Goal: Complete application form: Complete application form

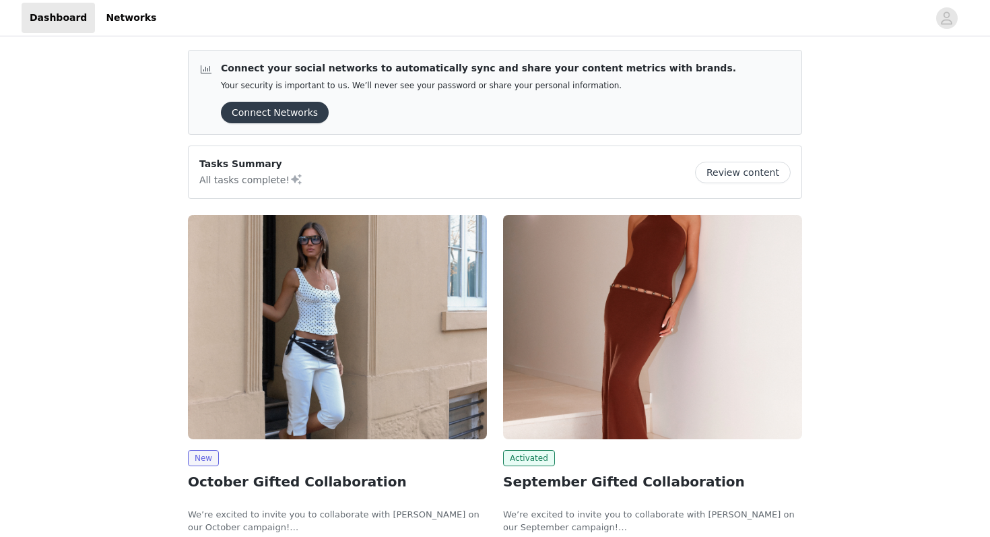
click at [418, 312] on img at bounding box center [337, 327] width 299 height 224
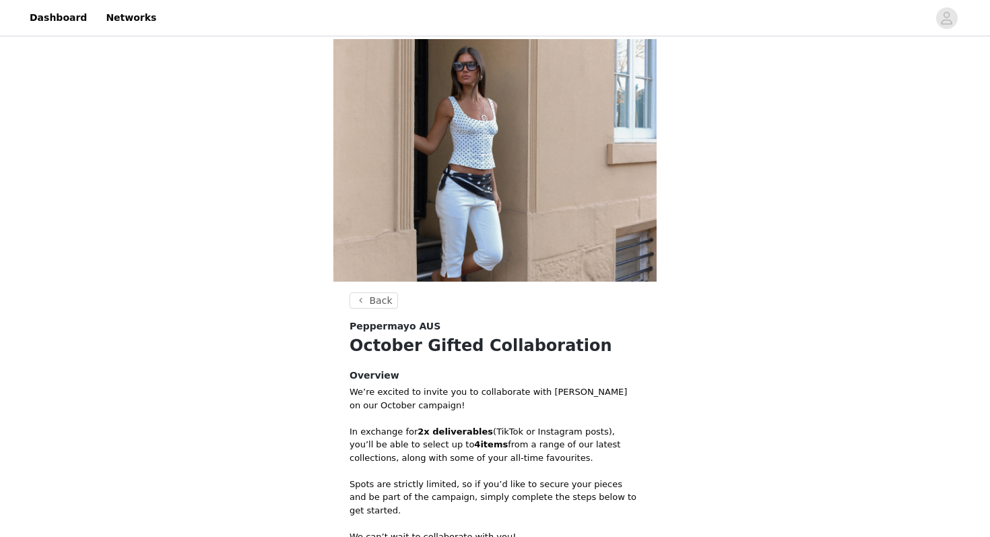
scroll to position [242, 0]
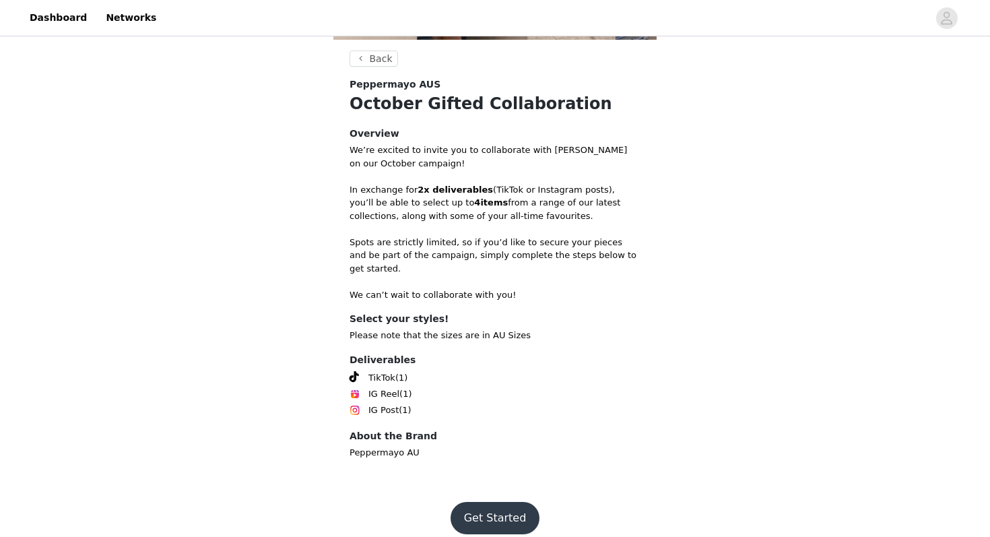
click at [479, 509] on button "Get Started" at bounding box center [496, 518] width 90 height 32
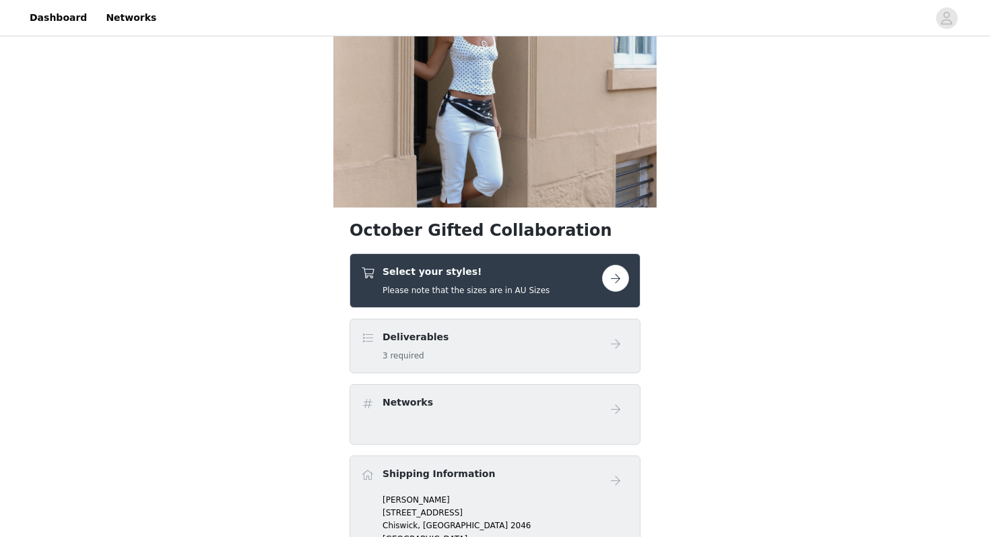
scroll to position [96, 0]
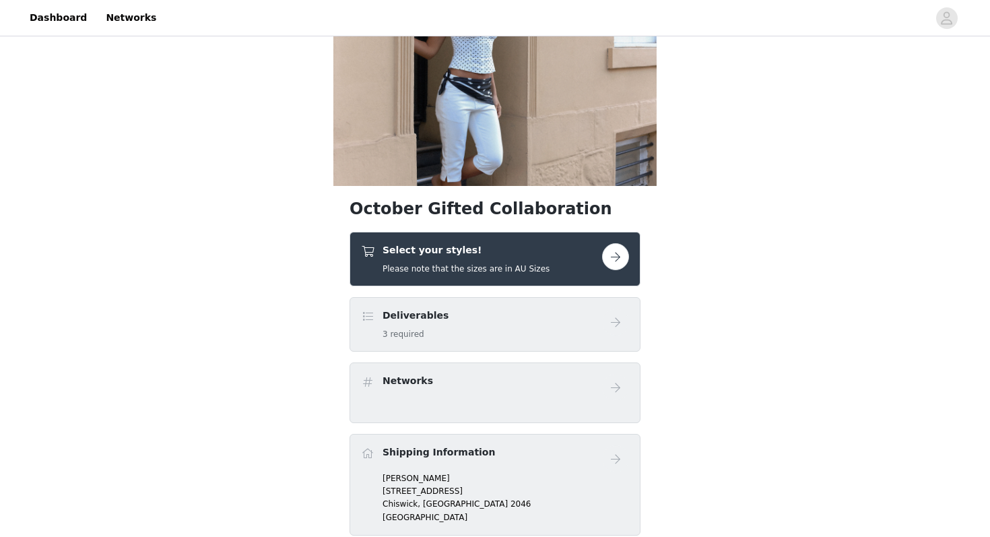
click at [502, 323] on div "Deliverables 3 required" at bounding box center [481, 325] width 241 height 32
click at [490, 245] on h4 "Select your styles!" at bounding box center [466, 250] width 167 height 14
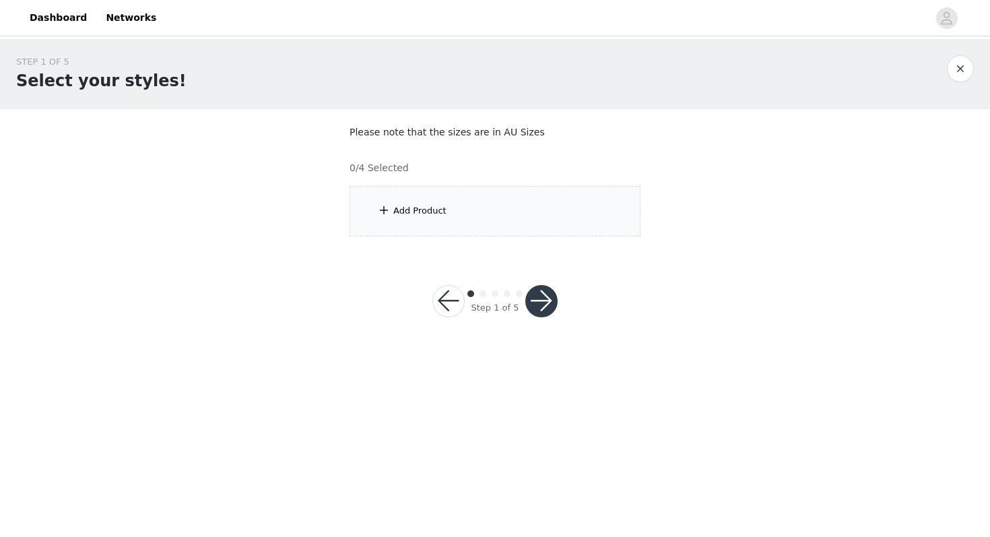
click at [448, 209] on div "Add Product" at bounding box center [495, 211] width 291 height 51
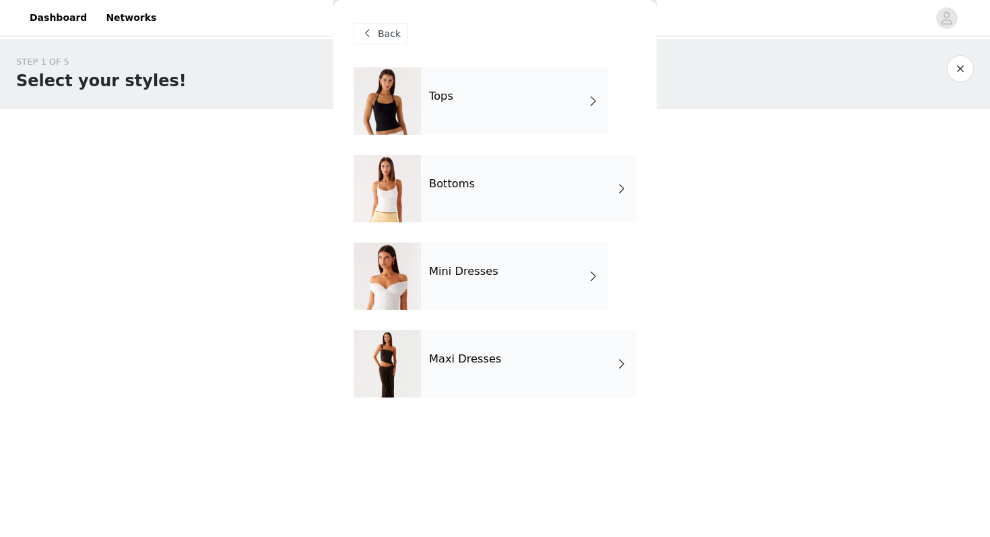
click at [448, 368] on div "Maxi Dresses" at bounding box center [529, 363] width 216 height 67
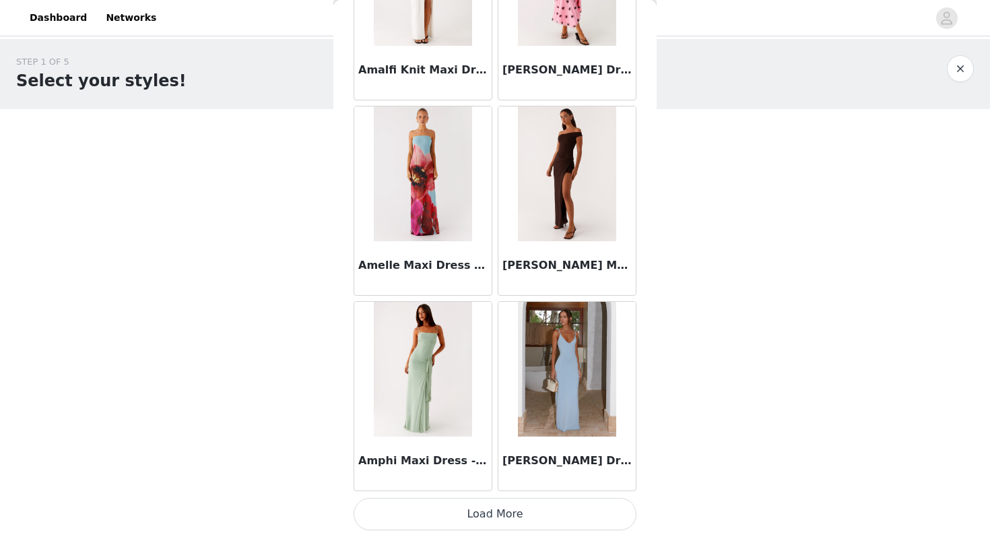
click at [453, 502] on button "Load More" at bounding box center [495, 514] width 283 height 32
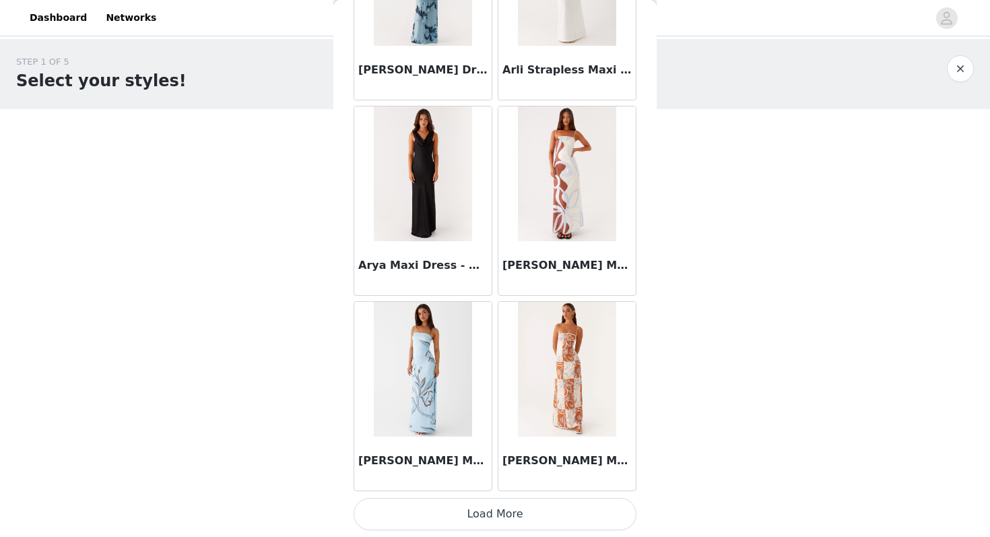
click at [486, 517] on button "Load More" at bounding box center [495, 514] width 283 height 32
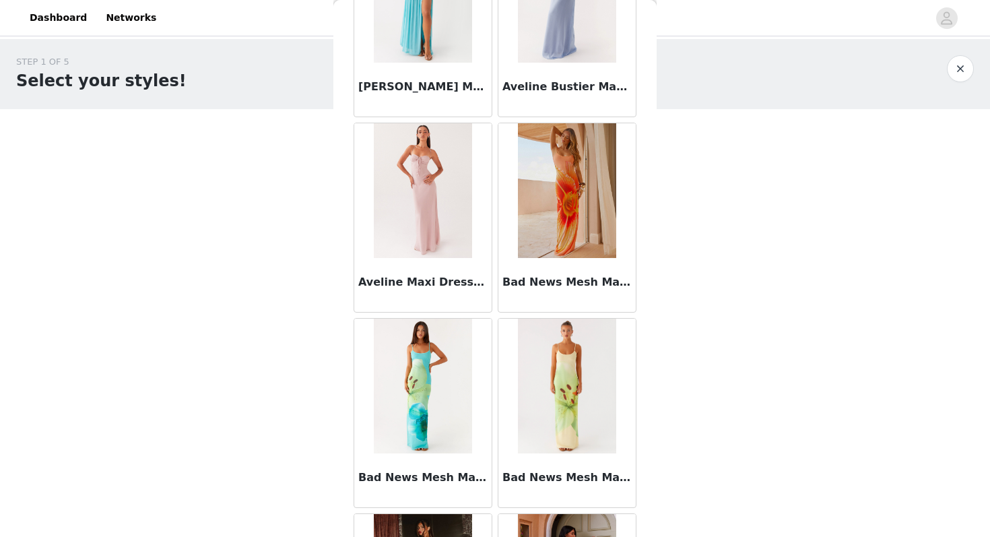
scroll to position [5431, 0]
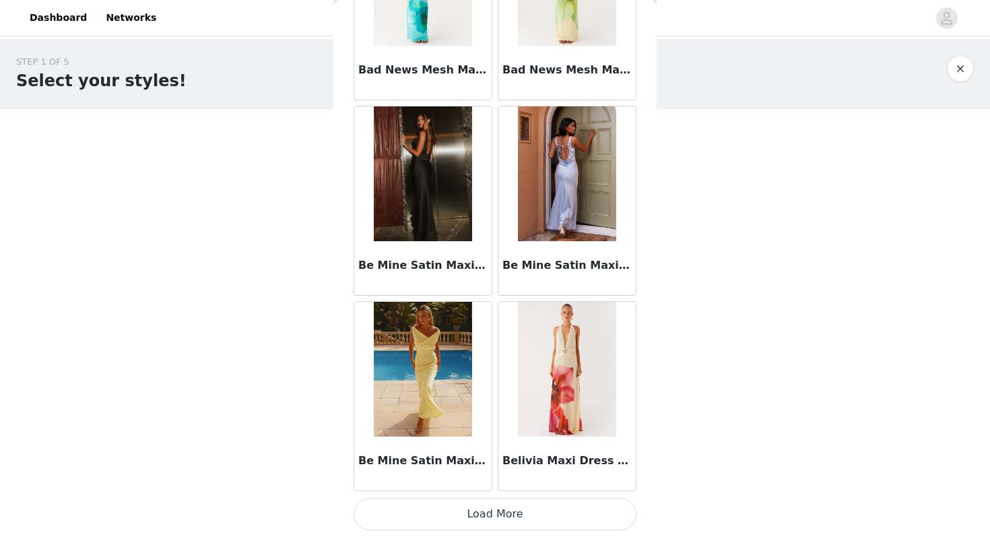
click at [477, 512] on button "Load More" at bounding box center [495, 514] width 283 height 32
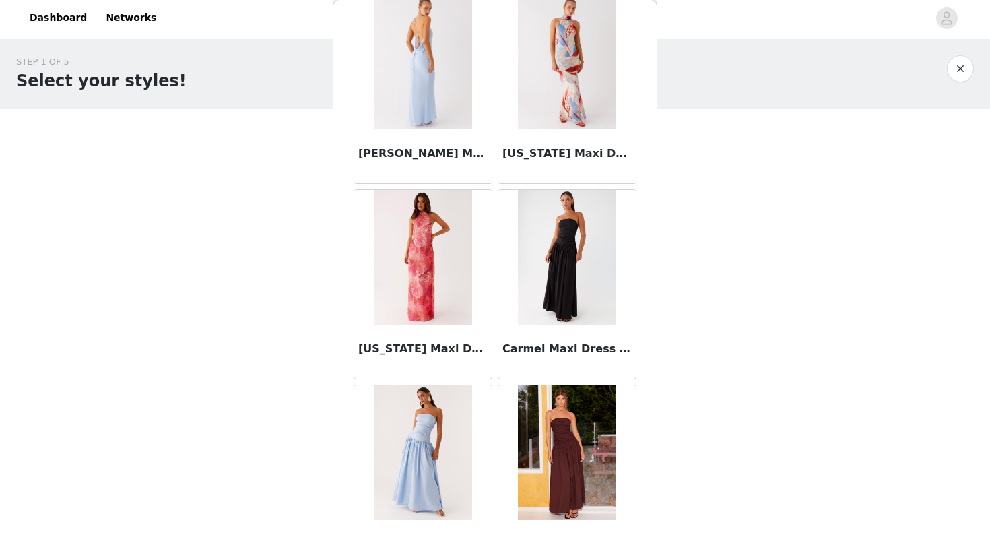
scroll to position [7385, 0]
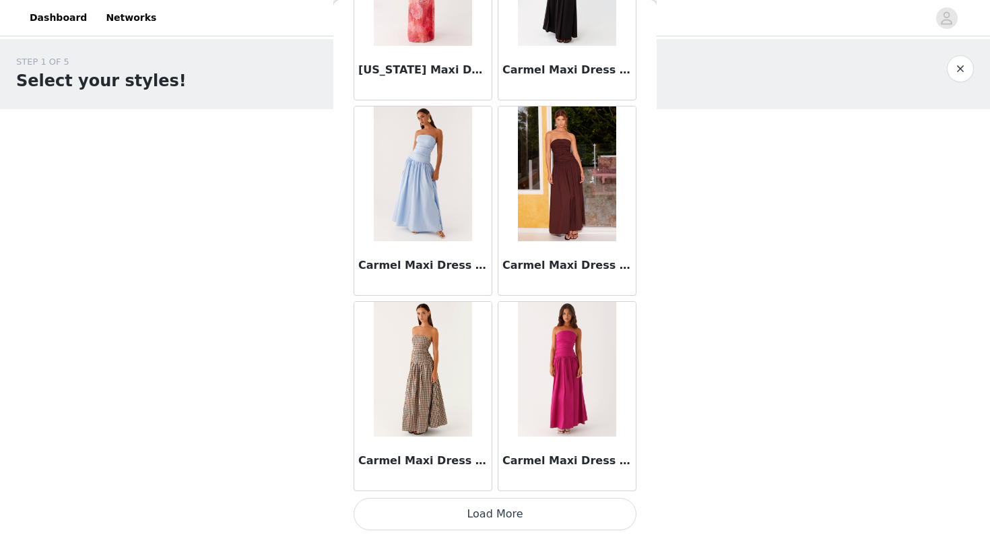
click at [489, 521] on button "Load More" at bounding box center [495, 514] width 283 height 32
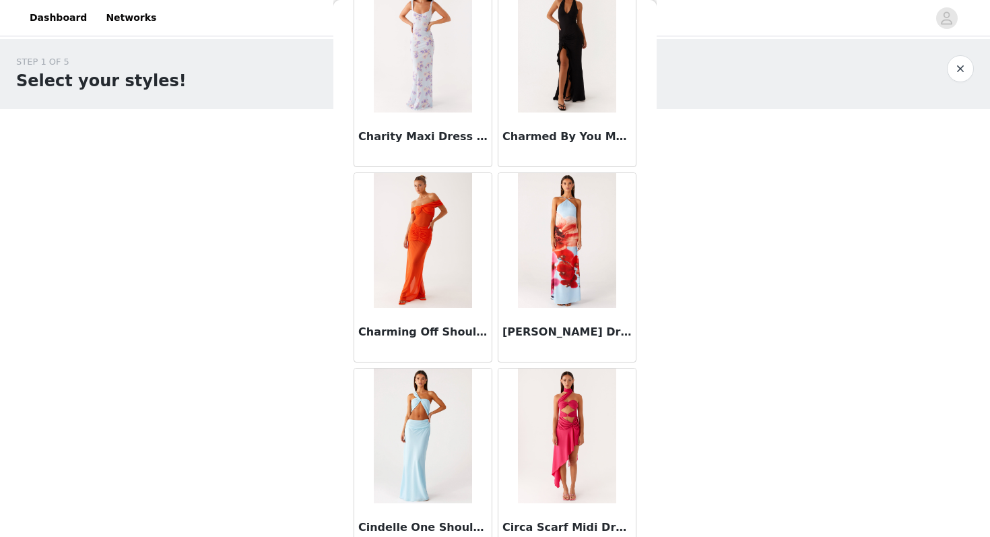
scroll to position [9338, 0]
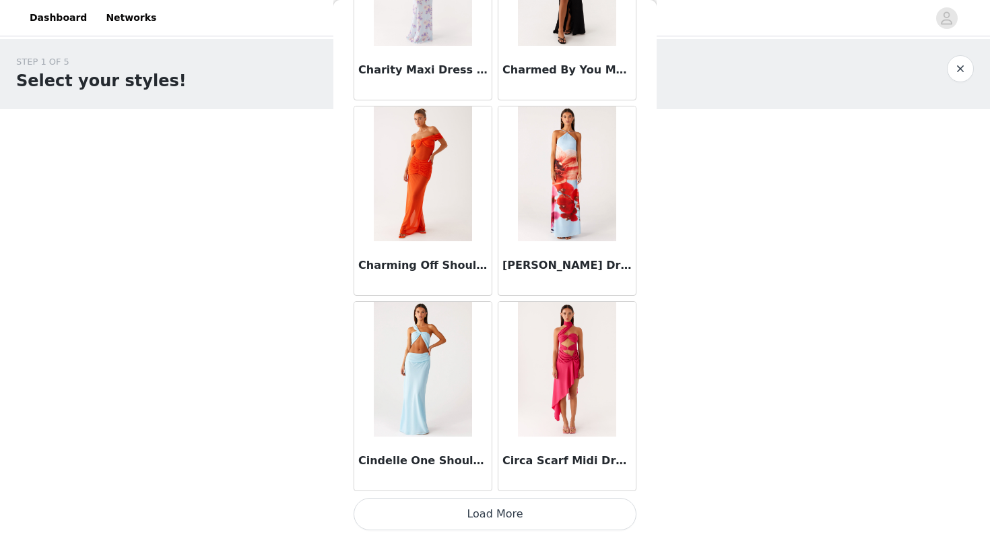
click at [481, 509] on button "Load More" at bounding box center [495, 514] width 283 height 32
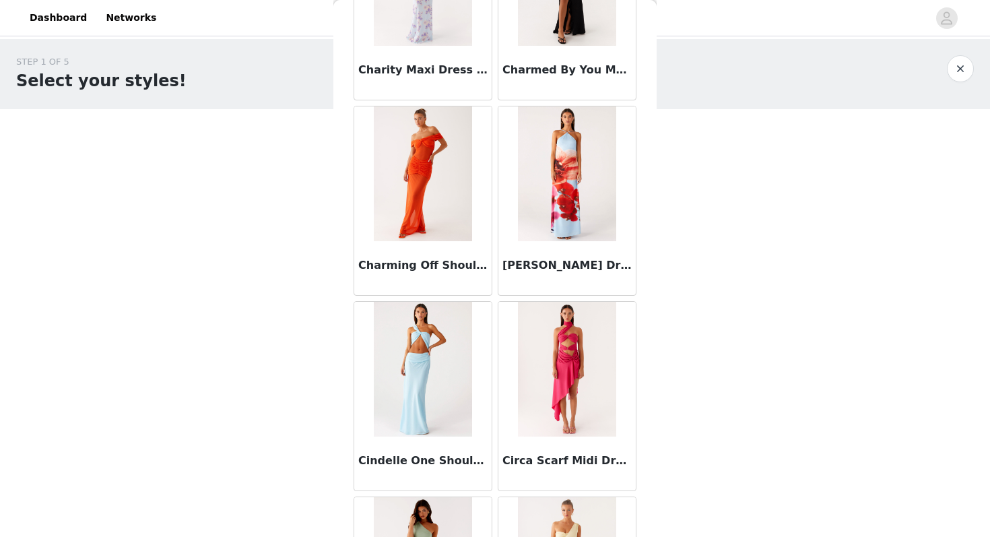
scroll to position [9715, 0]
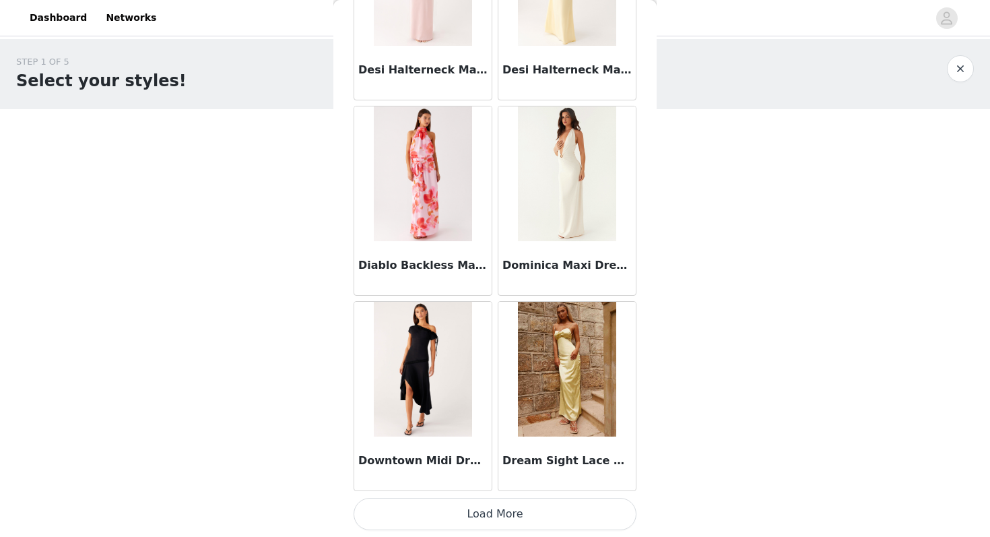
click at [484, 500] on button "Load More" at bounding box center [495, 514] width 283 height 32
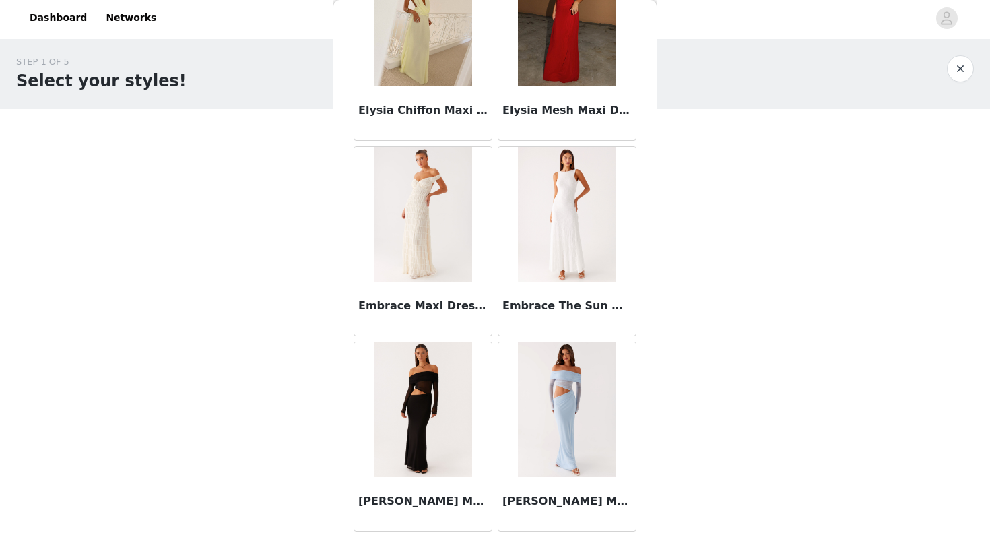
scroll to position [13245, 0]
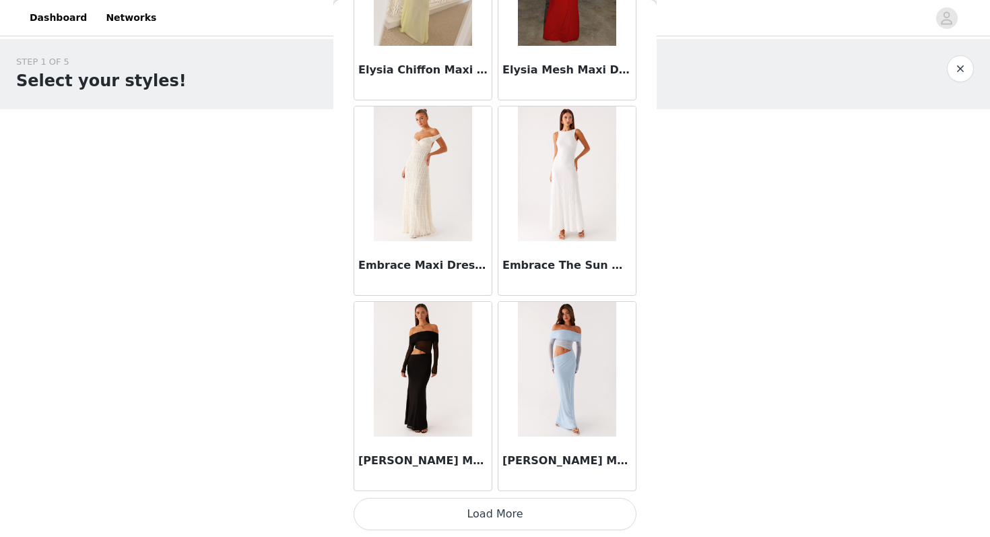
click at [486, 512] on button "Load More" at bounding box center [495, 514] width 283 height 32
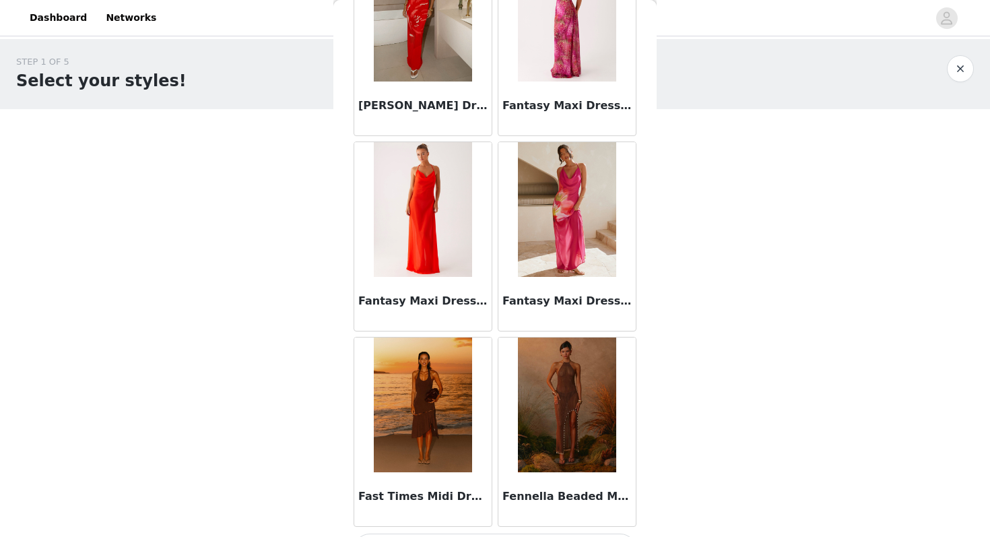
scroll to position [15198, 0]
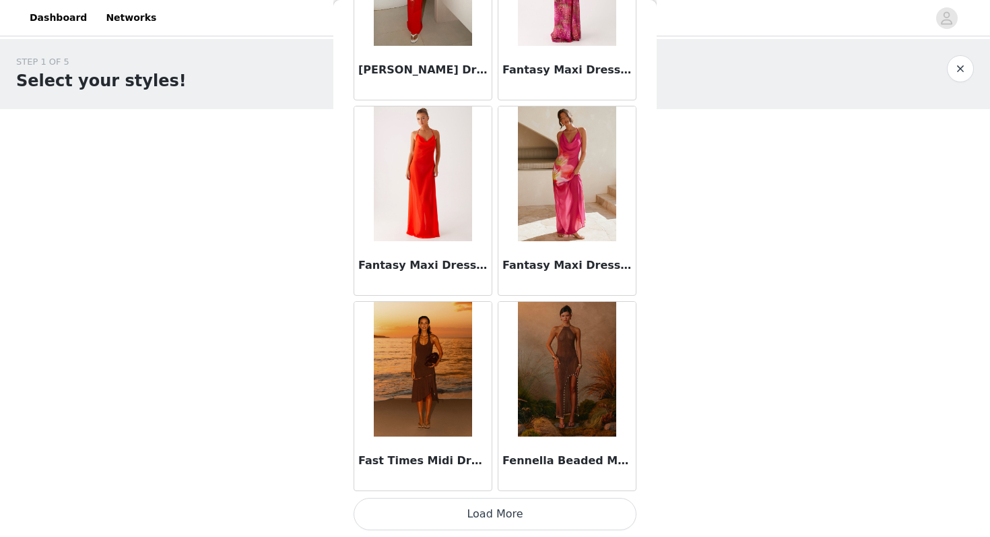
click at [529, 508] on button "Load More" at bounding box center [495, 514] width 283 height 32
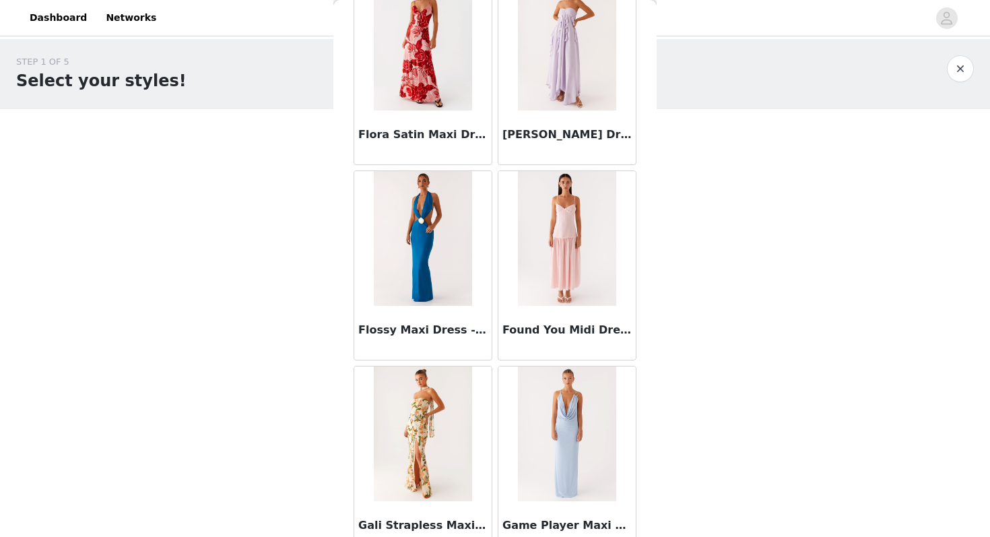
scroll to position [17152, 0]
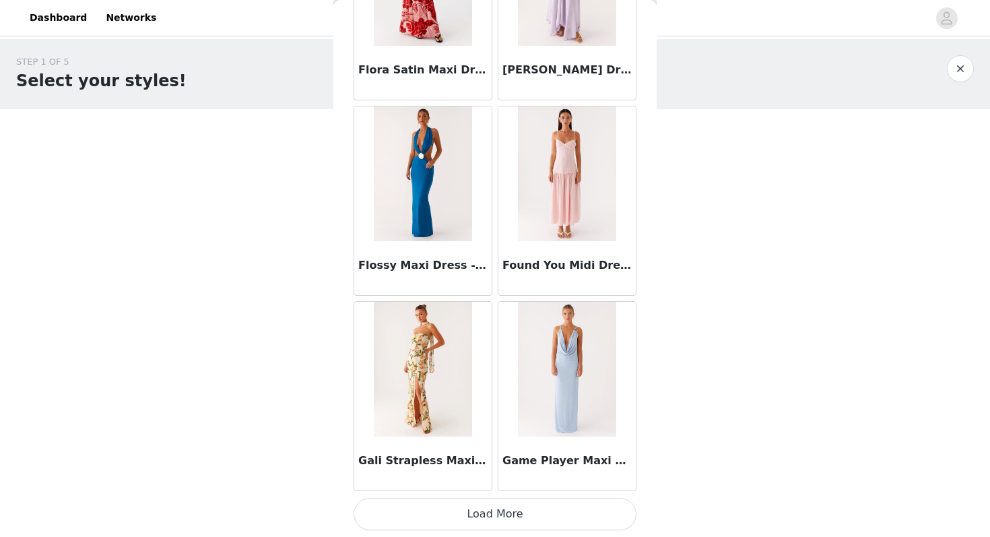
click at [526, 518] on button "Load More" at bounding box center [495, 514] width 283 height 32
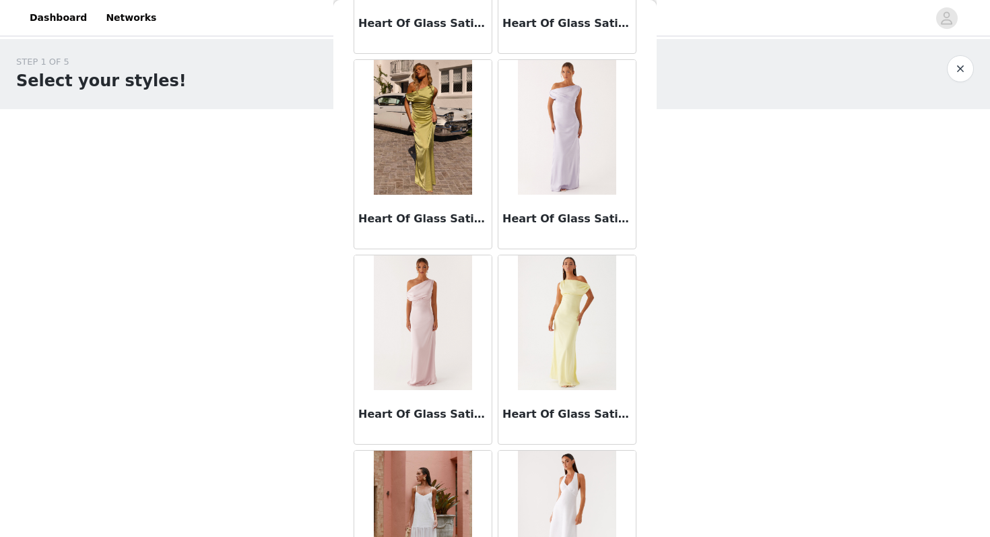
scroll to position [19105, 0]
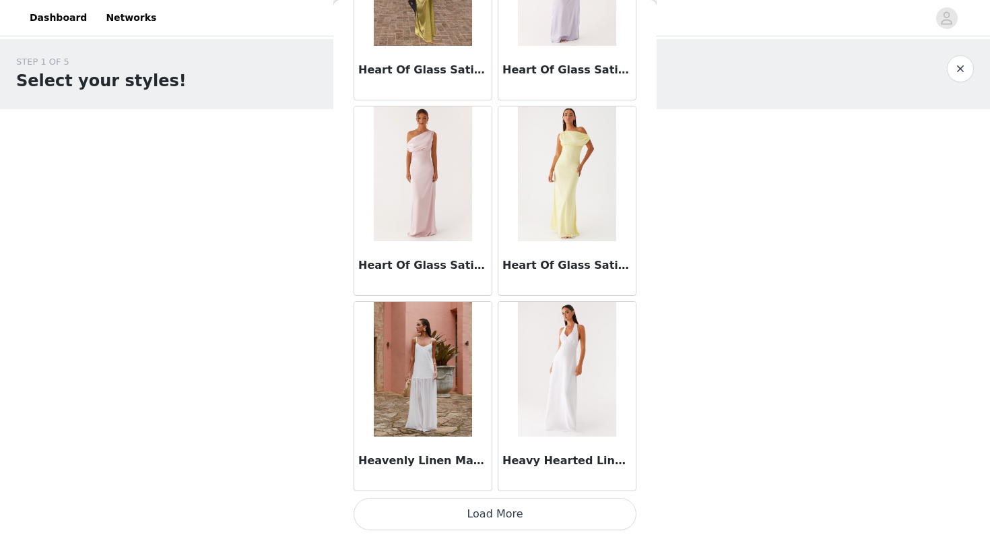
click at [476, 512] on button "Load More" at bounding box center [495, 514] width 283 height 32
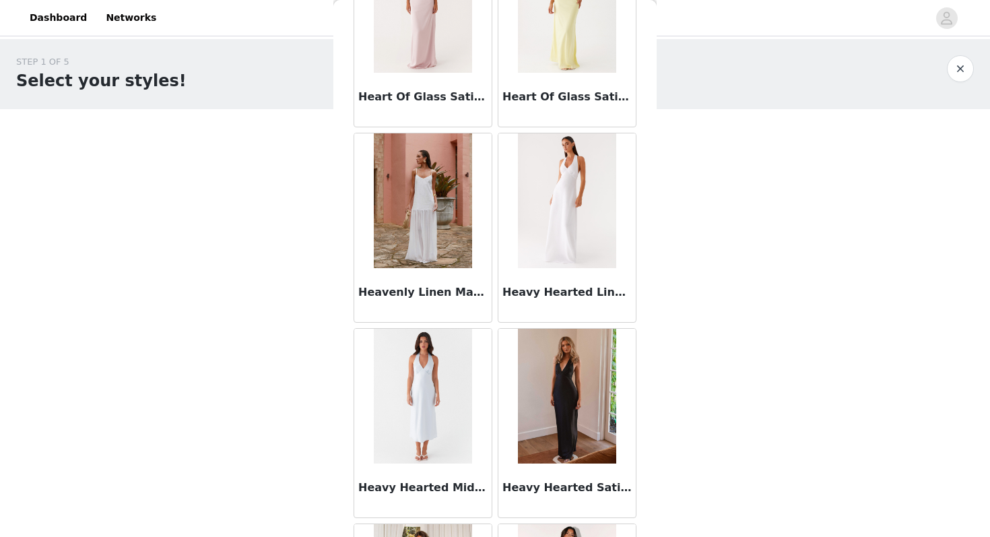
scroll to position [19374, 0]
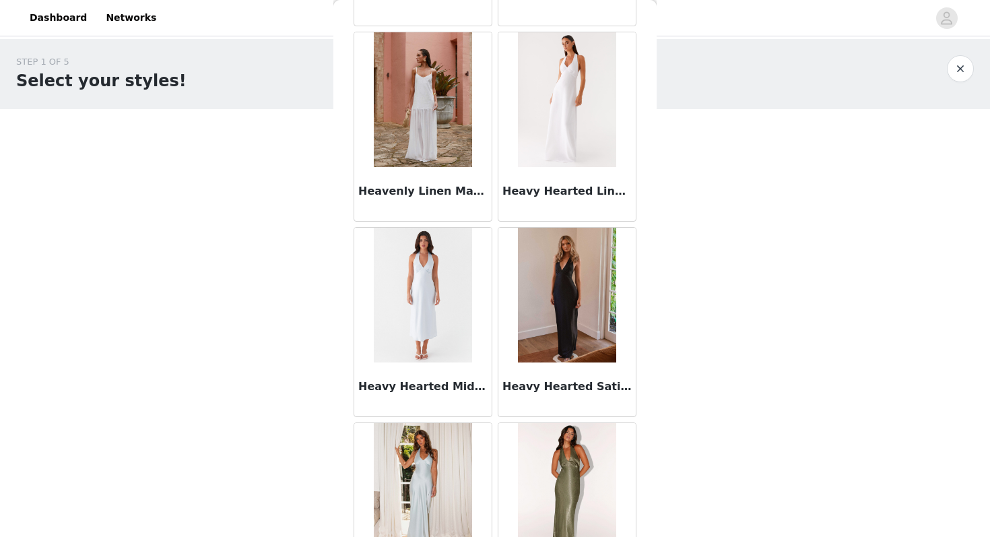
click at [415, 120] on img at bounding box center [423, 99] width 98 height 135
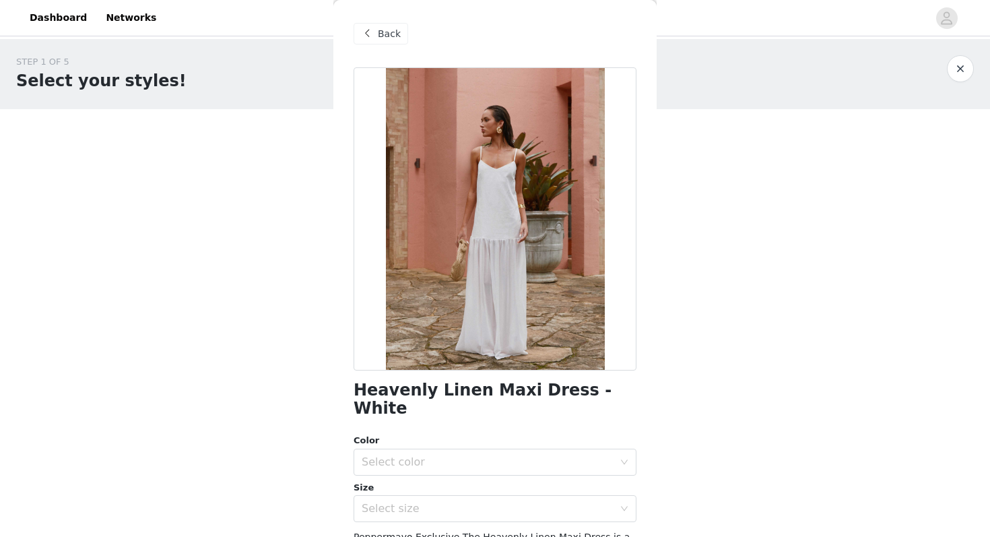
scroll to position [180, 0]
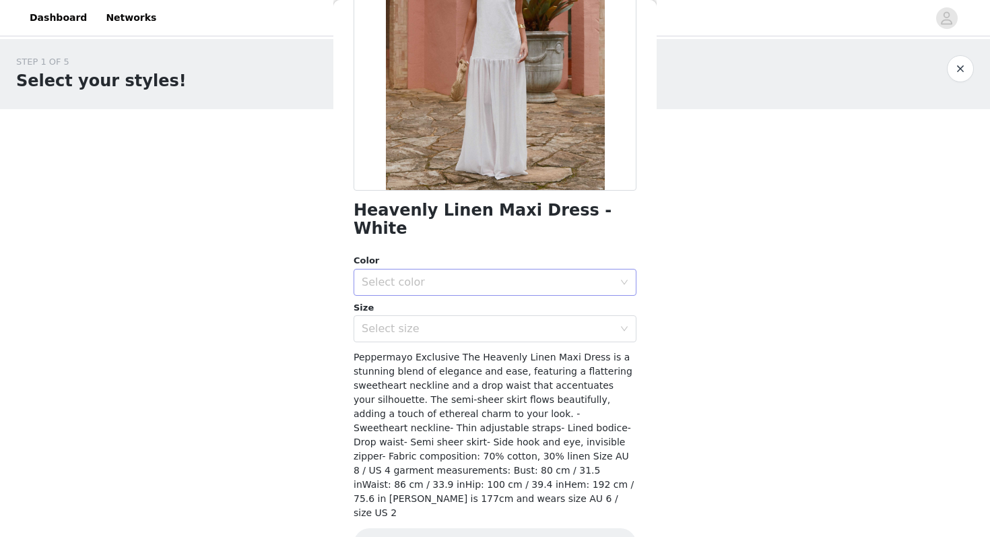
click at [437, 275] on div "Select color" at bounding box center [488, 281] width 252 height 13
click at [434, 300] on li "White" at bounding box center [495, 294] width 283 height 22
click at [434, 322] on div "Select size" at bounding box center [488, 328] width 252 height 13
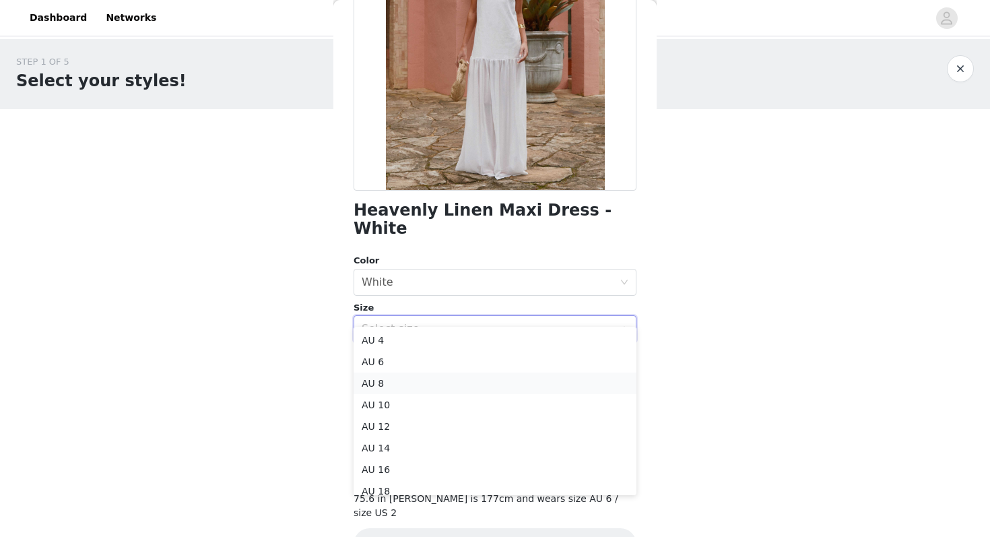
click at [425, 387] on li "AU 8" at bounding box center [495, 383] width 283 height 22
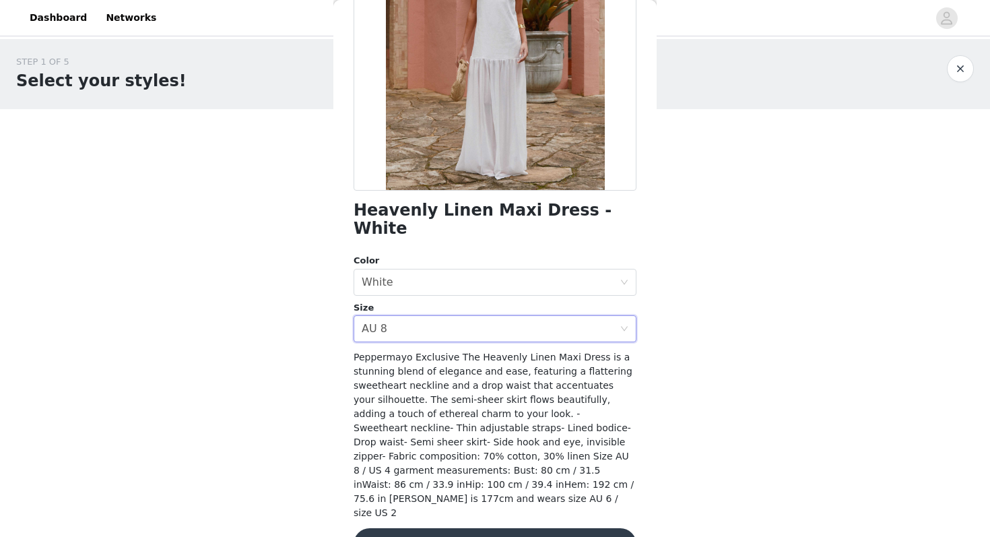
click at [456, 528] on button "Add Product" at bounding box center [495, 544] width 283 height 32
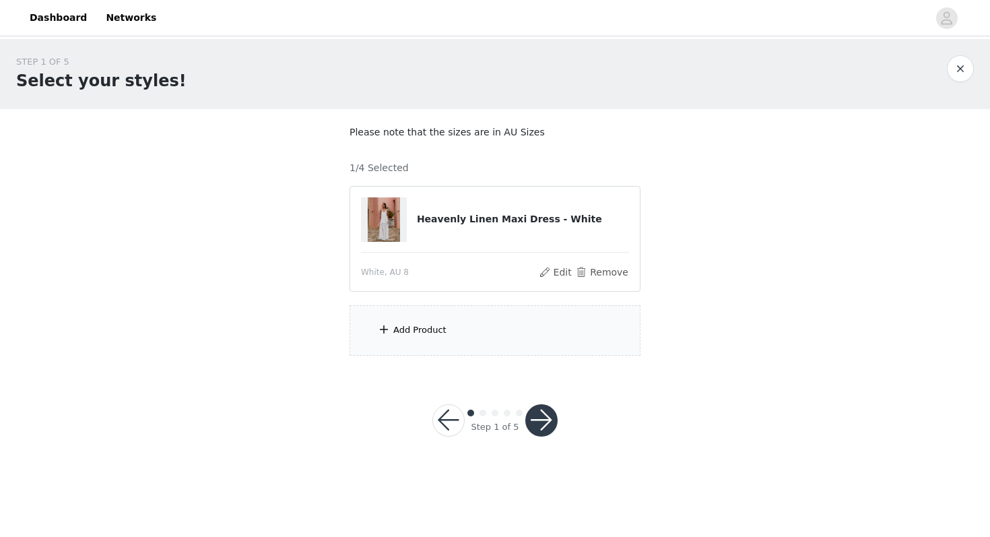
click at [510, 334] on div "Add Product" at bounding box center [495, 330] width 291 height 51
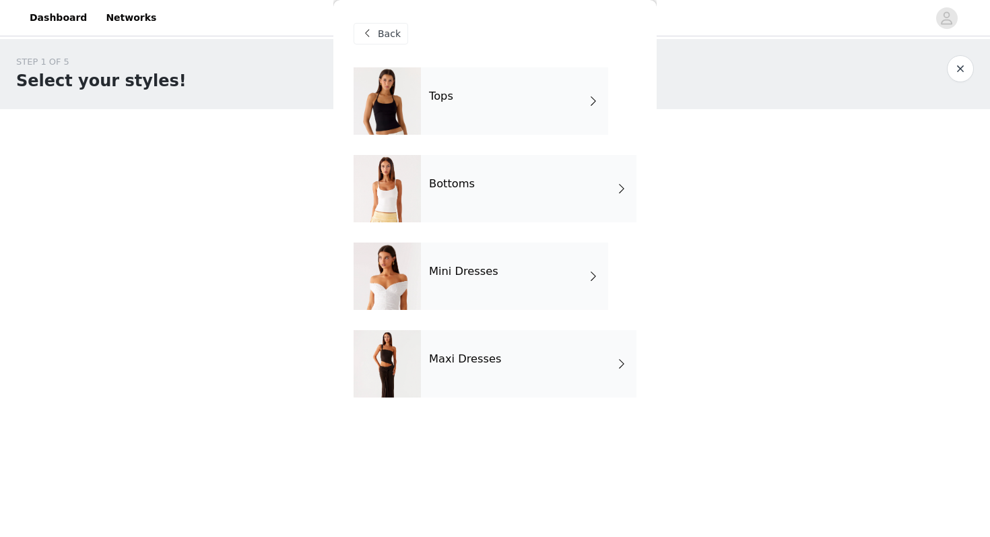
click at [494, 281] on div "Mini Dresses" at bounding box center [514, 275] width 187 height 67
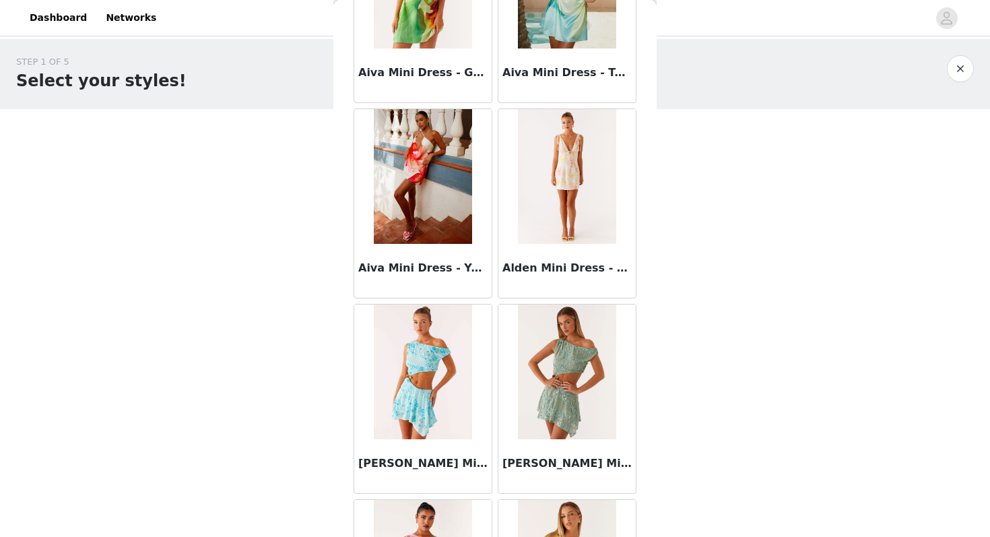
scroll to position [0, 0]
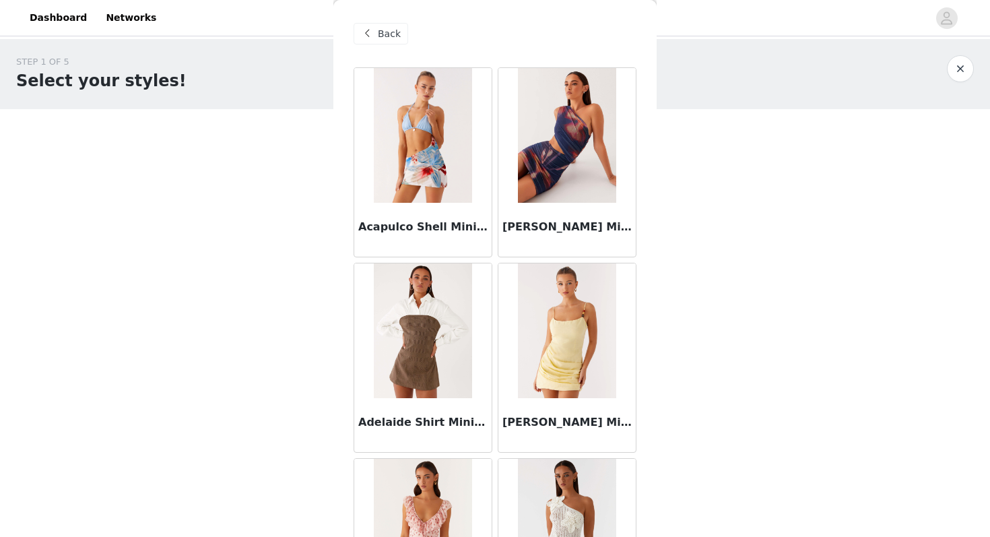
click at [387, 35] on span "Back" at bounding box center [389, 34] width 23 height 14
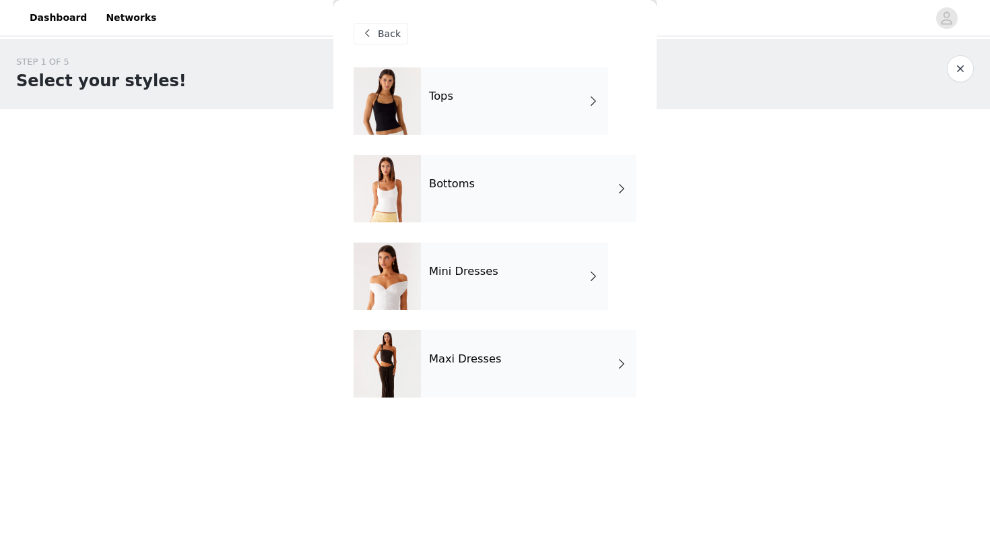
click at [455, 195] on div "Bottoms" at bounding box center [529, 188] width 216 height 67
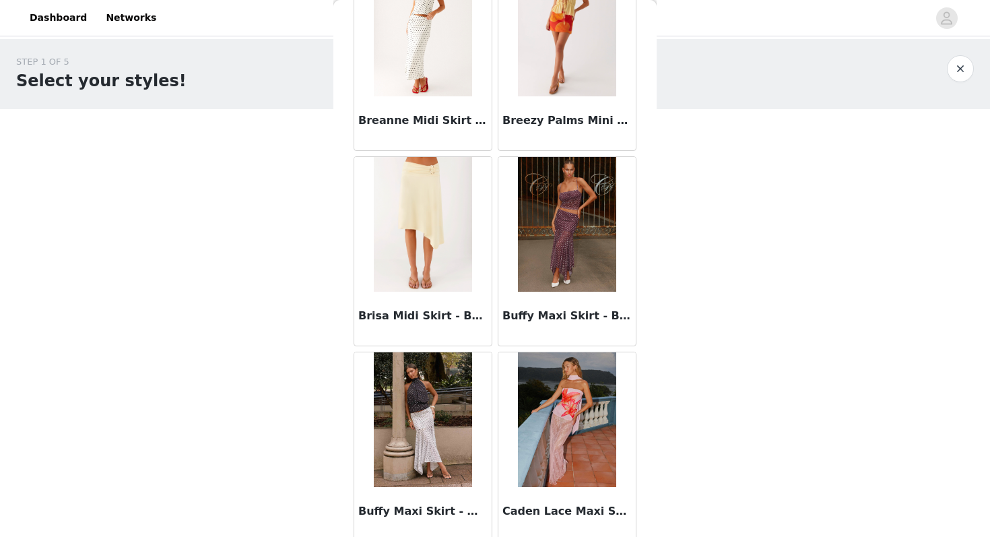
scroll to position [1524, 0]
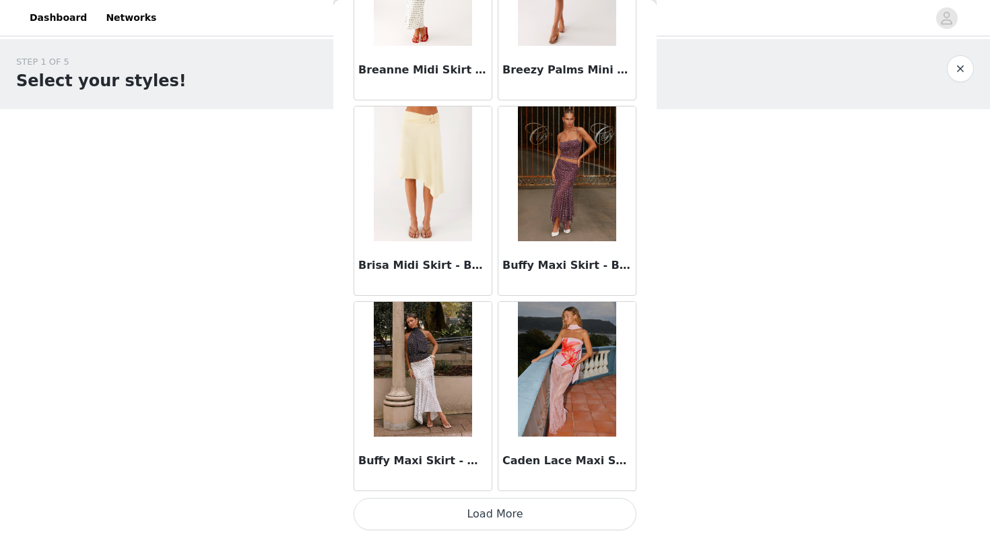
click at [487, 517] on button "Load More" at bounding box center [495, 514] width 283 height 32
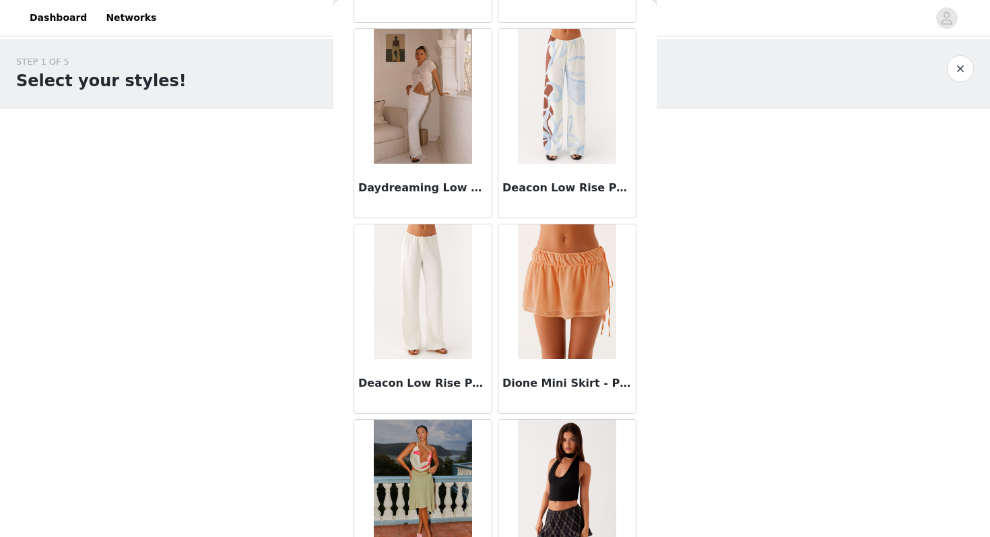
scroll to position [3478, 0]
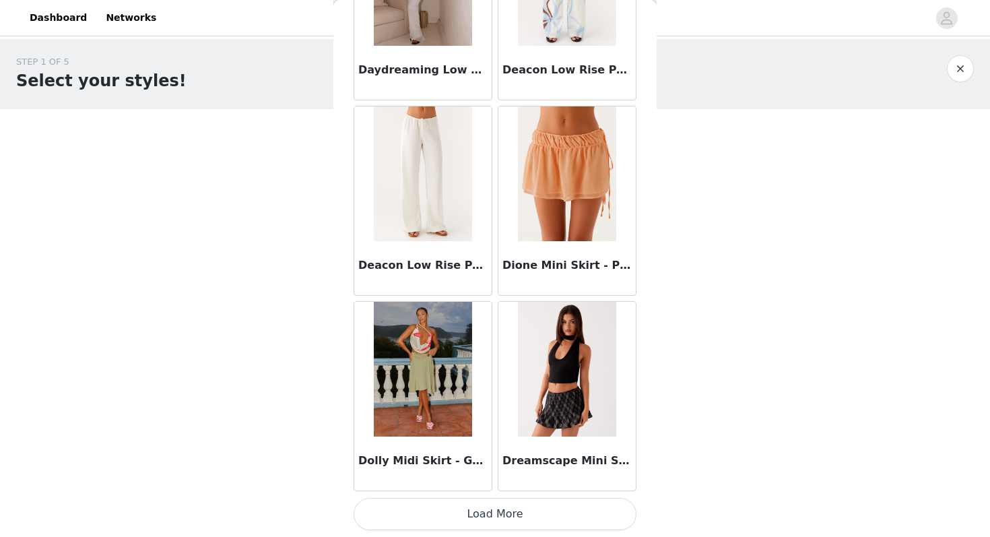
click at [496, 527] on button "Load More" at bounding box center [495, 514] width 283 height 32
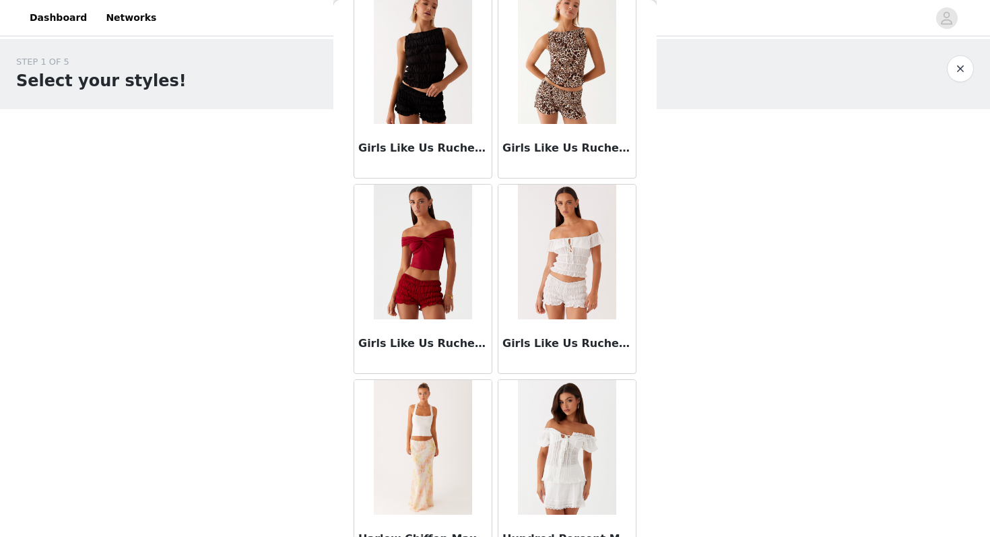
scroll to position [5431, 0]
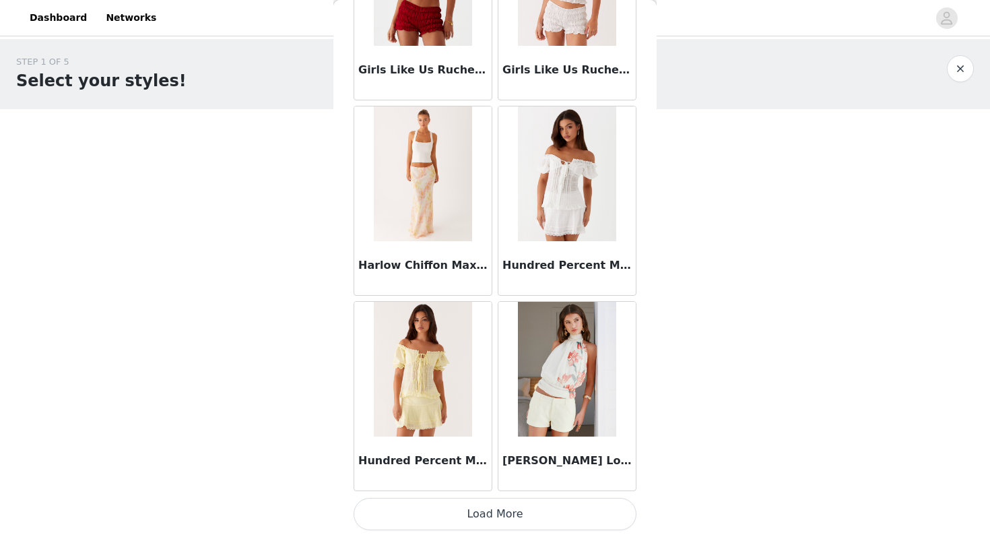
click at [480, 513] on button "Load More" at bounding box center [495, 514] width 283 height 32
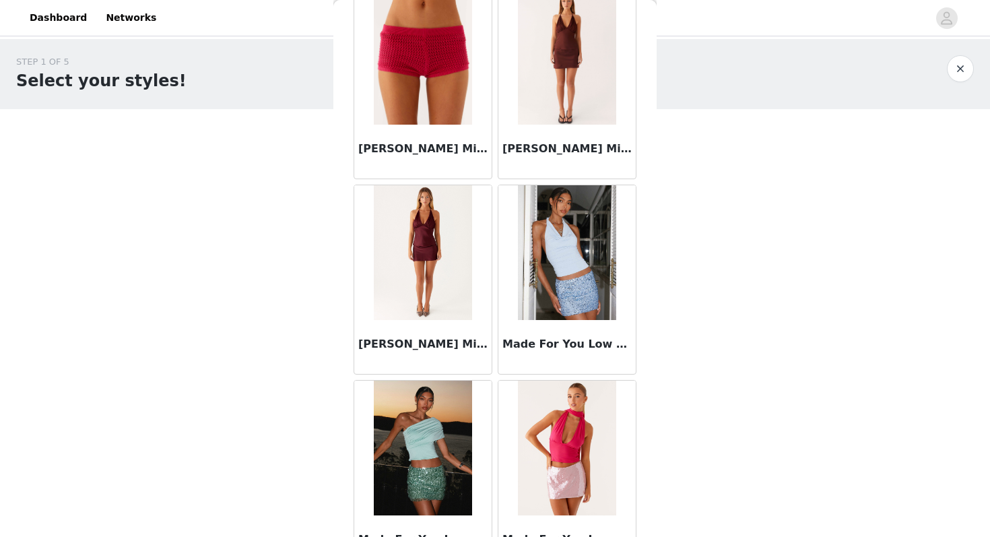
scroll to position [7385, 0]
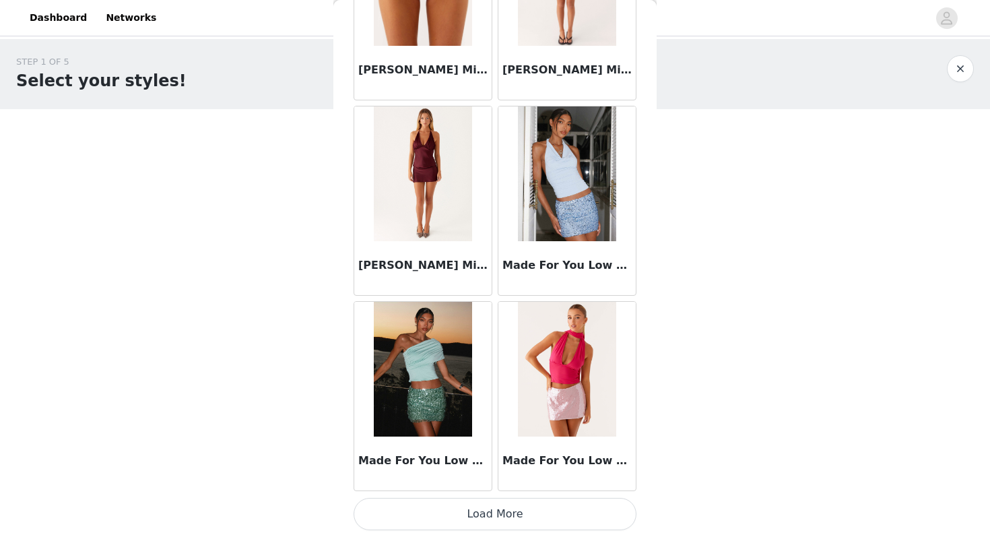
click at [505, 519] on button "Load More" at bounding box center [495, 514] width 283 height 32
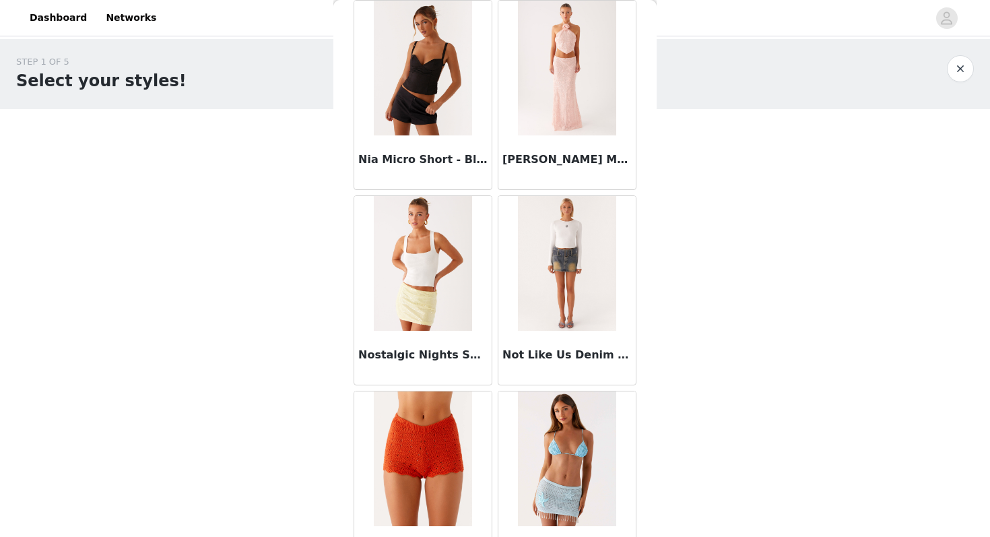
scroll to position [9338, 0]
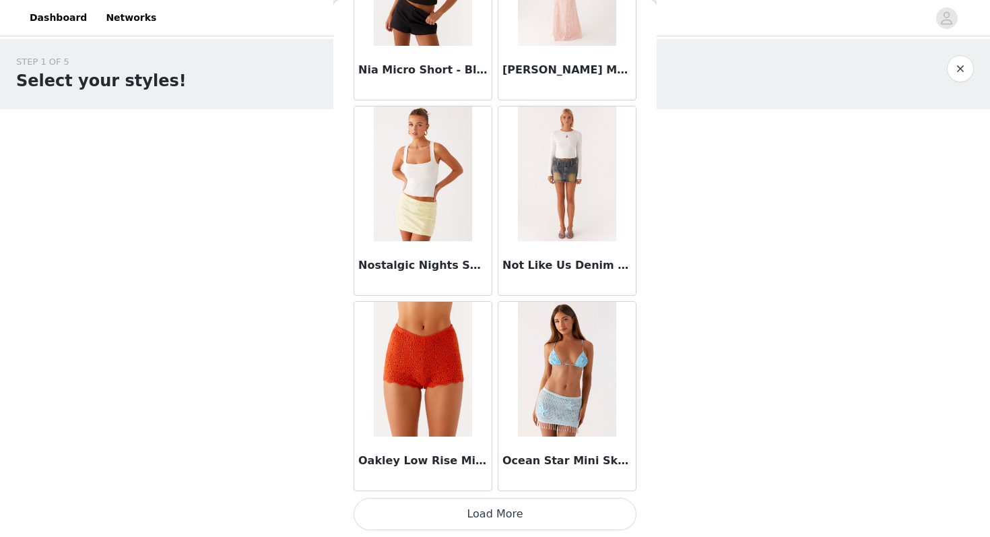
click at [488, 514] on button "Load More" at bounding box center [495, 514] width 283 height 32
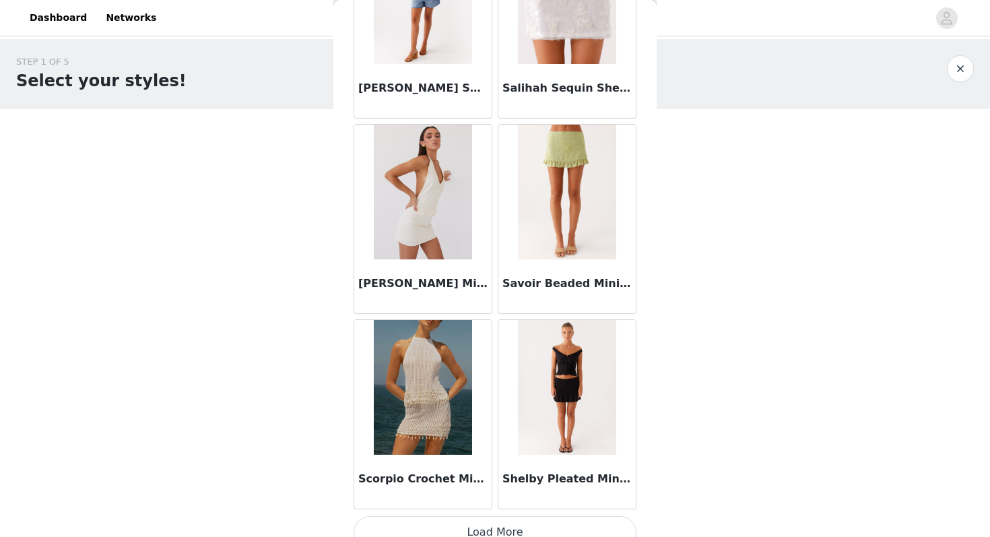
scroll to position [11291, 0]
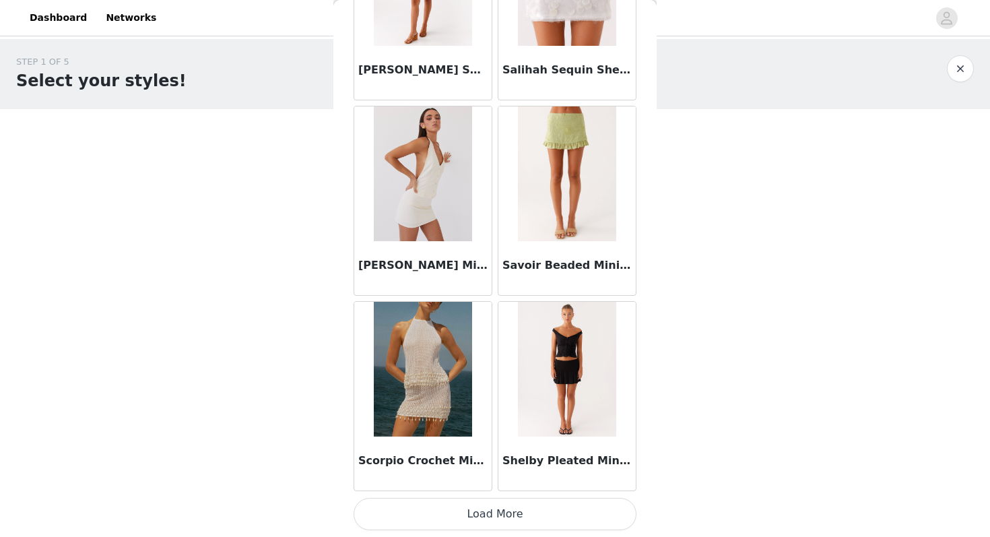
click at [504, 514] on button "Load More" at bounding box center [495, 514] width 283 height 32
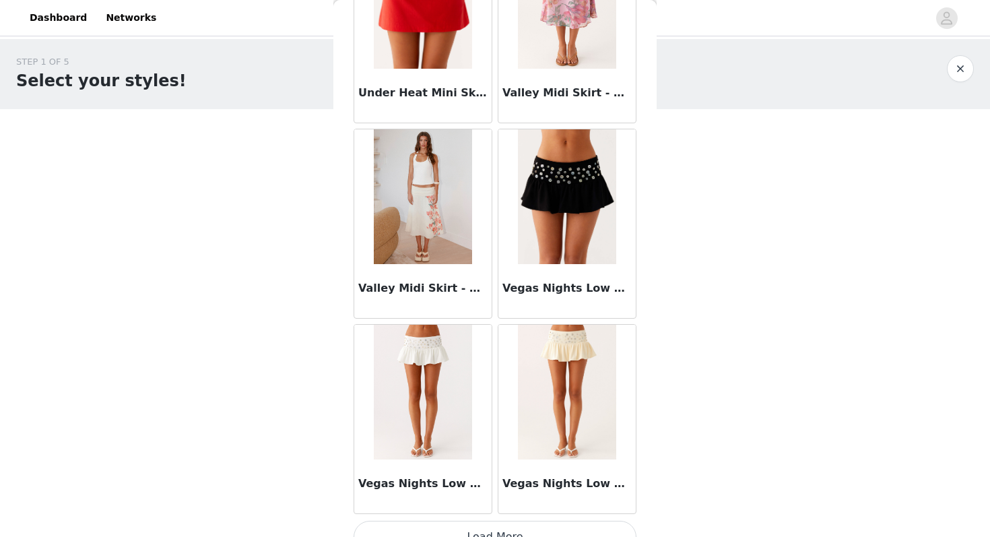
scroll to position [13245, 0]
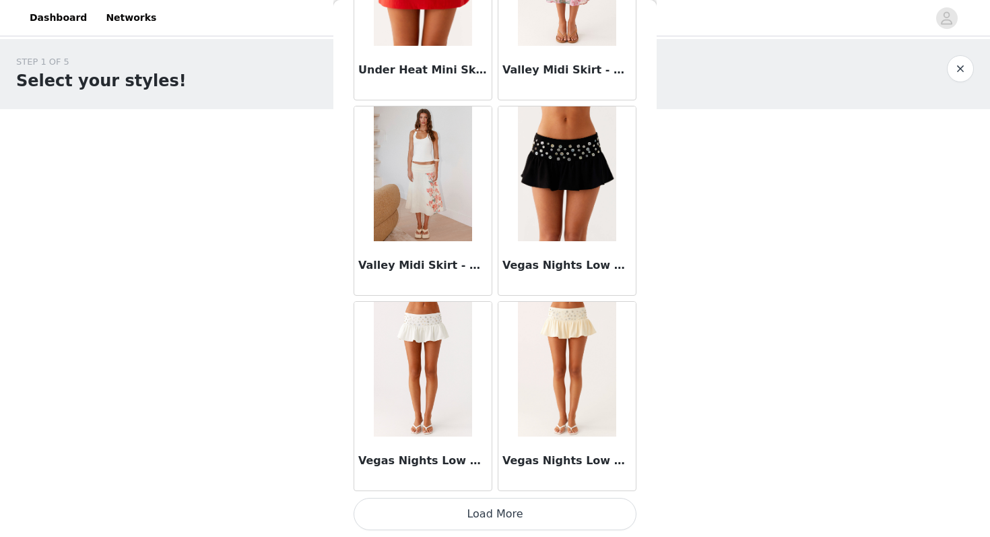
click at [480, 509] on button "Load More" at bounding box center [495, 514] width 283 height 32
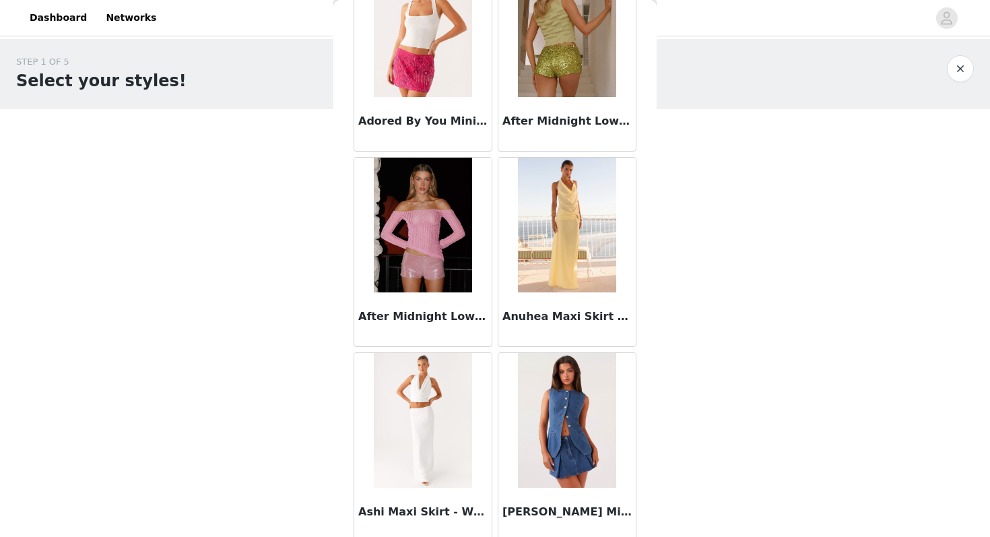
scroll to position [0, 0]
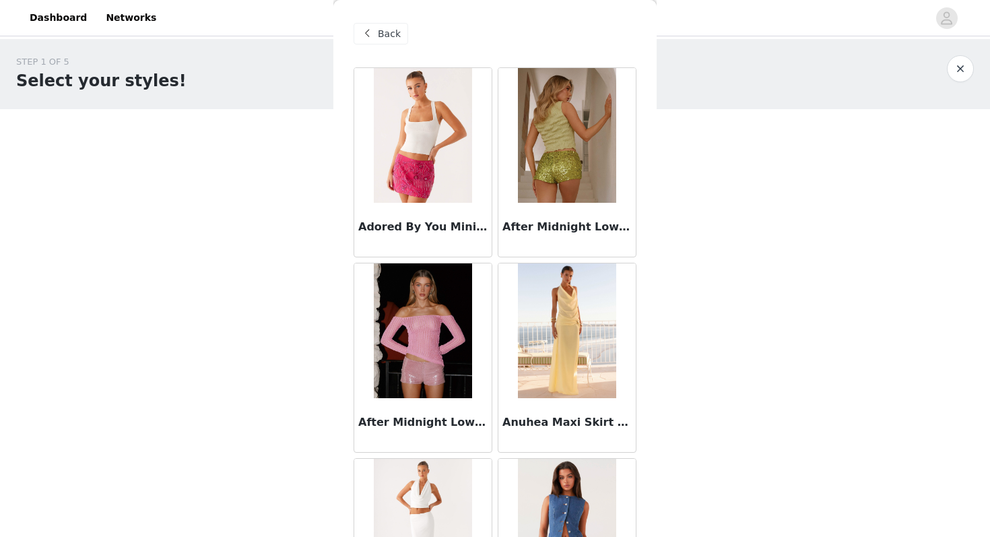
click at [397, 33] on span "Back" at bounding box center [389, 34] width 23 height 14
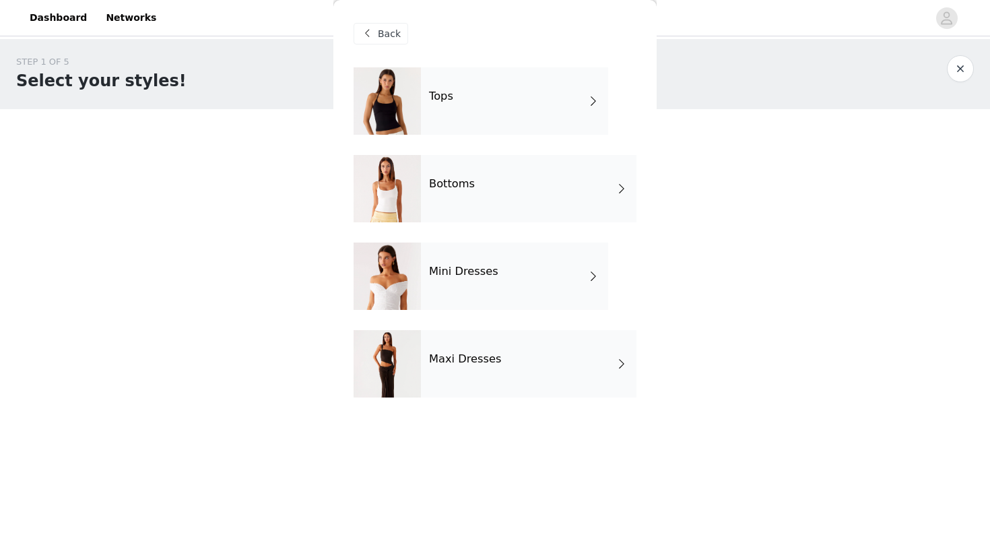
click at [370, 35] on span at bounding box center [367, 34] width 16 height 16
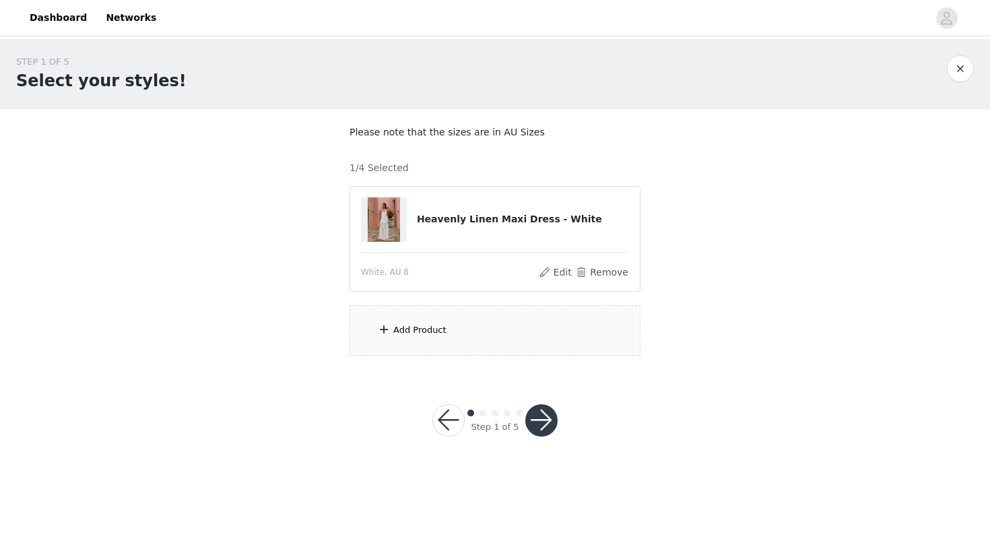
click at [435, 347] on div "Add Product" at bounding box center [495, 330] width 291 height 51
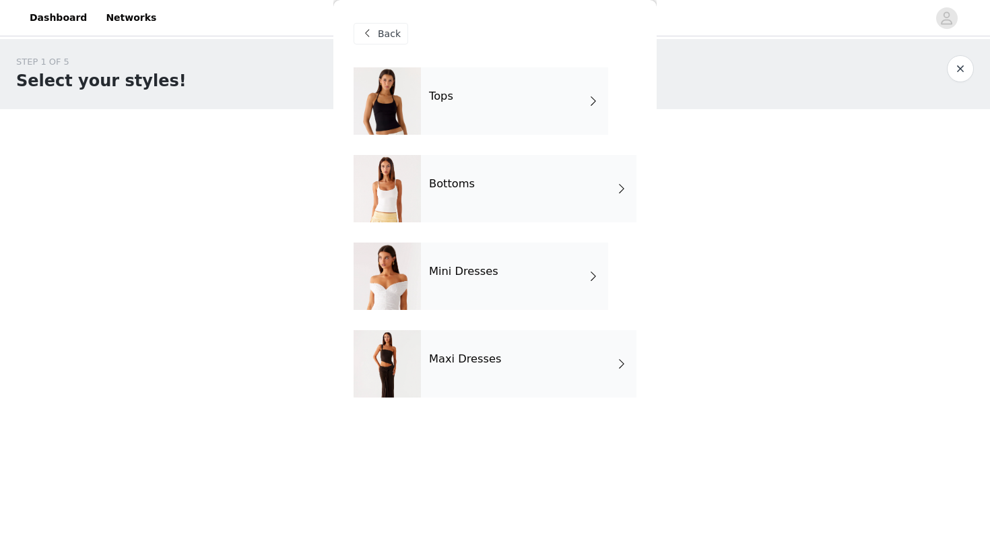
click at [448, 355] on h4 "Maxi Dresses" at bounding box center [465, 359] width 73 height 12
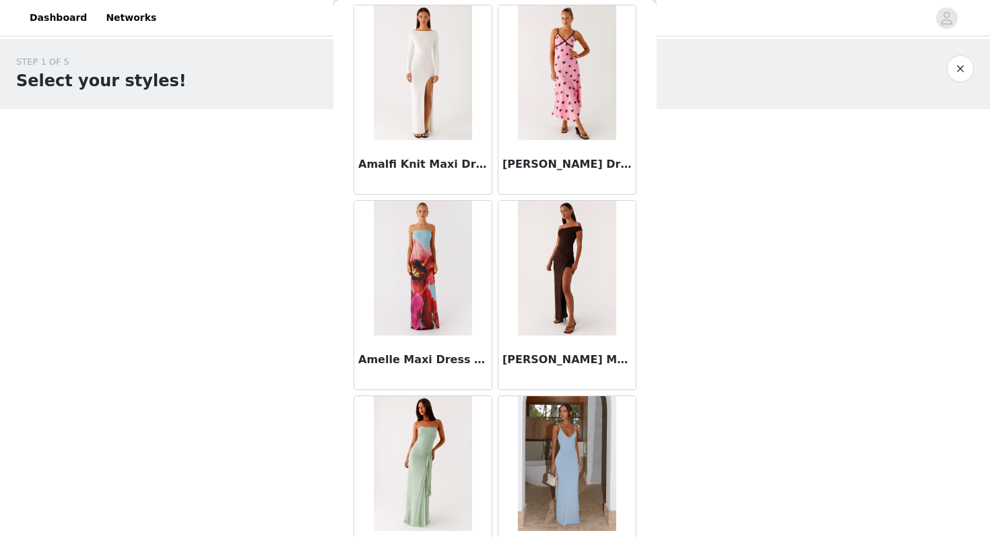
scroll to position [1524, 0]
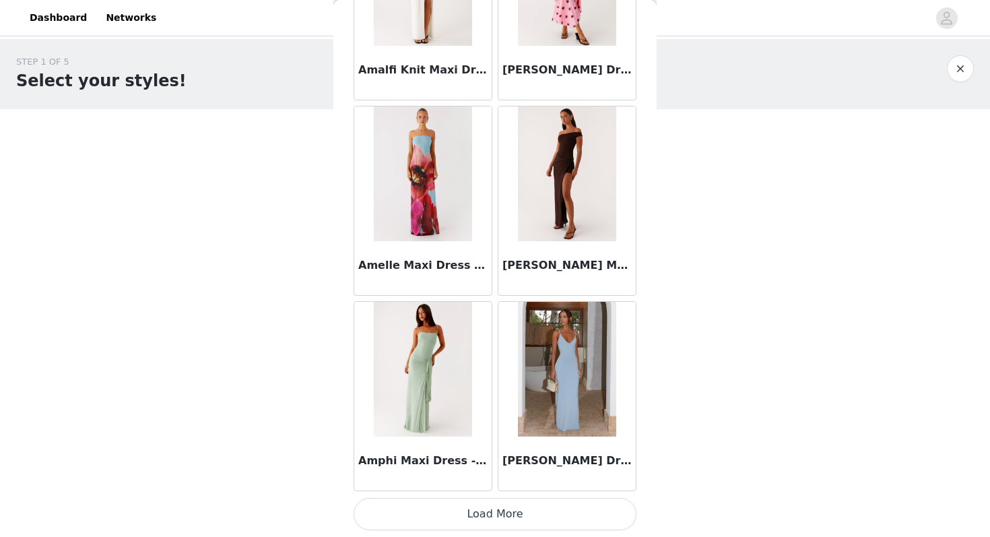
click at [492, 520] on button "Load More" at bounding box center [495, 514] width 283 height 32
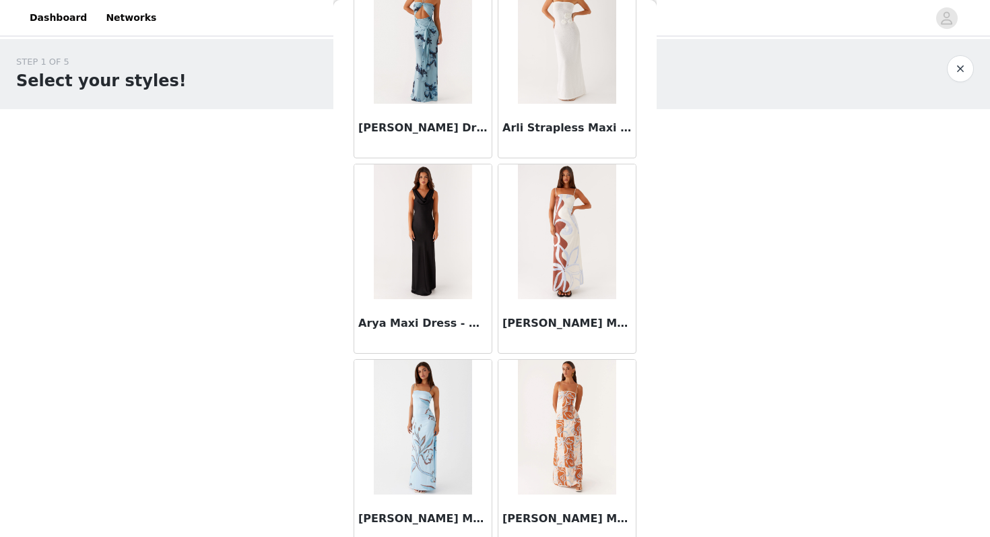
scroll to position [3478, 0]
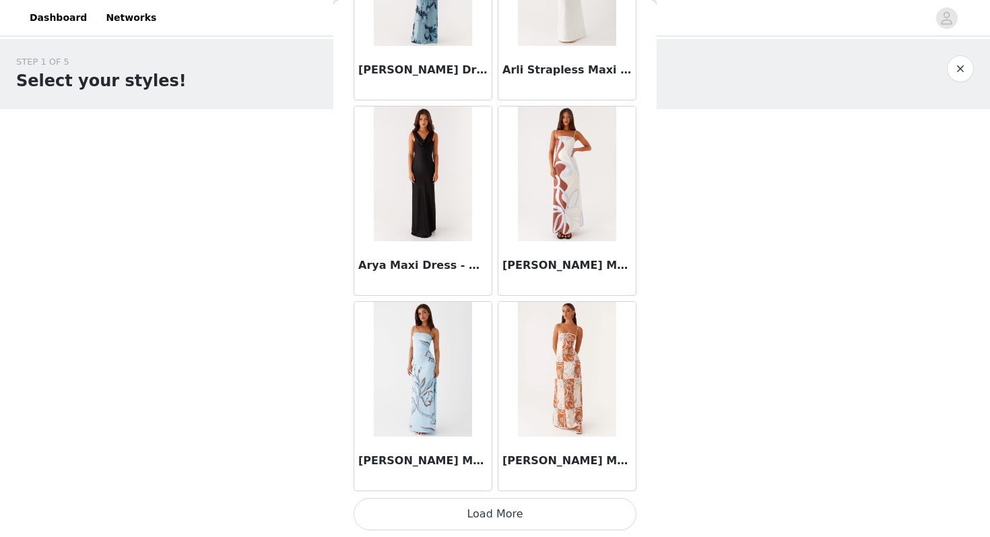
click at [489, 514] on button "Load More" at bounding box center [495, 514] width 283 height 32
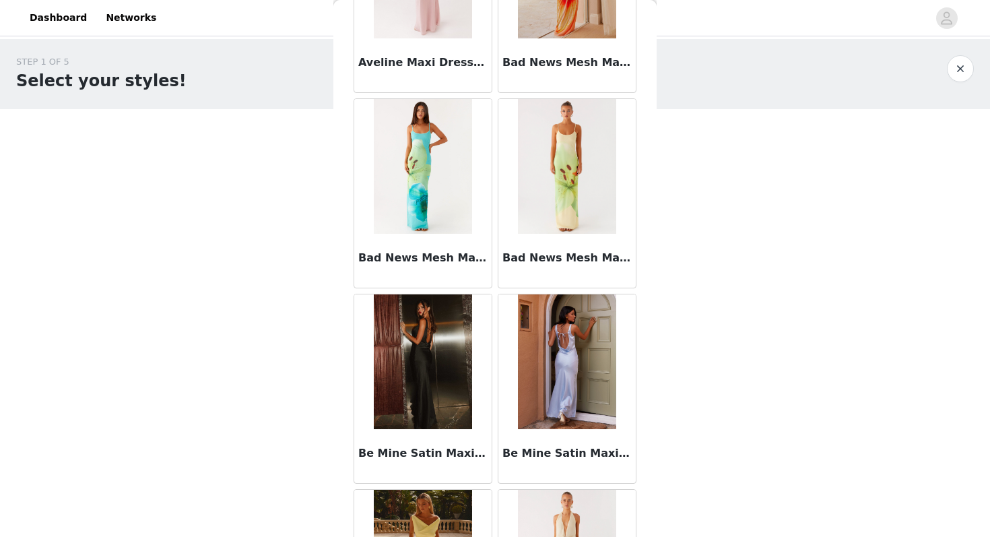
scroll to position [5431, 0]
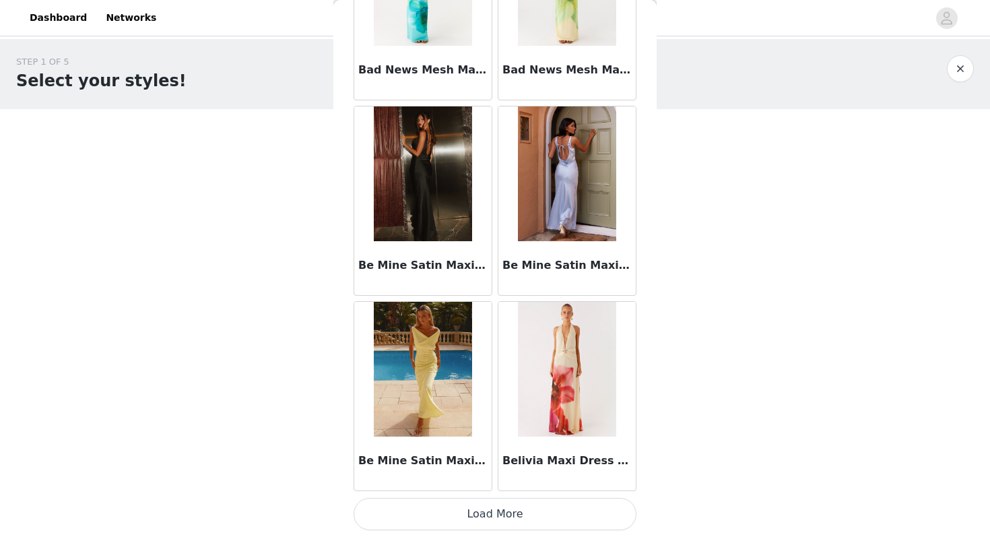
click at [518, 504] on button "Load More" at bounding box center [495, 514] width 283 height 32
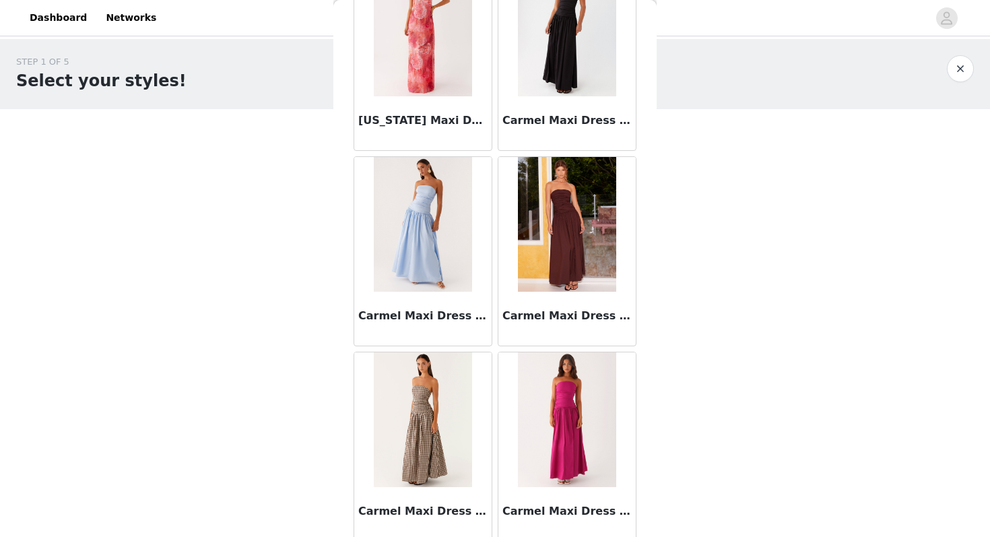
scroll to position [7385, 0]
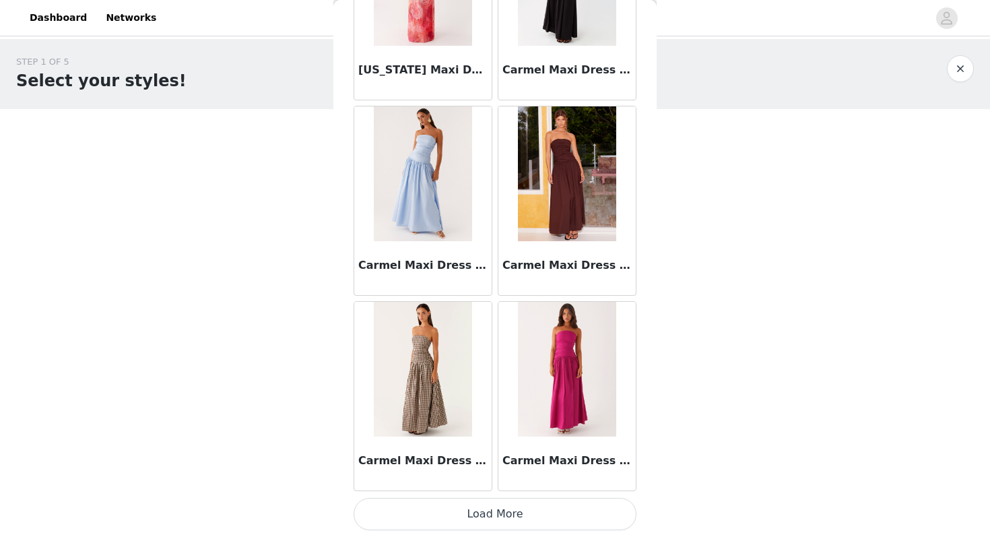
click at [506, 523] on button "Load More" at bounding box center [495, 514] width 283 height 32
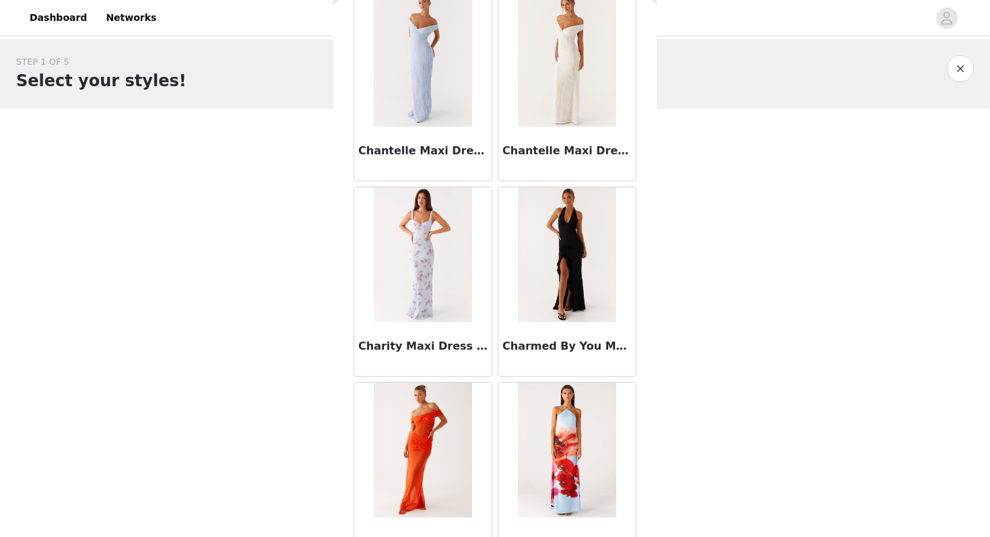
scroll to position [9338, 0]
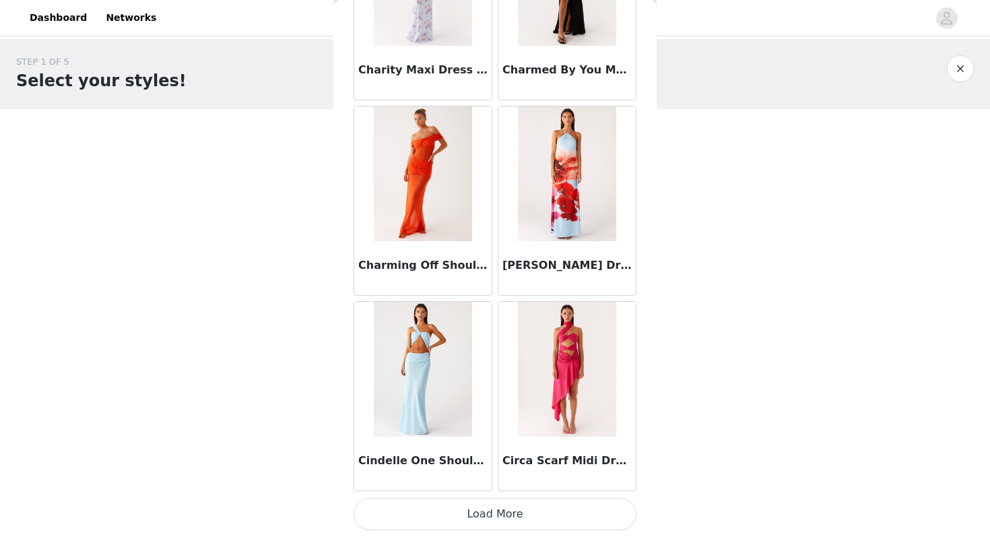
click at [486, 526] on button "Load More" at bounding box center [495, 514] width 283 height 32
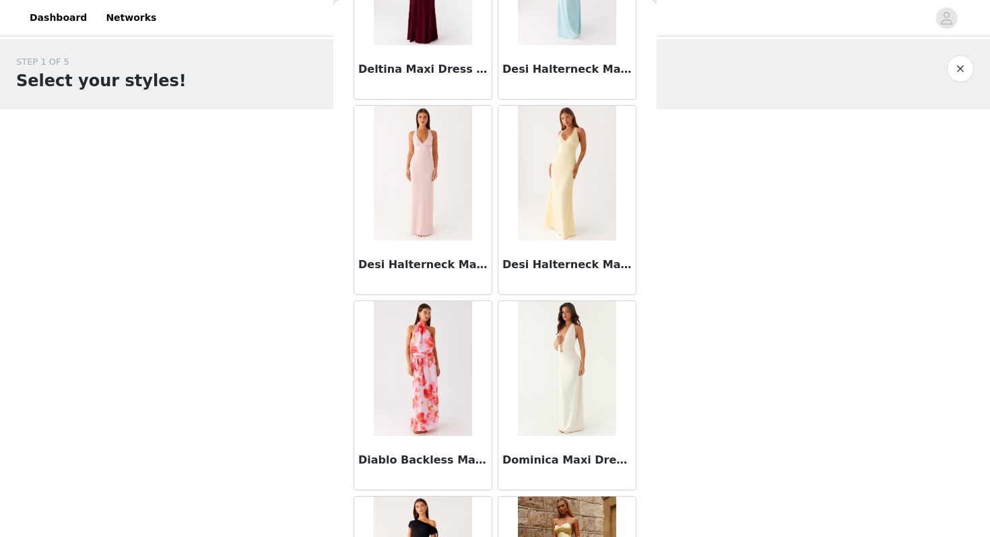
scroll to position [11291, 0]
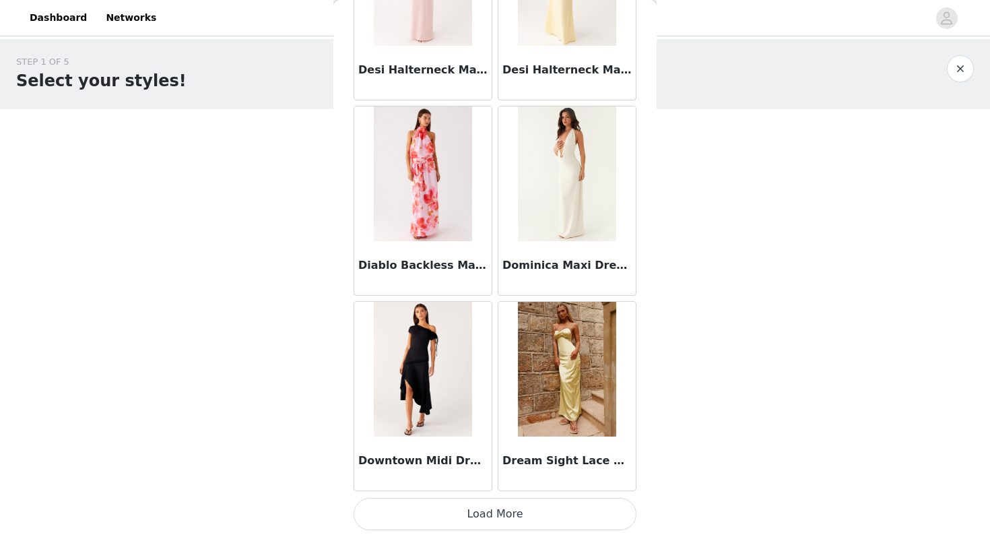
click at [497, 508] on button "Load More" at bounding box center [495, 514] width 283 height 32
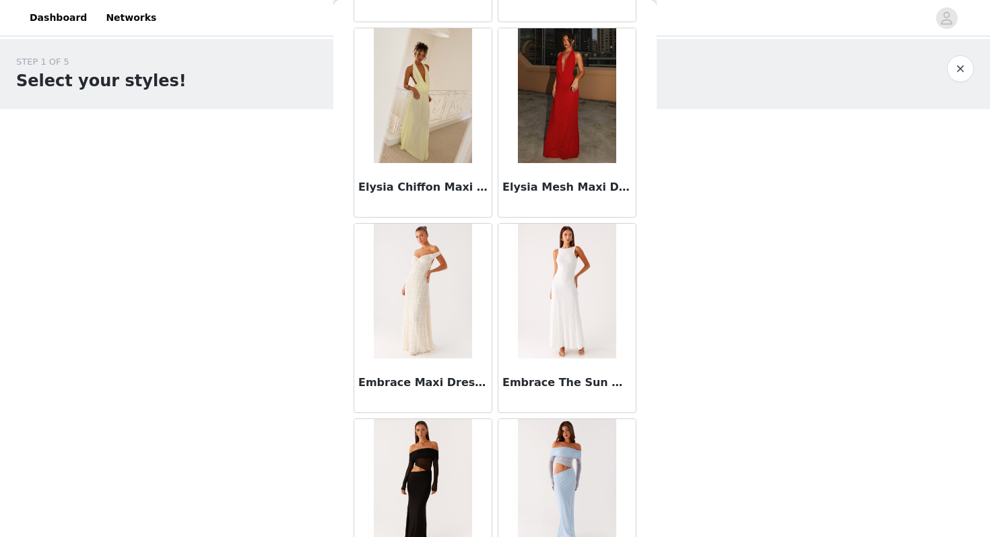
scroll to position [13245, 0]
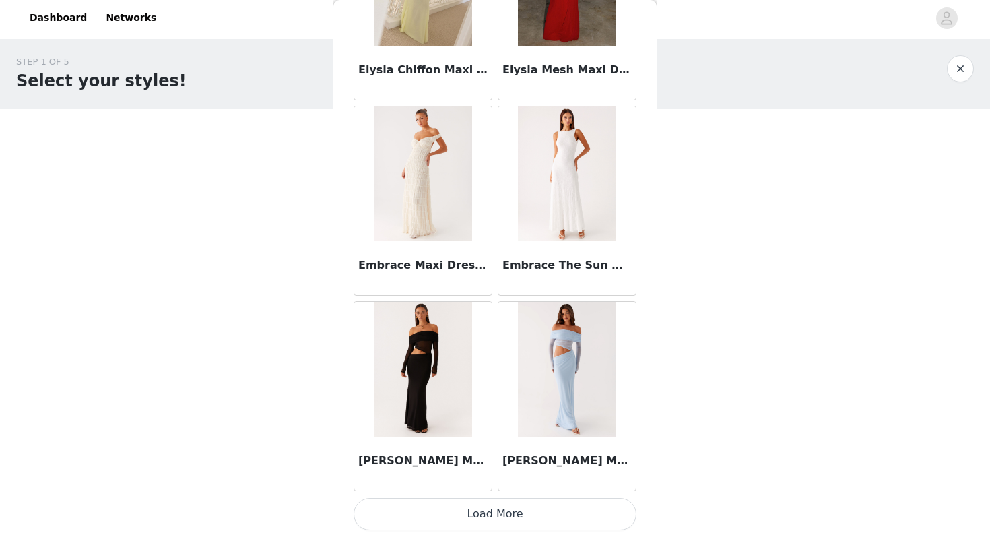
click at [467, 510] on button "Load More" at bounding box center [495, 514] width 283 height 32
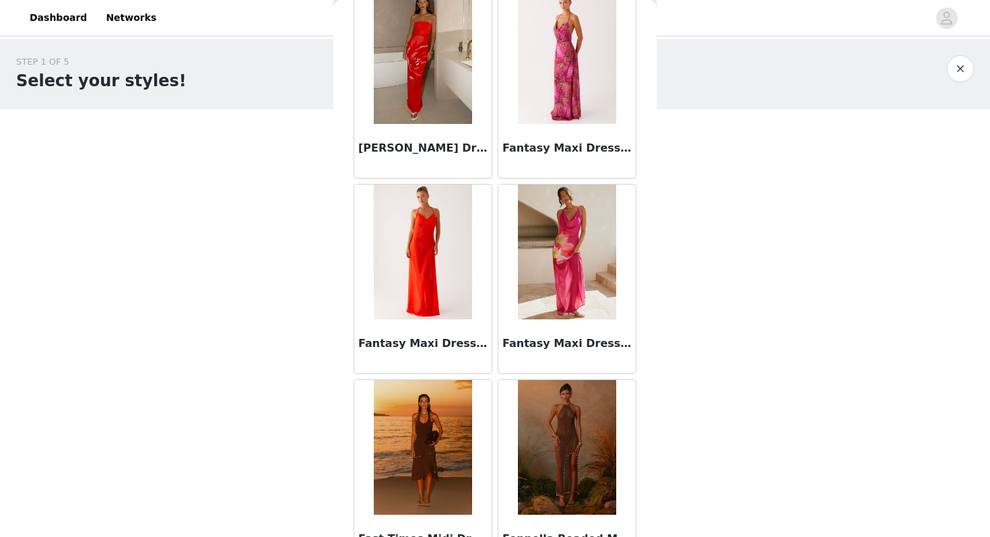
scroll to position [15198, 0]
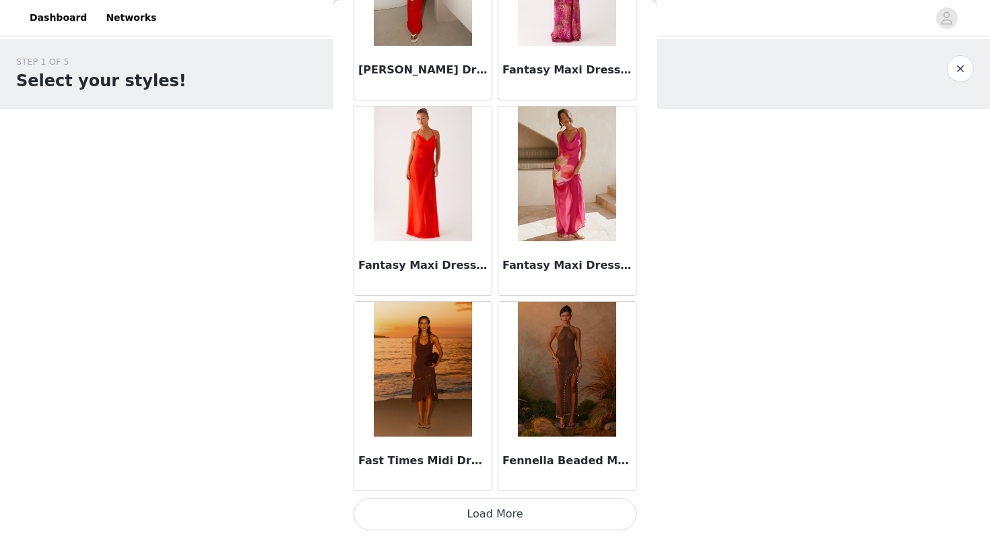
click at [558, 517] on button "Load More" at bounding box center [495, 514] width 283 height 32
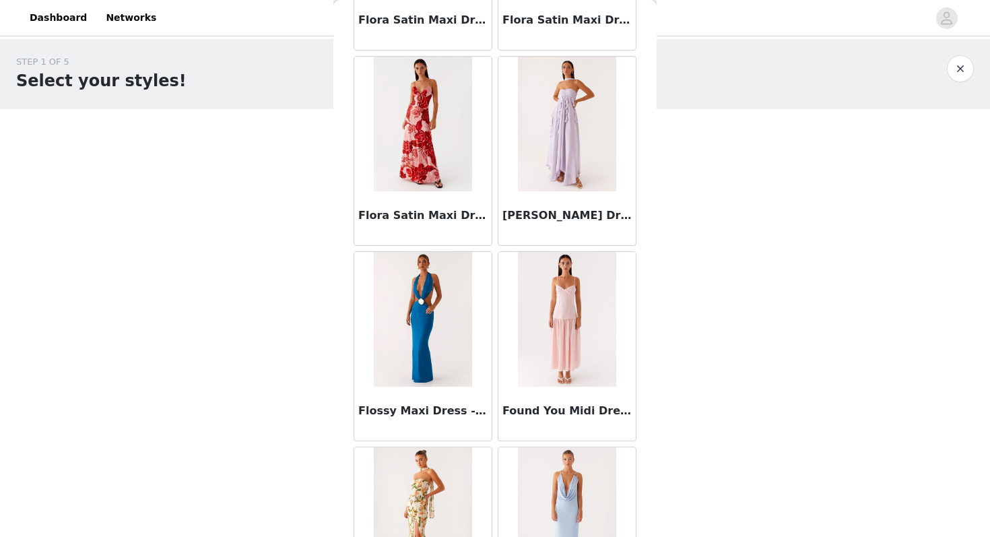
scroll to position [17152, 0]
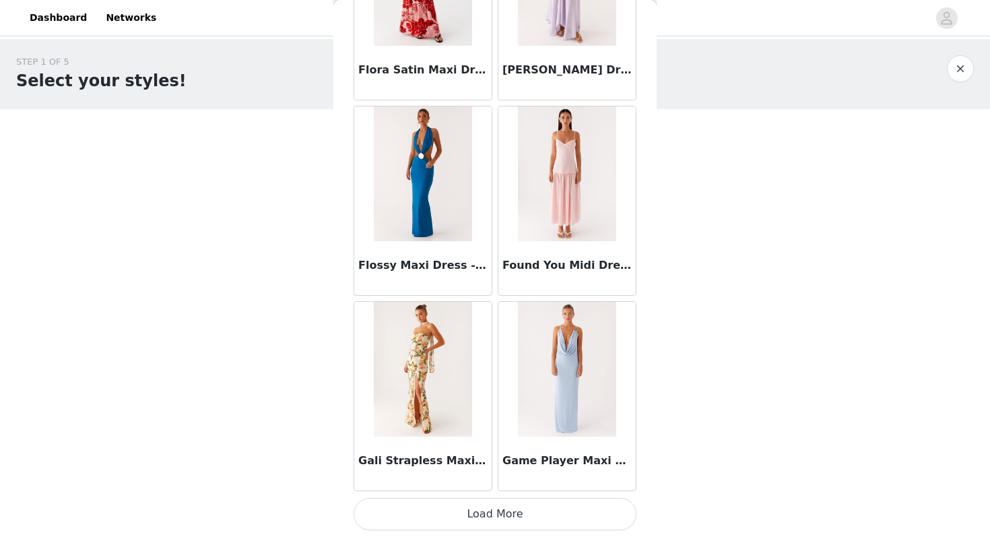
click at [474, 517] on button "Load More" at bounding box center [495, 514] width 283 height 32
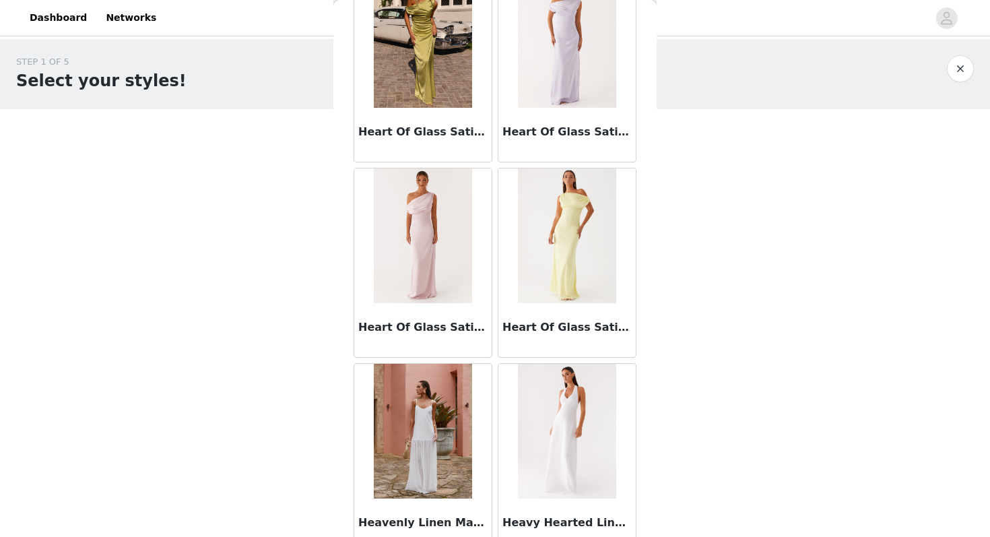
scroll to position [19105, 0]
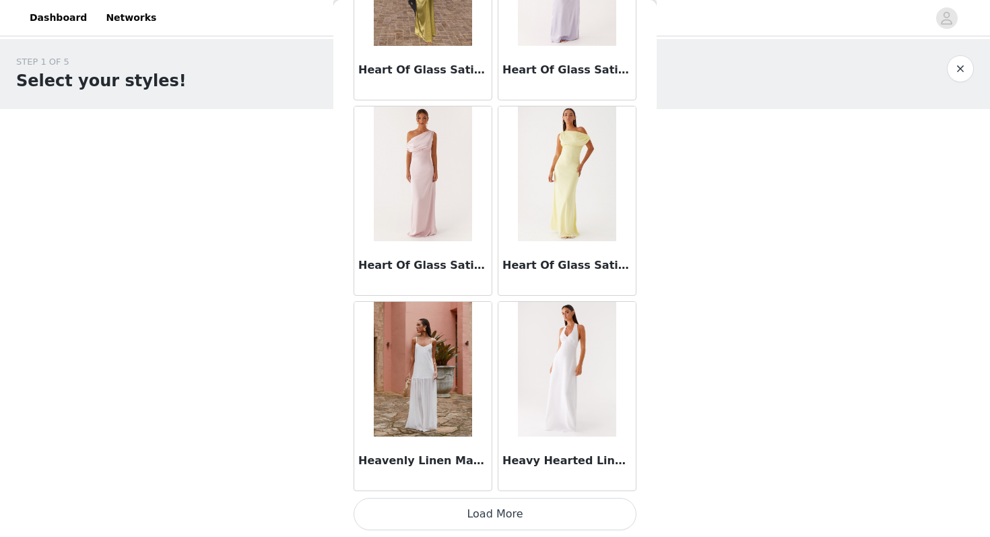
click at [478, 511] on button "Load More" at bounding box center [495, 514] width 283 height 32
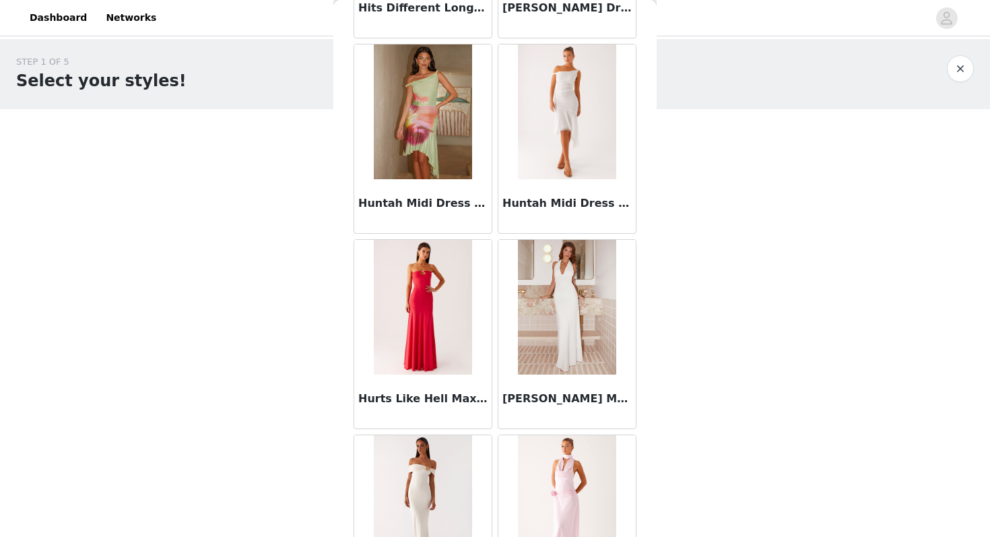
scroll to position [20254, 0]
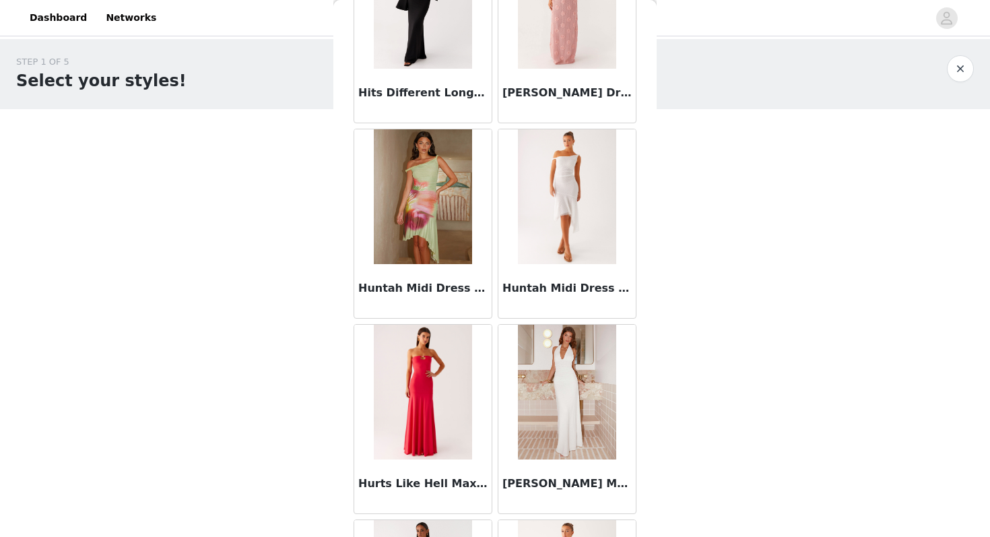
click at [571, 185] on img at bounding box center [567, 196] width 98 height 135
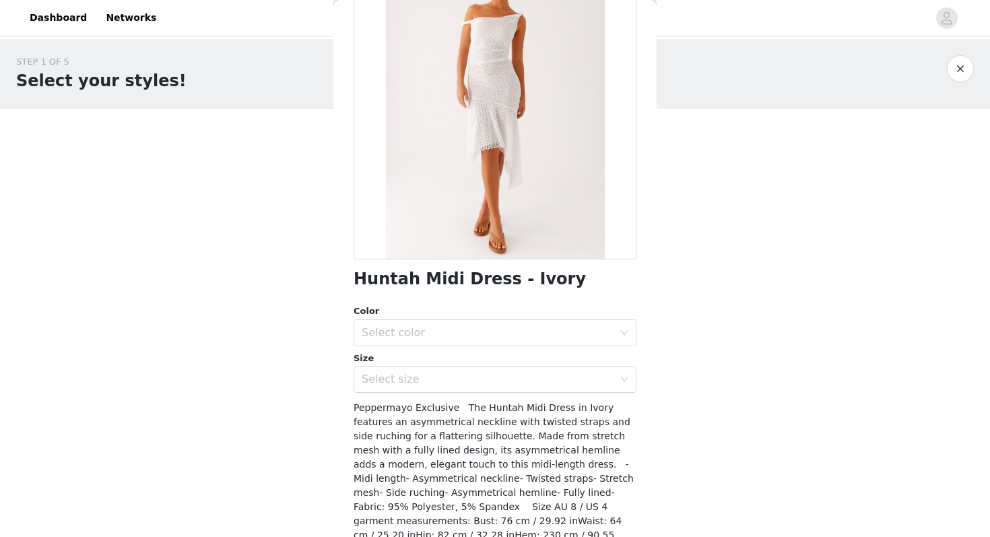
scroll to position [107, 0]
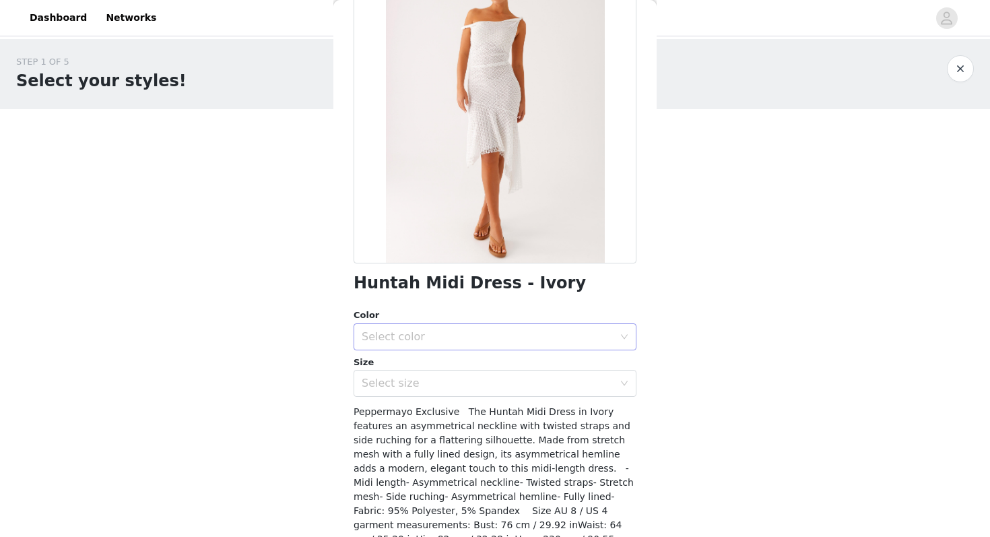
click at [449, 339] on div "Select color" at bounding box center [488, 336] width 252 height 13
click at [433, 368] on li "Ivory" at bounding box center [495, 367] width 283 height 22
click at [430, 382] on div "Select size" at bounding box center [488, 383] width 252 height 13
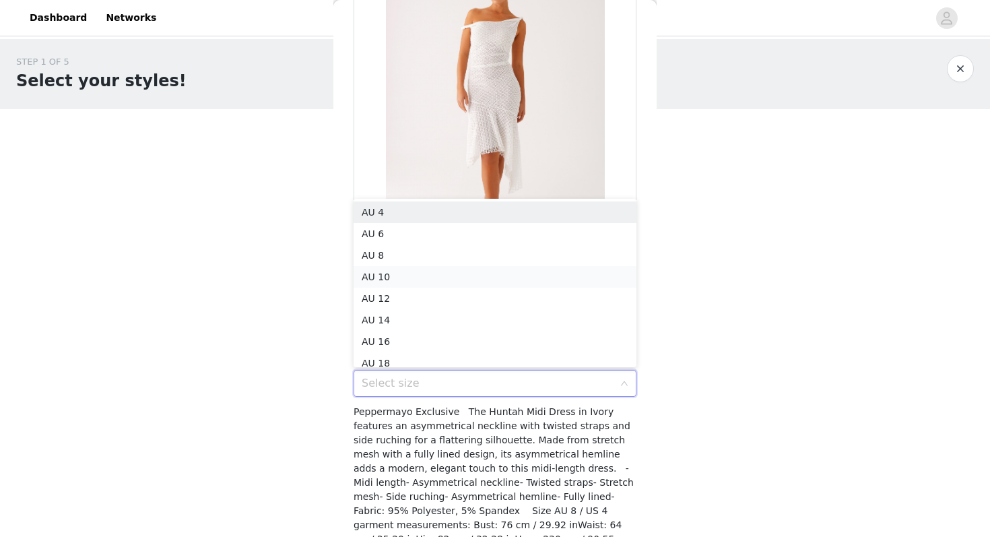
scroll to position [7, 0]
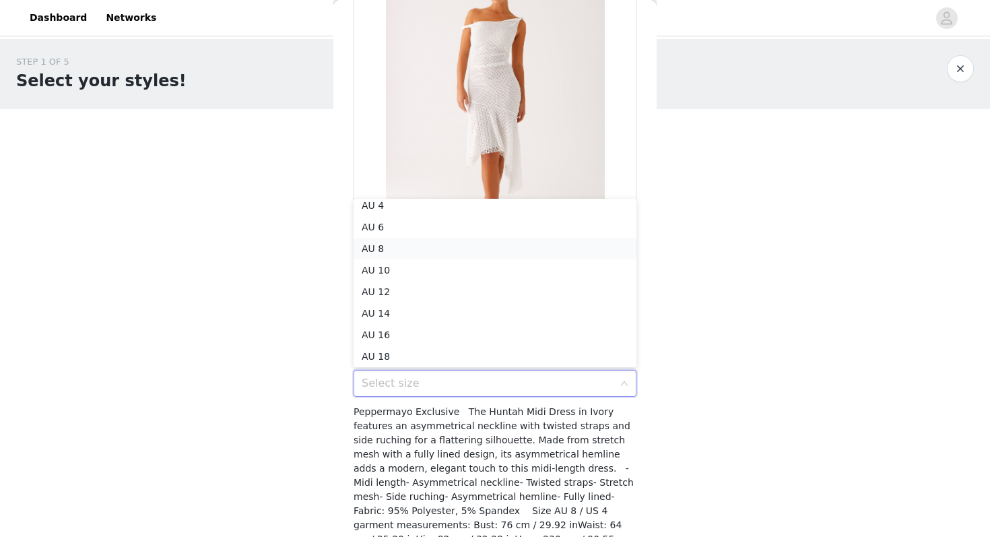
click at [404, 244] on li "AU 8" at bounding box center [495, 249] width 283 height 22
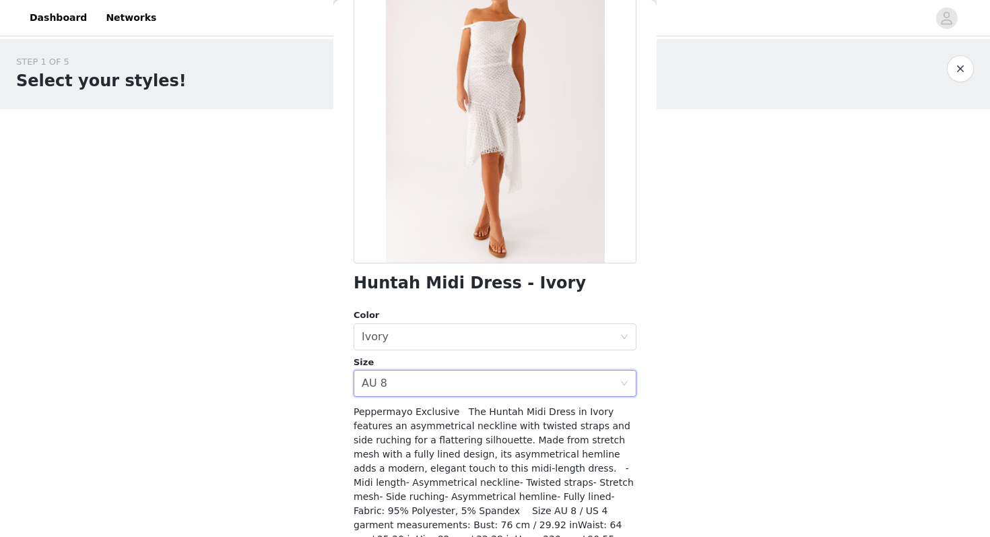
scroll to position [187, 0]
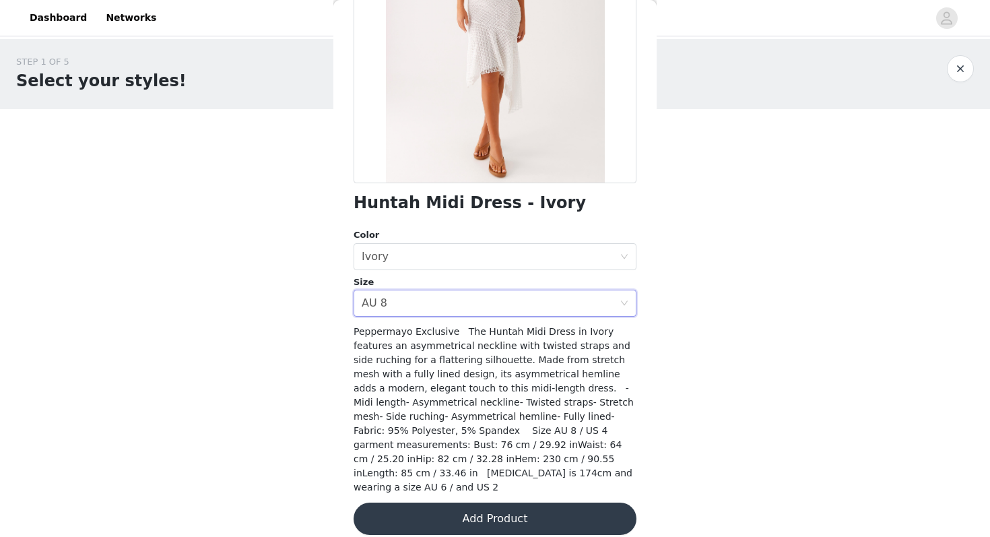
click at [447, 512] on button "Add Product" at bounding box center [495, 518] width 283 height 32
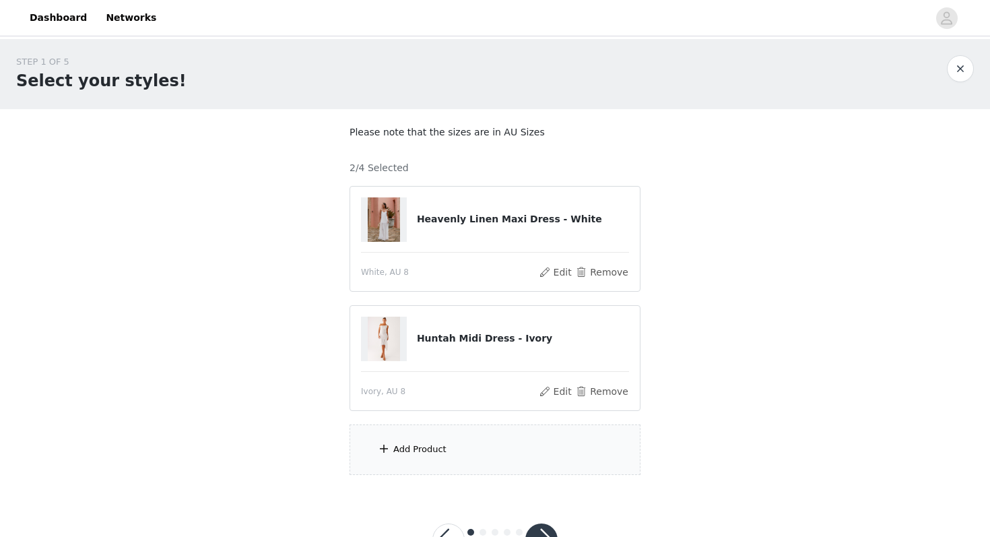
click at [391, 438] on div "Add Product" at bounding box center [495, 449] width 291 height 51
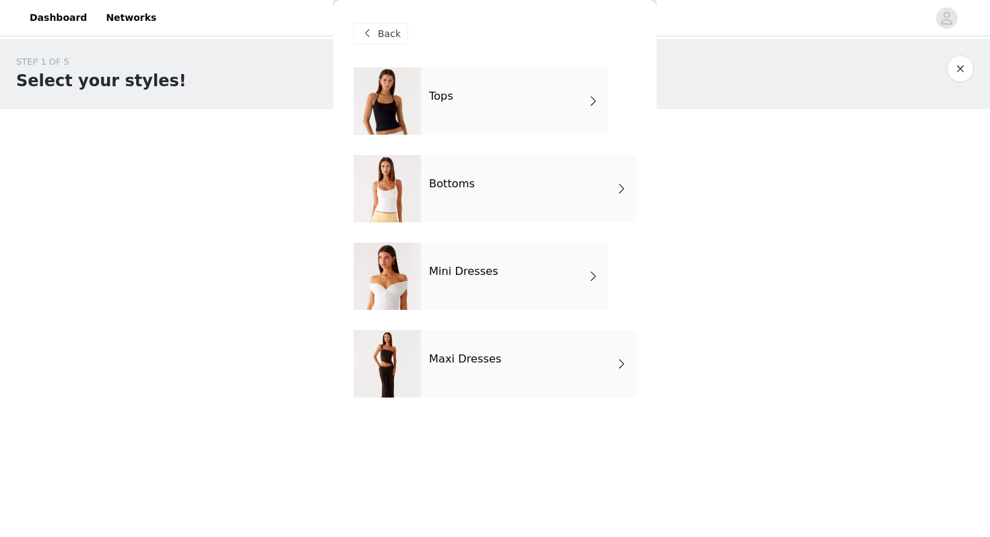
click at [440, 286] on div "Mini Dresses" at bounding box center [514, 275] width 187 height 67
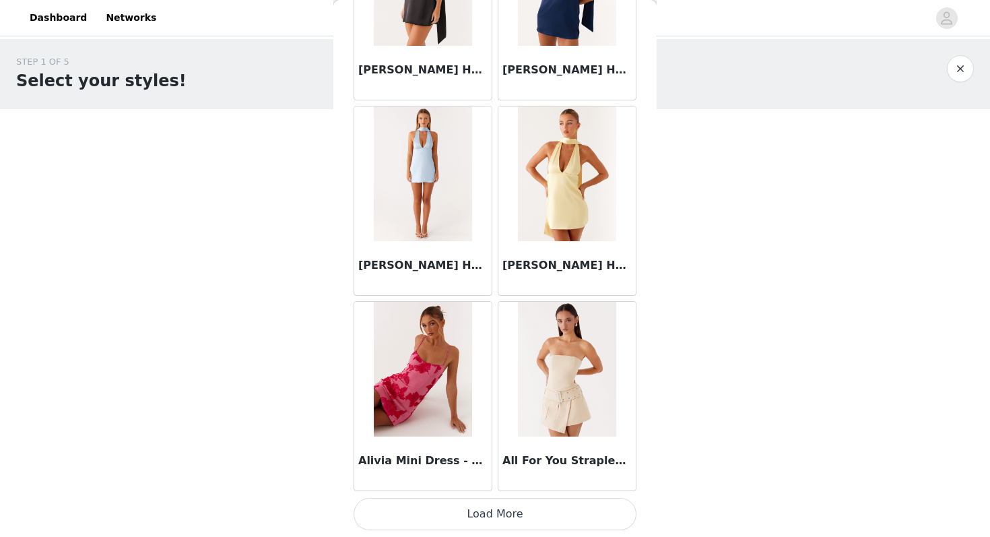
click at [488, 513] on button "Load More" at bounding box center [495, 514] width 283 height 32
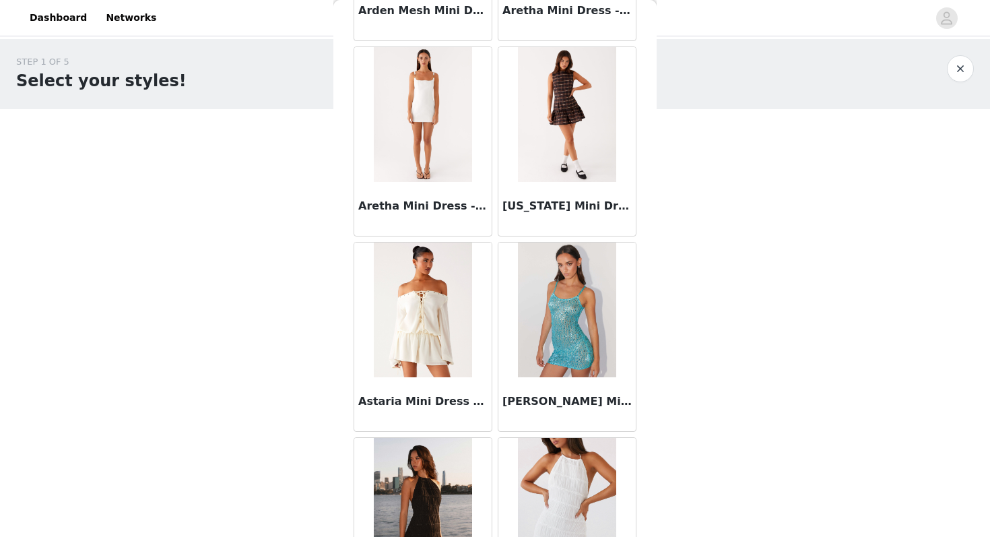
scroll to position [3478, 0]
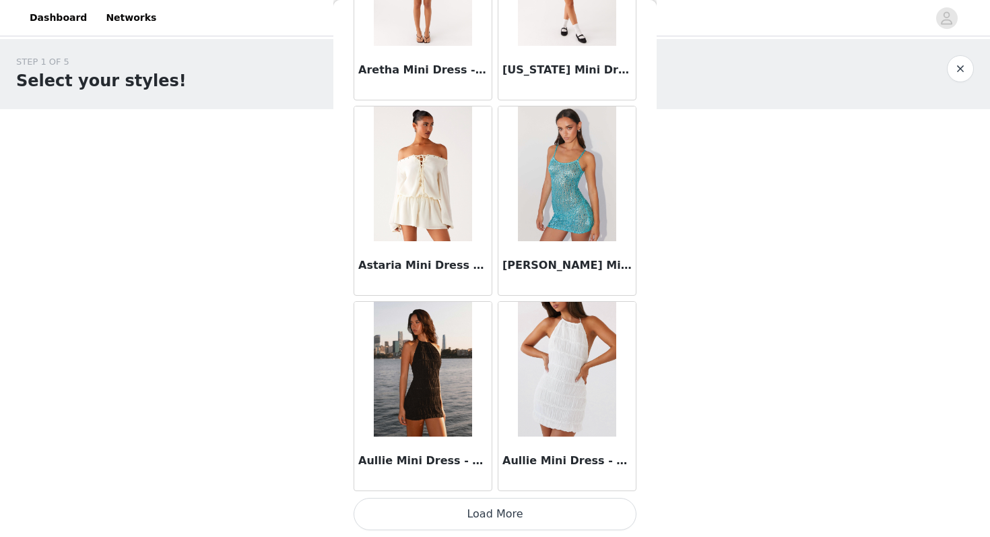
click at [472, 511] on button "Load More" at bounding box center [495, 514] width 283 height 32
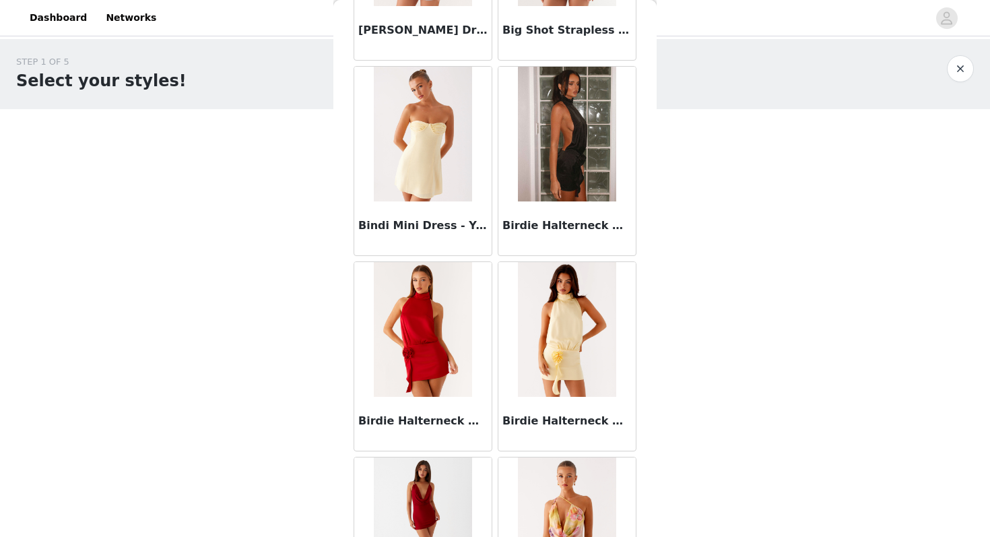
scroll to position [5431, 0]
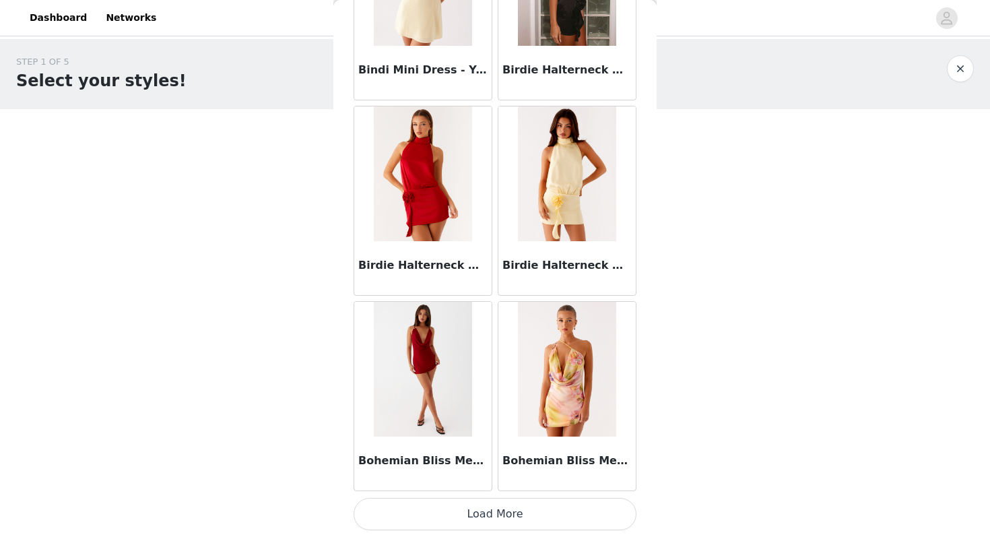
click at [461, 520] on button "Load More" at bounding box center [495, 514] width 283 height 32
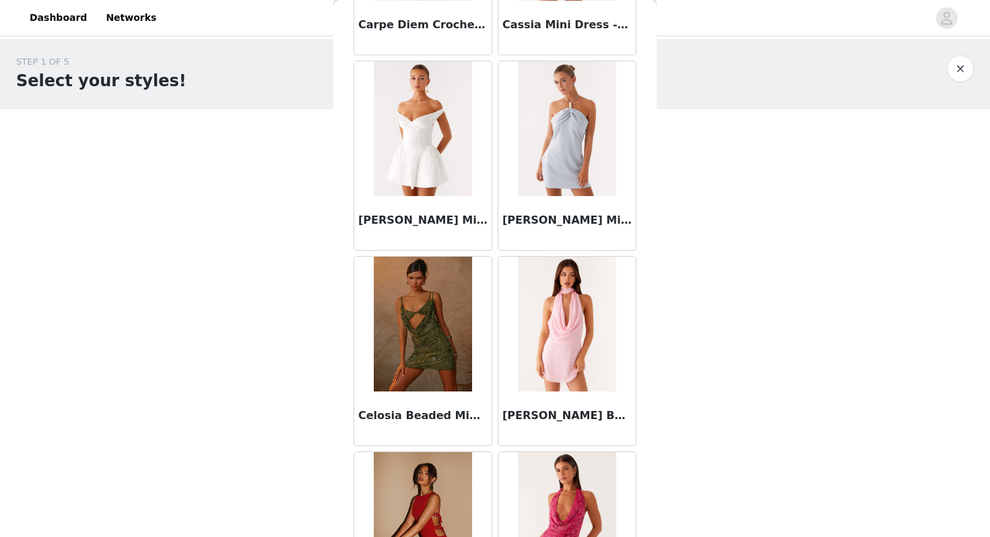
scroll to position [7385, 0]
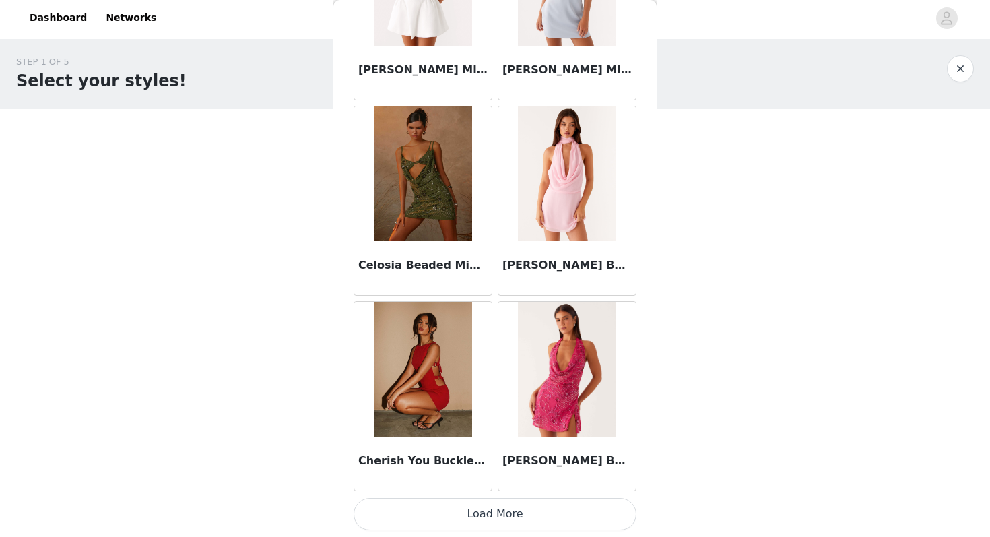
click at [489, 504] on button "Load More" at bounding box center [495, 514] width 283 height 32
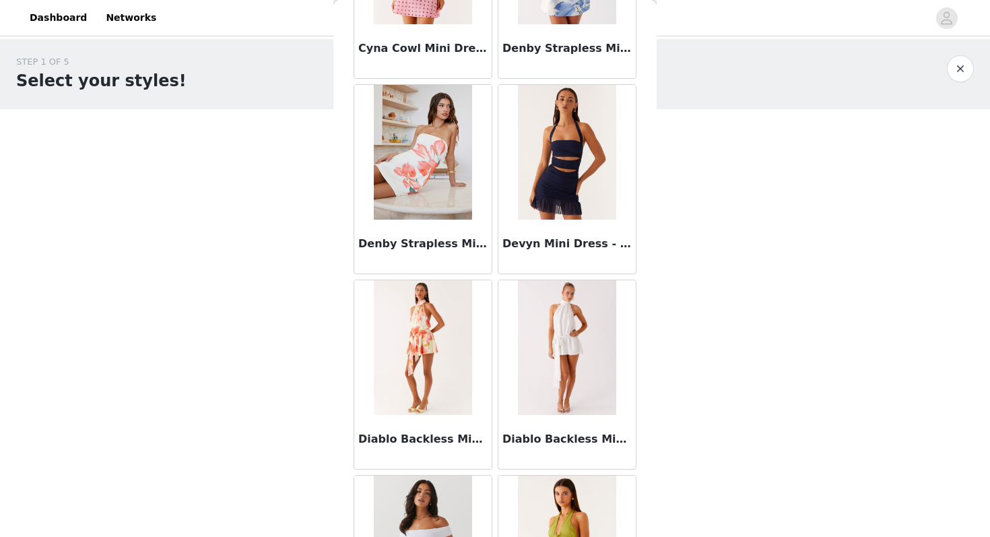
scroll to position [9338, 0]
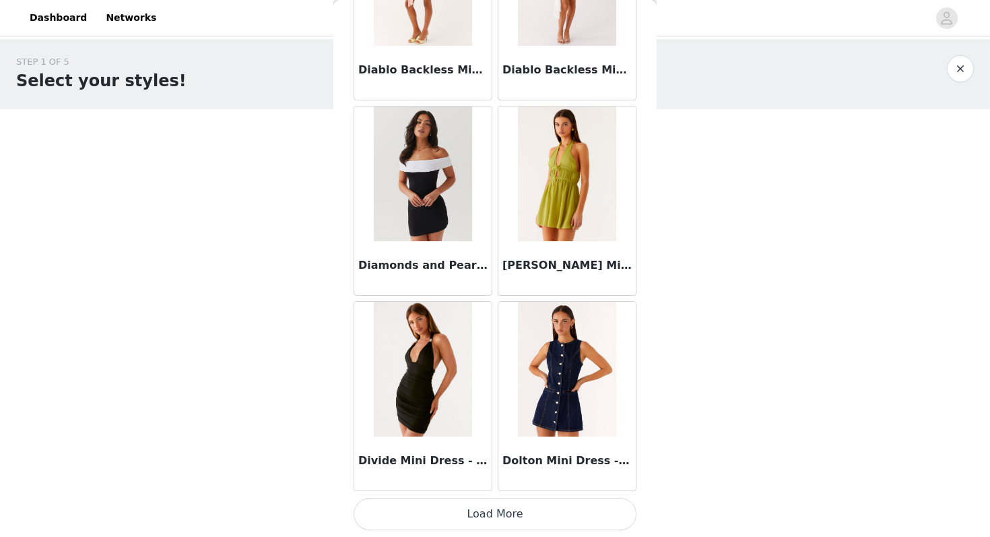
click at [527, 521] on button "Load More" at bounding box center [495, 514] width 283 height 32
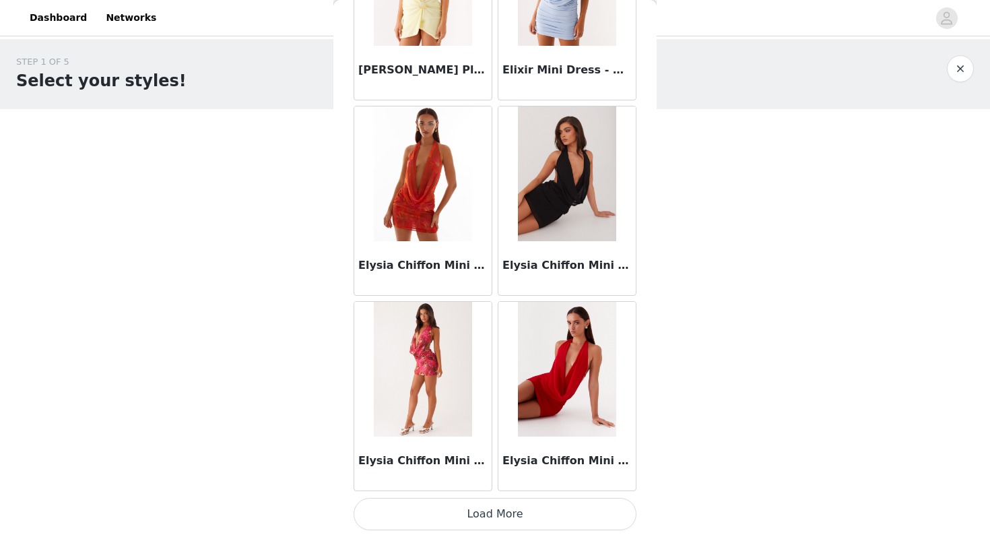
scroll to position [51, 0]
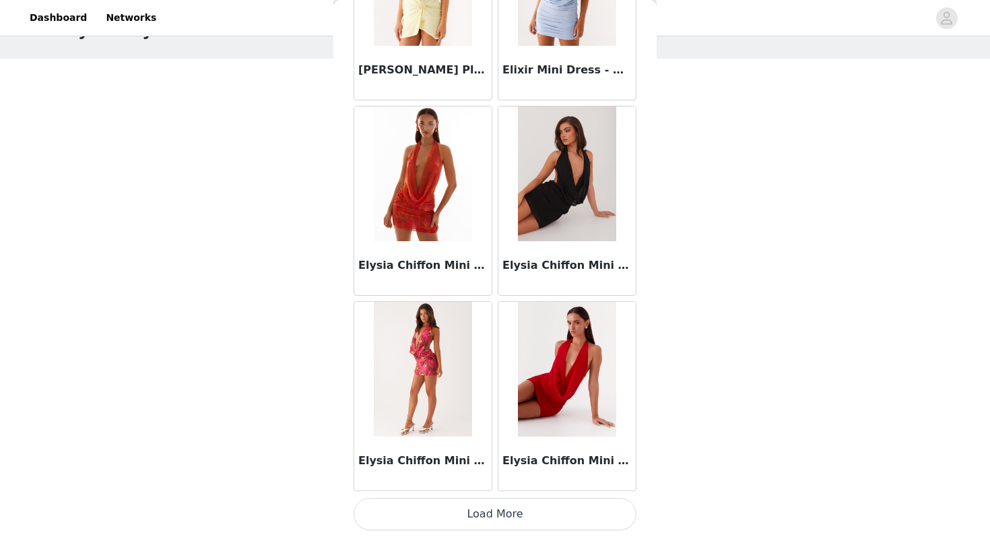
click at [515, 525] on button "Load More" at bounding box center [495, 514] width 283 height 32
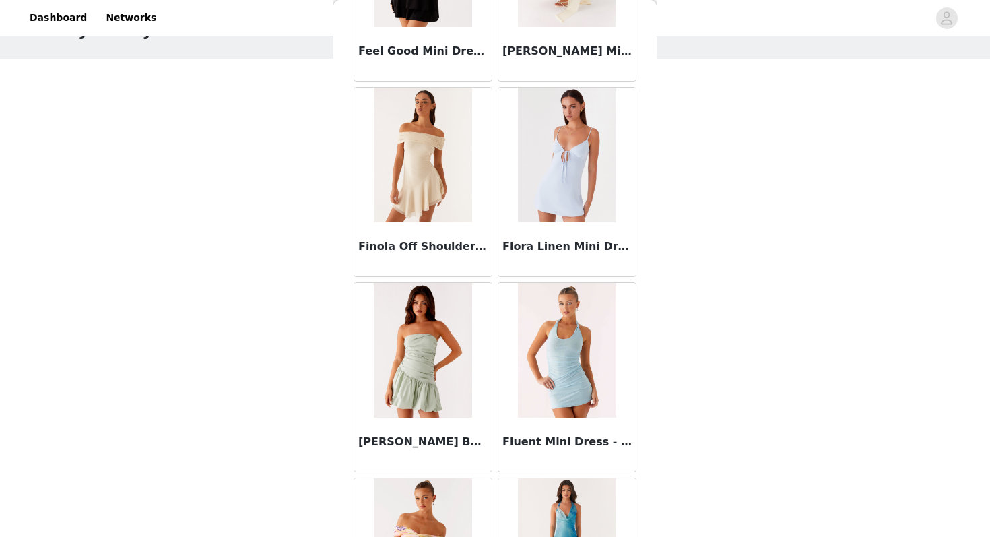
scroll to position [12825, 0]
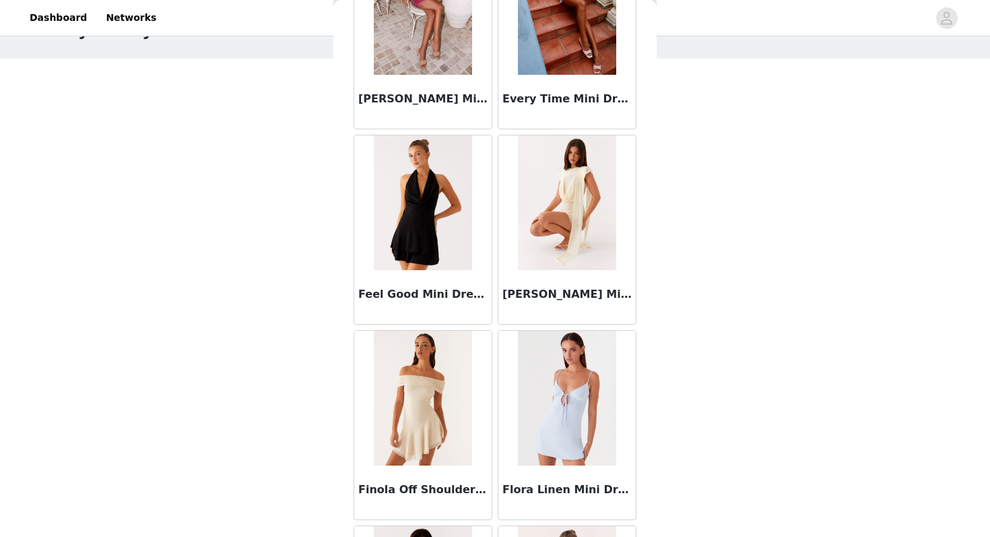
click at [566, 236] on img at bounding box center [567, 202] width 98 height 135
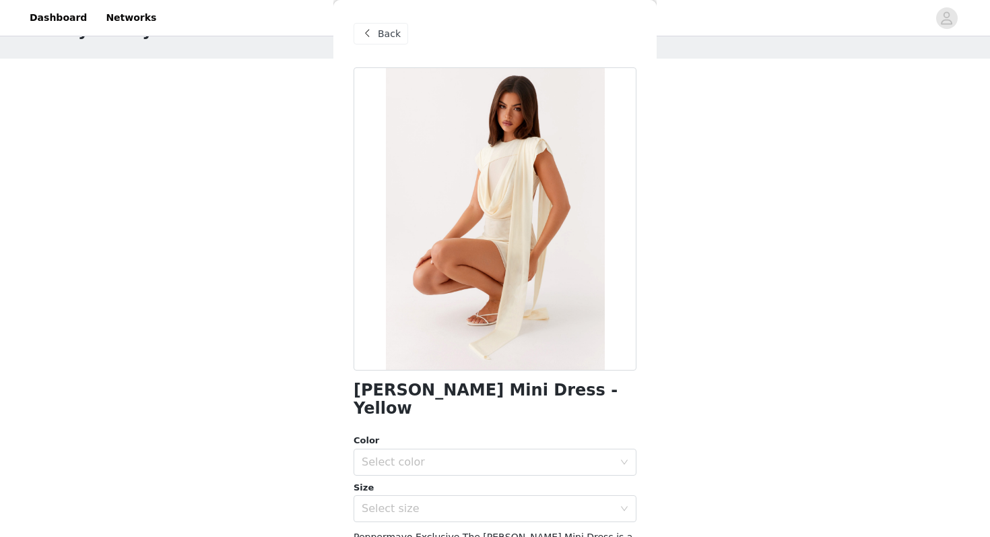
scroll to position [105, 0]
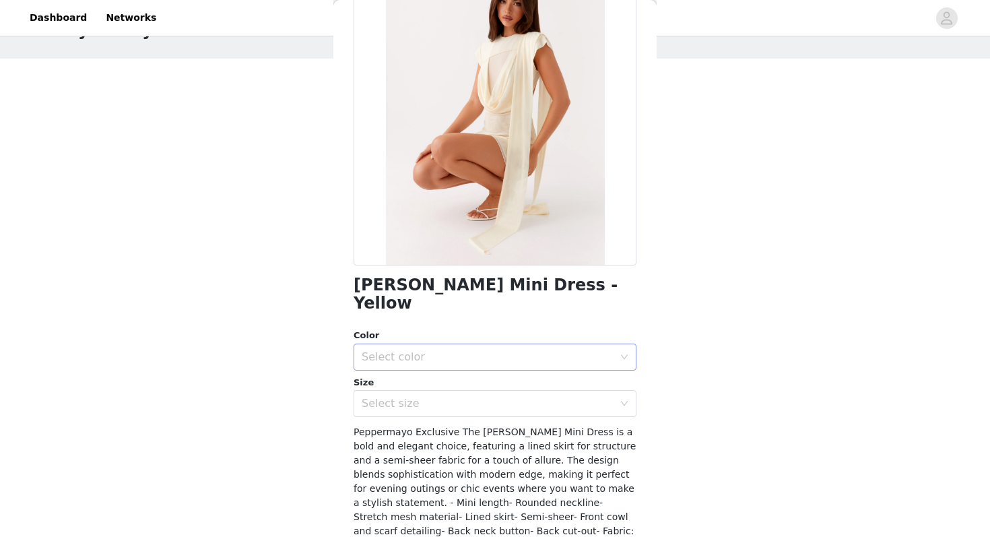
click at [488, 350] on div "Select color" at bounding box center [488, 356] width 252 height 13
click at [450, 373] on li "Yellow" at bounding box center [495, 369] width 283 height 22
click at [449, 397] on div "Select size" at bounding box center [488, 403] width 252 height 13
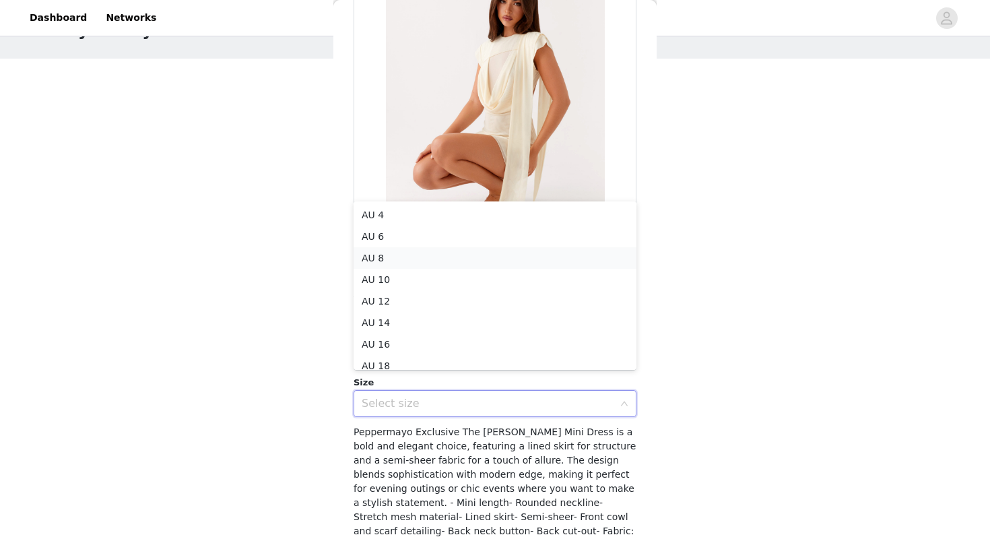
click at [380, 262] on li "AU 8" at bounding box center [495, 258] width 283 height 22
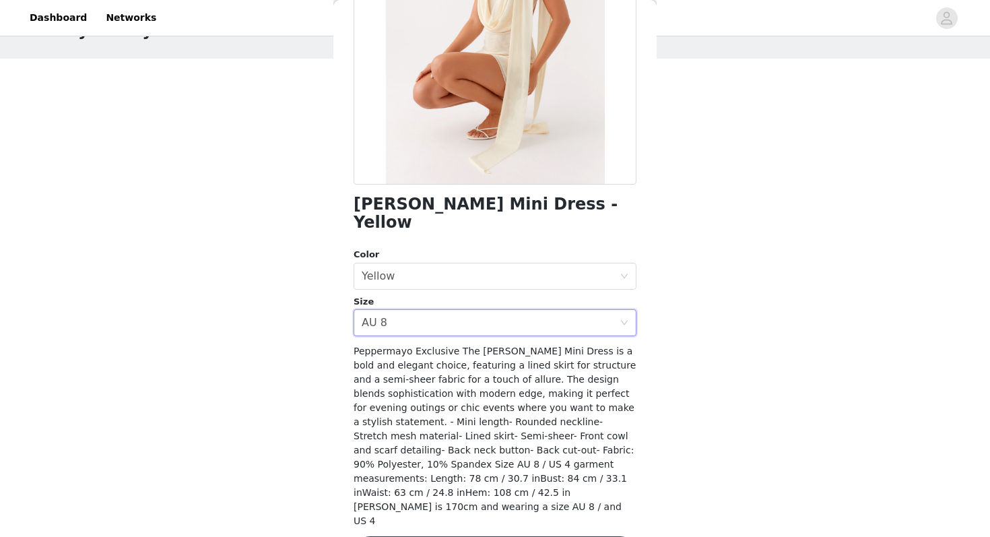
scroll to position [201, 0]
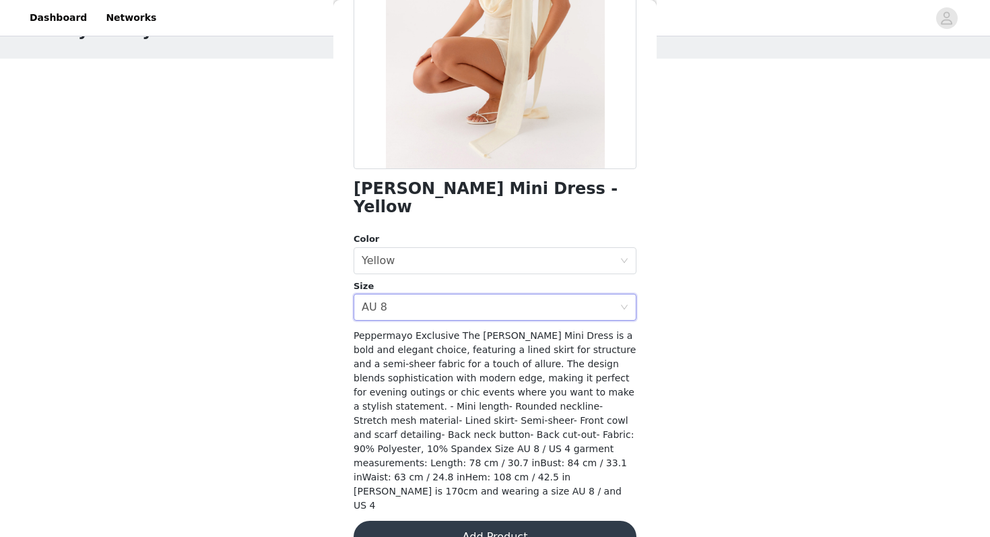
click at [452, 478] on div "Peppermayo Exclusive The [PERSON_NAME] Mini Dress is a bold and elegant choice,…" at bounding box center [495, 421] width 283 height 184
click at [447, 521] on button "Add Product" at bounding box center [495, 537] width 283 height 32
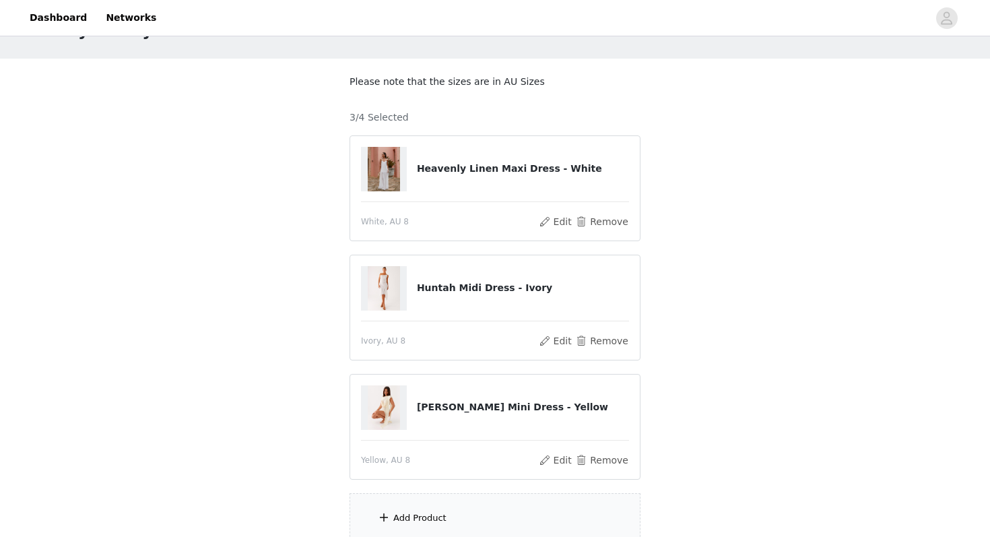
click at [443, 515] on div "Add Product" at bounding box center [419, 517] width 53 height 13
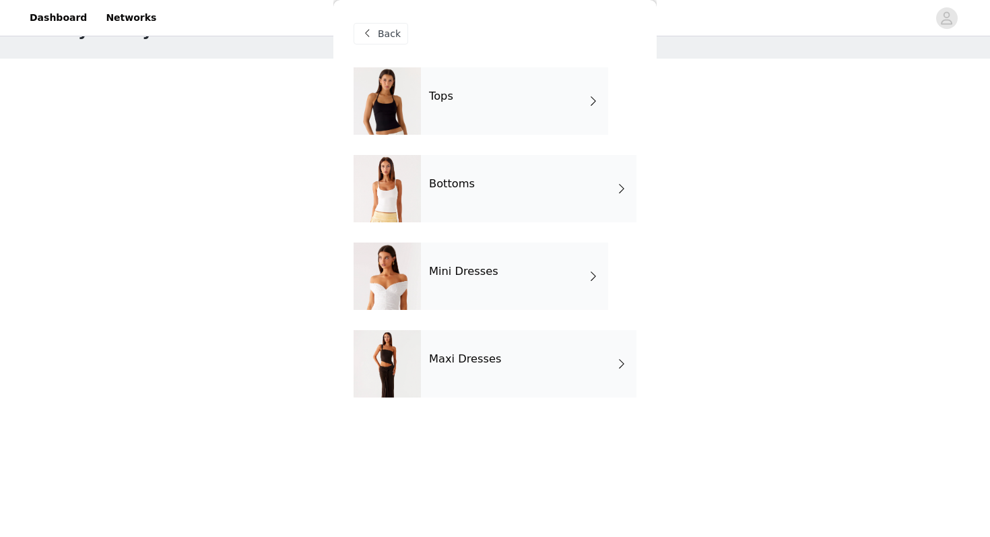
click at [440, 120] on div "Tops" at bounding box center [514, 100] width 187 height 67
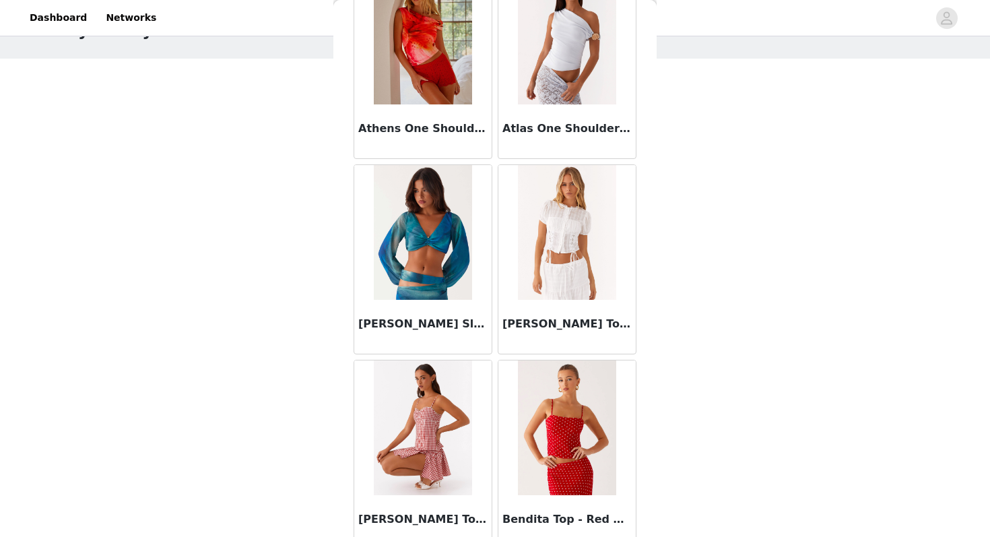
scroll to position [0, 0]
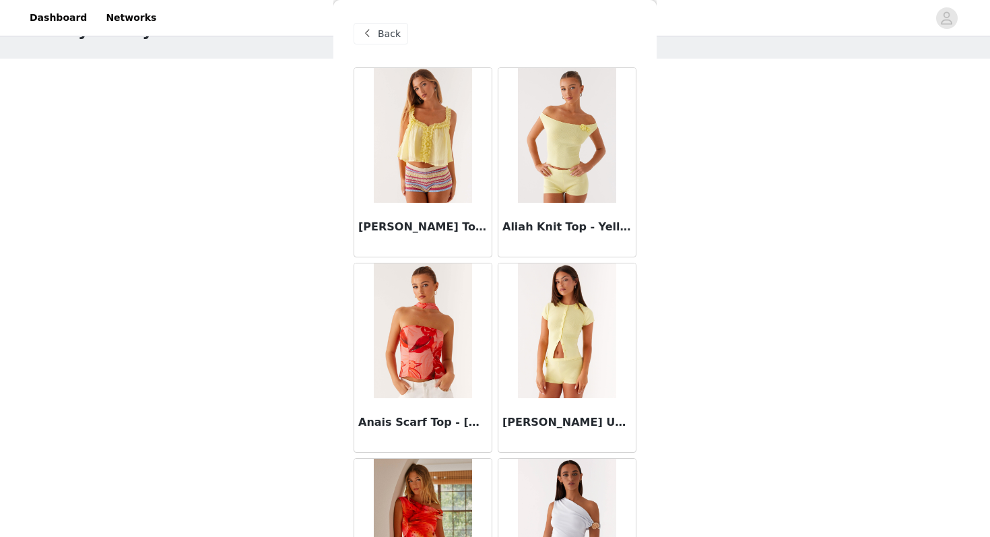
click at [386, 38] on span "Back" at bounding box center [389, 34] width 23 height 14
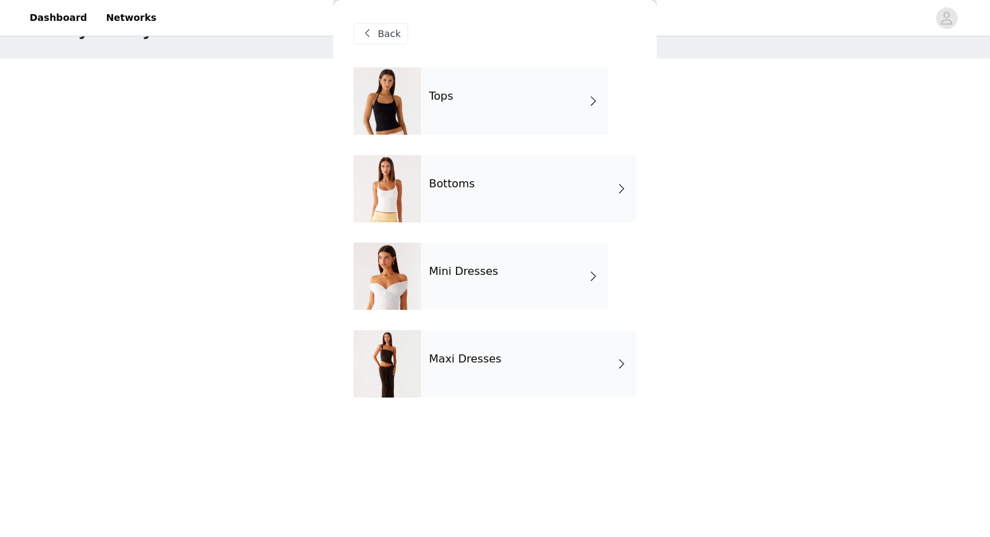
click at [474, 289] on div "Mini Dresses" at bounding box center [514, 275] width 187 height 67
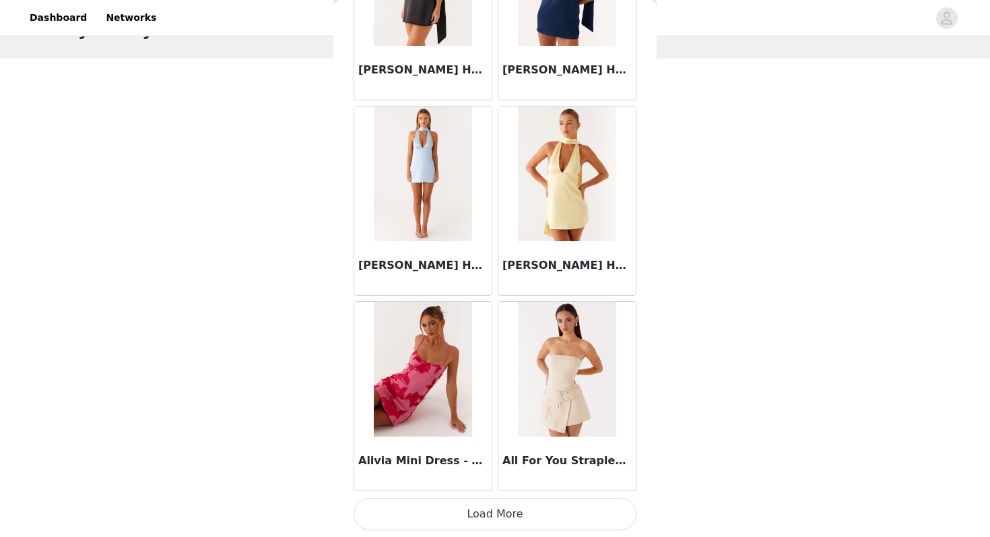
scroll to position [170, 0]
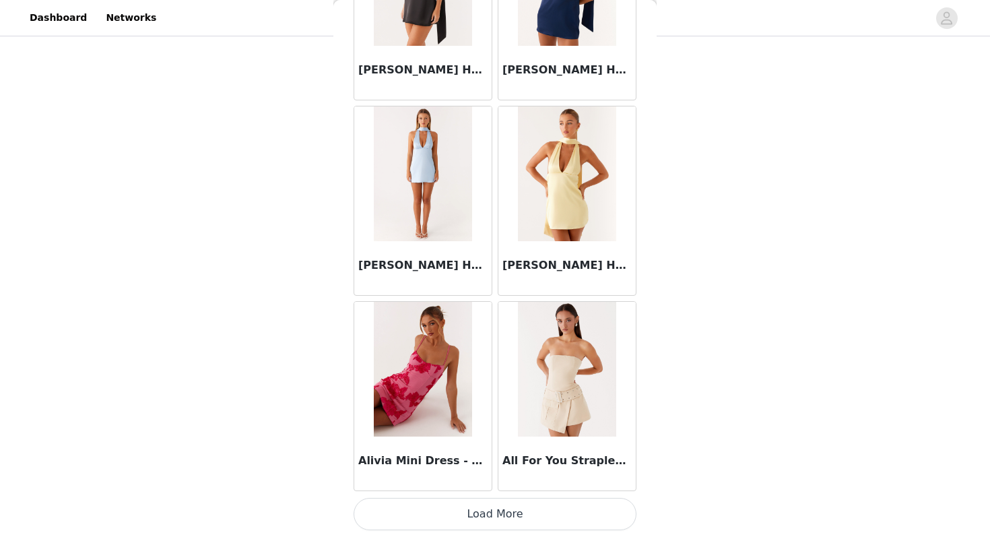
click at [488, 505] on button "Load More" at bounding box center [495, 514] width 283 height 32
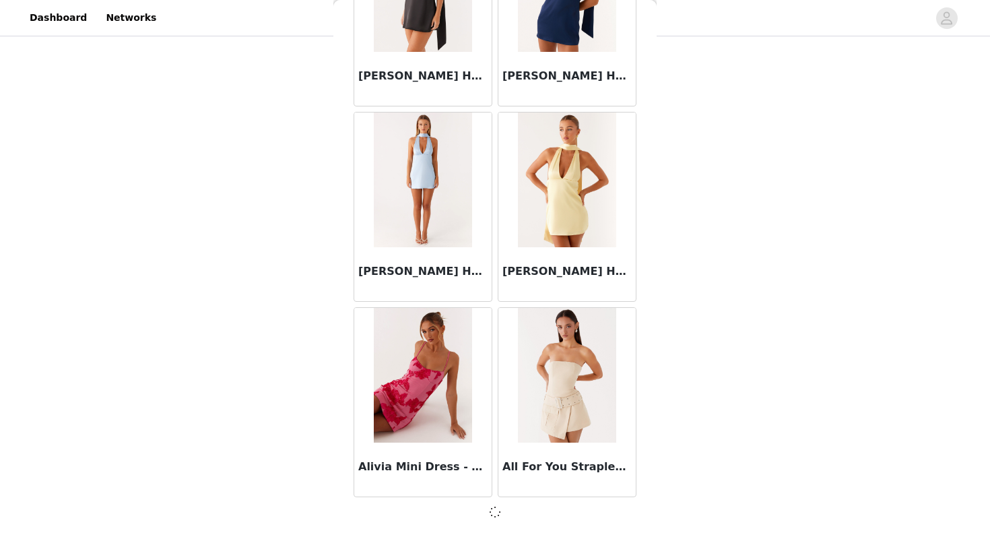
scroll to position [1518, 0]
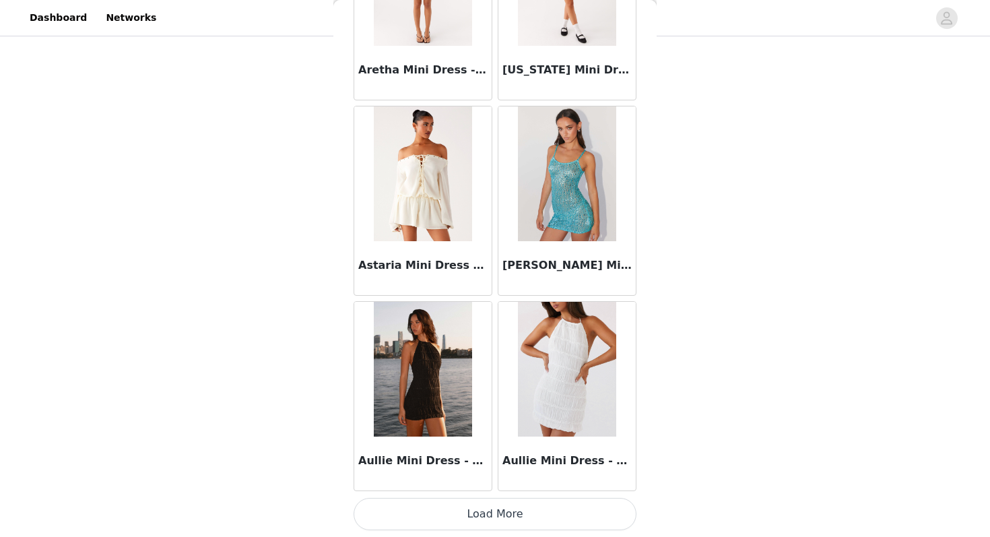
click at [460, 519] on button "Load More" at bounding box center [495, 514] width 283 height 32
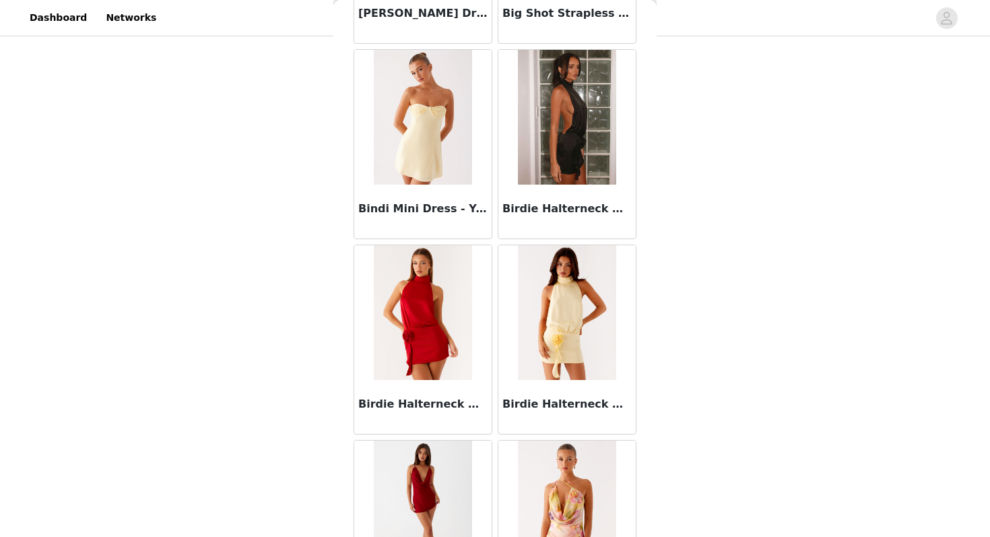
scroll to position [5431, 0]
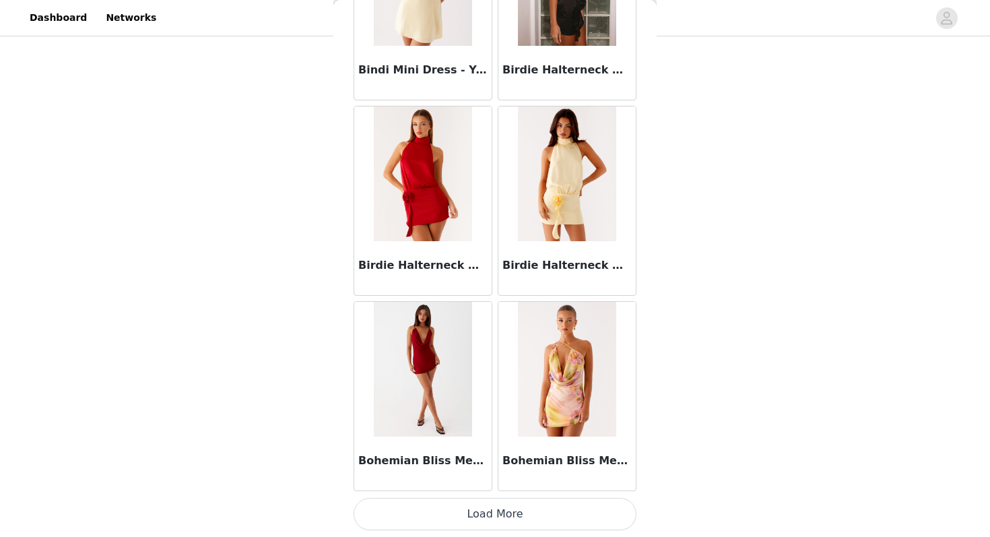
click at [480, 507] on button "Load More" at bounding box center [495, 514] width 283 height 32
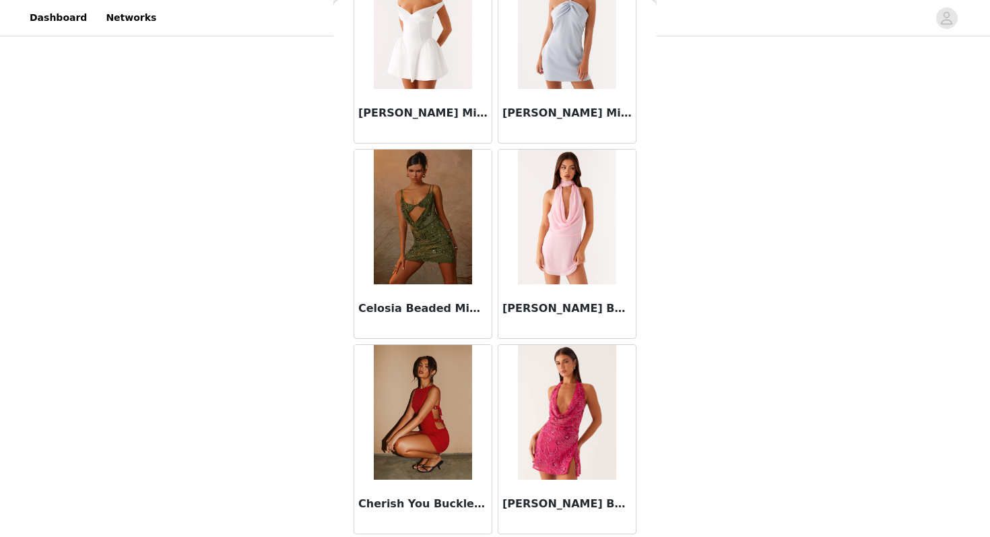
scroll to position [7385, 0]
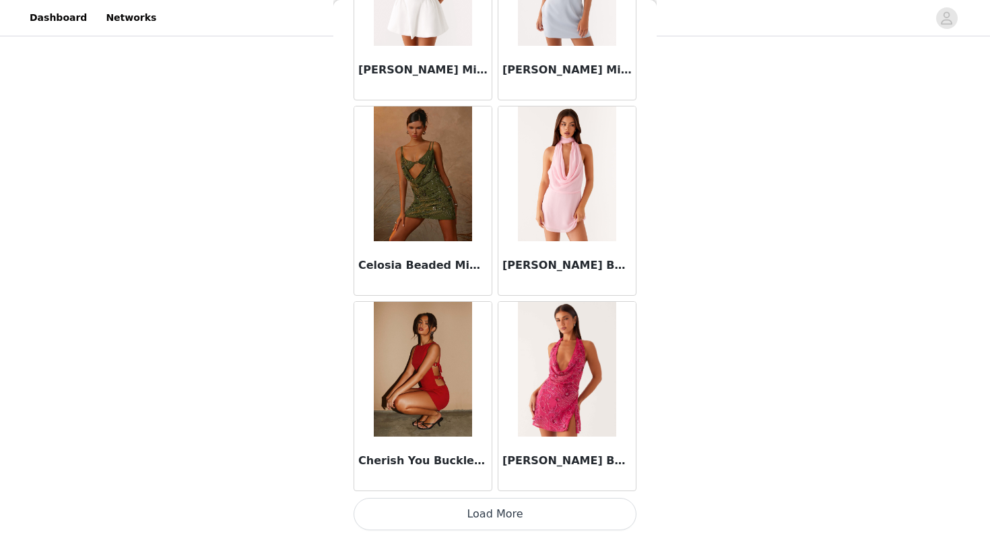
click at [505, 515] on button "Load More" at bounding box center [495, 514] width 283 height 32
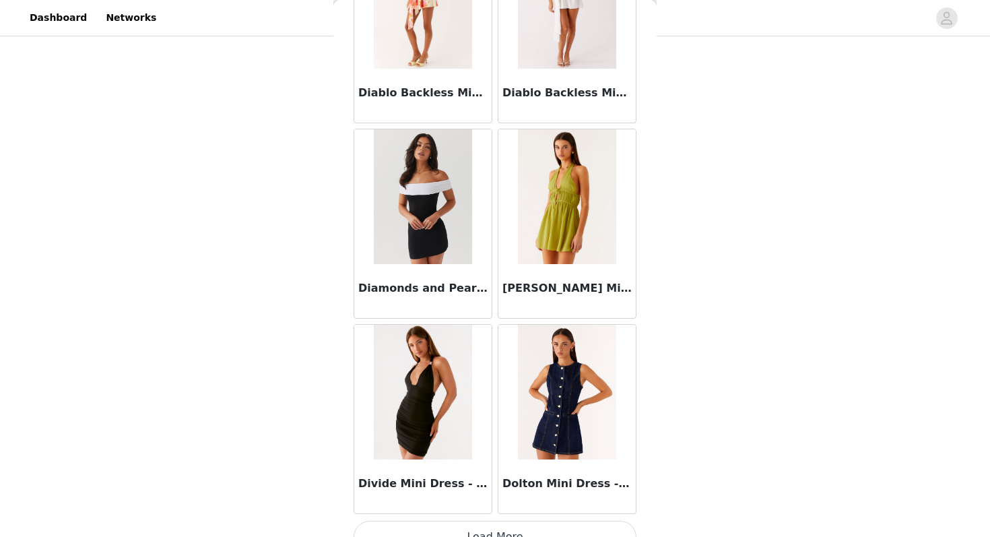
scroll to position [9338, 0]
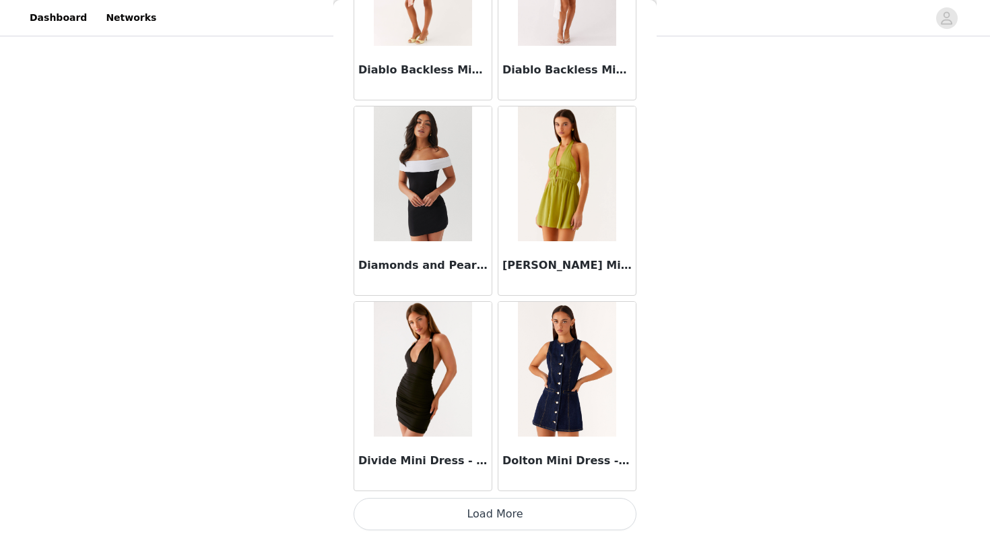
click at [512, 516] on button "Load More" at bounding box center [495, 514] width 283 height 32
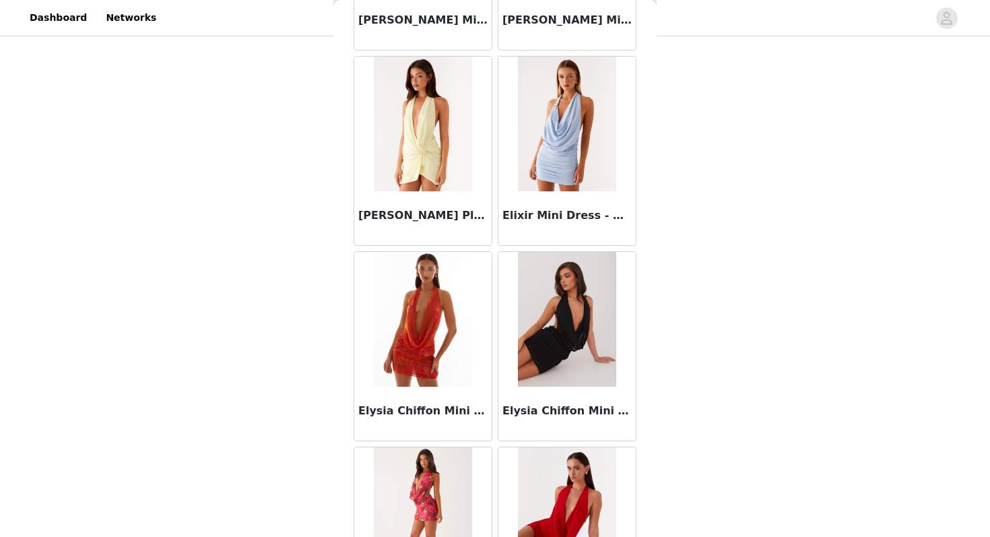
scroll to position [11291, 0]
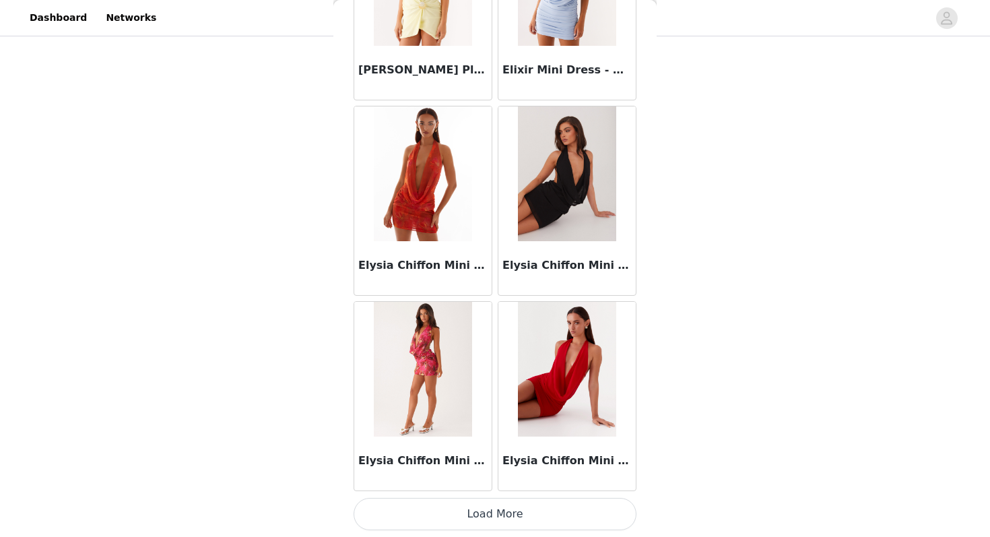
click at [496, 529] on button "Load More" at bounding box center [495, 514] width 283 height 32
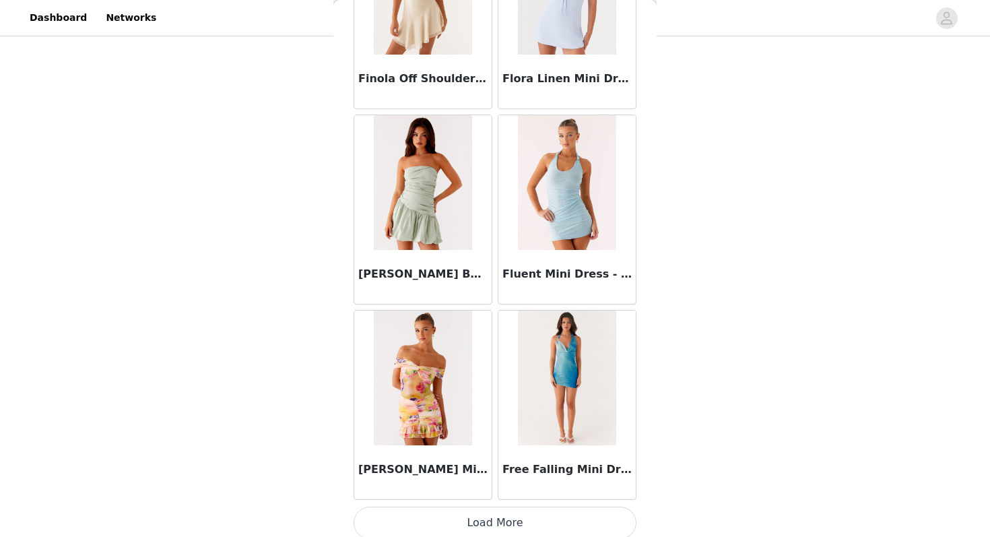
scroll to position [13245, 0]
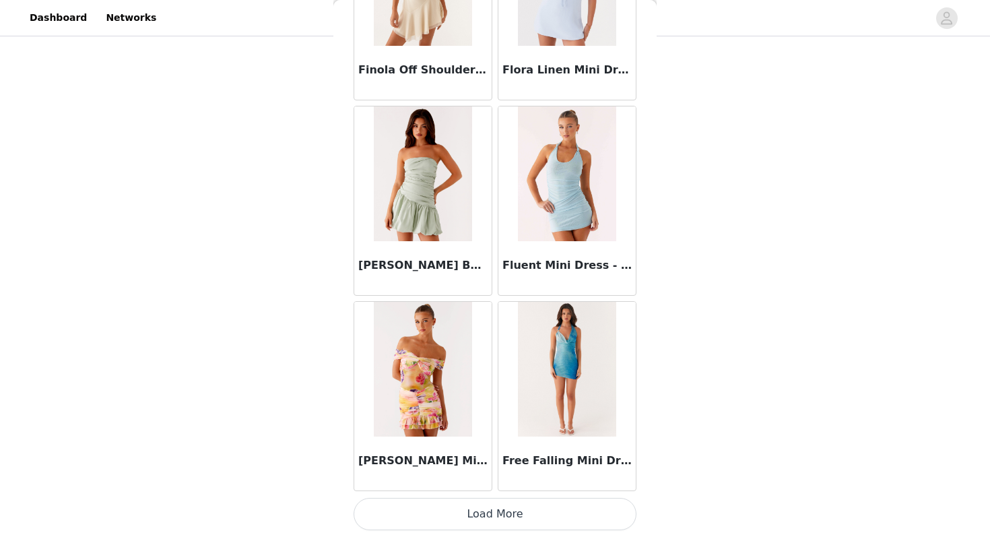
click at [513, 523] on button "Load More" at bounding box center [495, 514] width 283 height 32
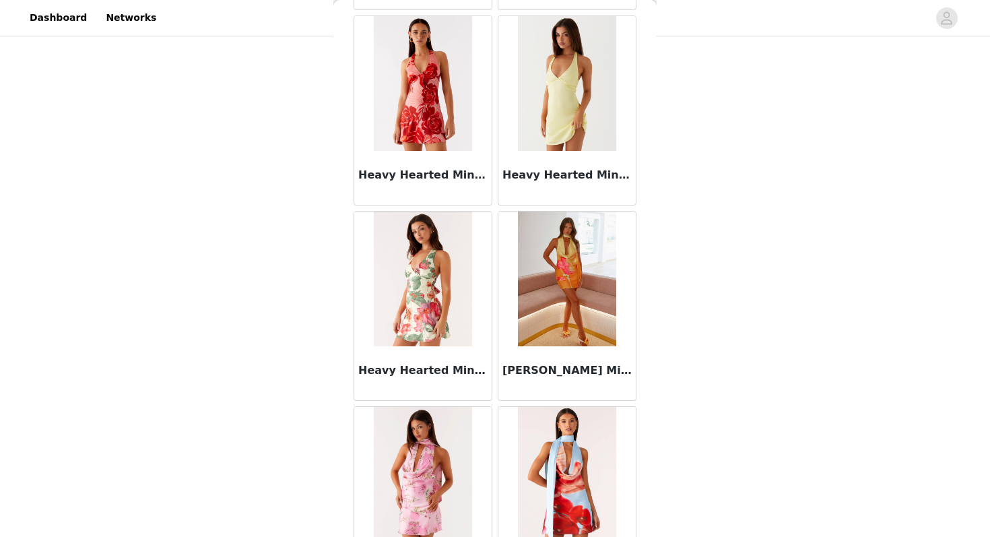
scroll to position [15198, 0]
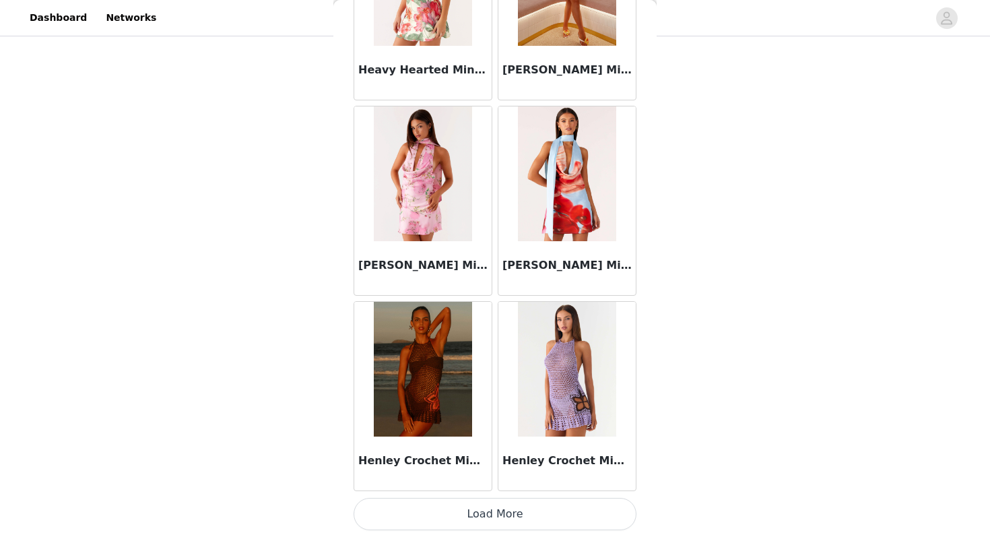
click at [510, 526] on button "Load More" at bounding box center [495, 514] width 283 height 32
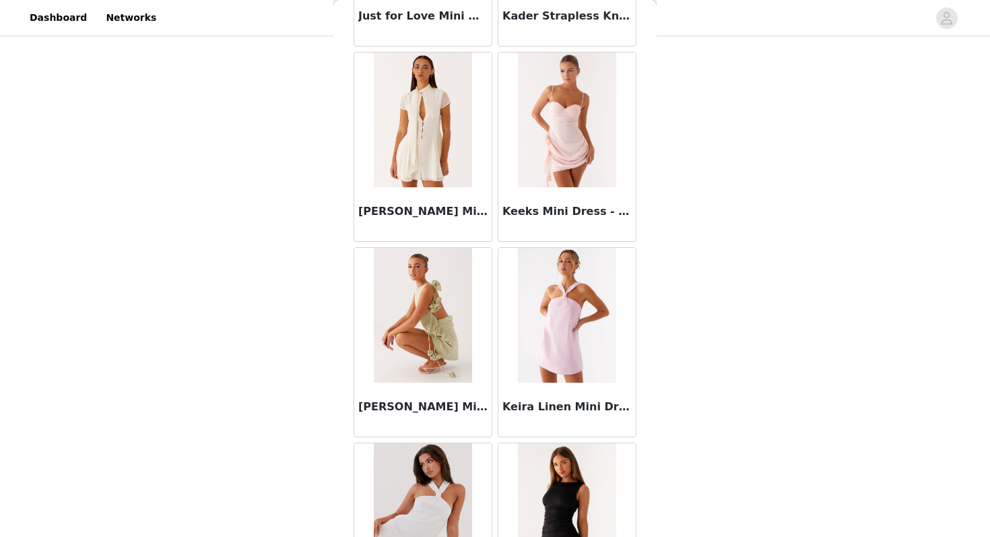
scroll to position [17152, 0]
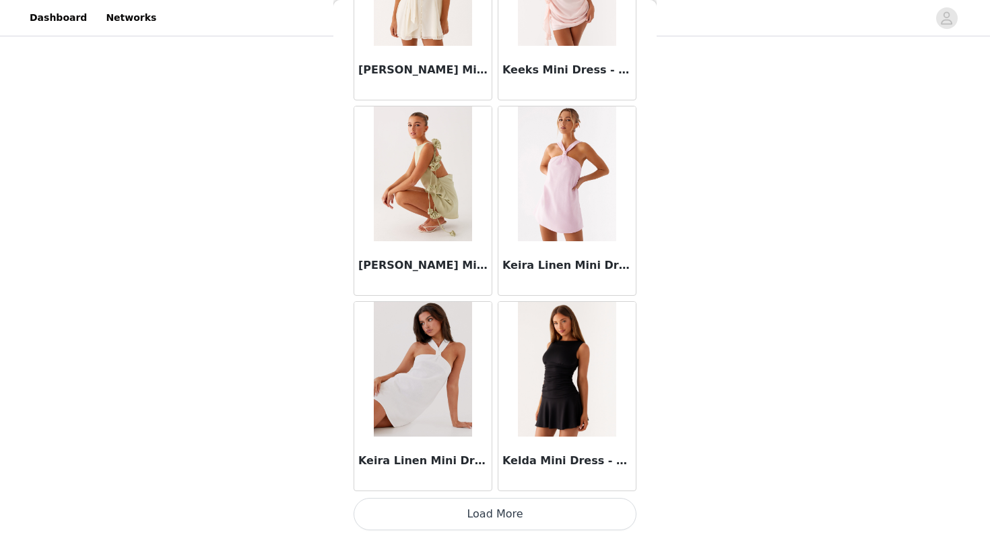
click at [504, 523] on button "Load More" at bounding box center [495, 514] width 283 height 32
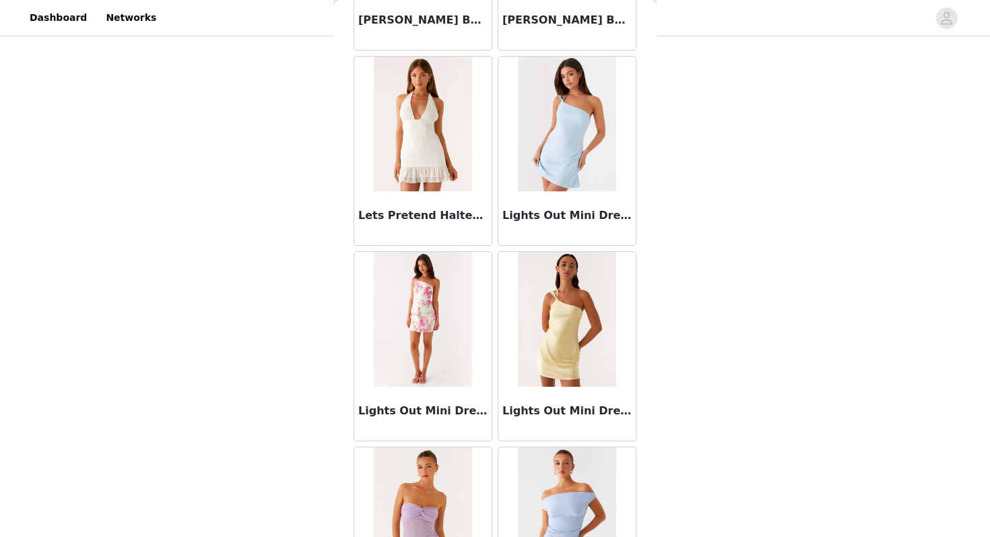
scroll to position [19105, 0]
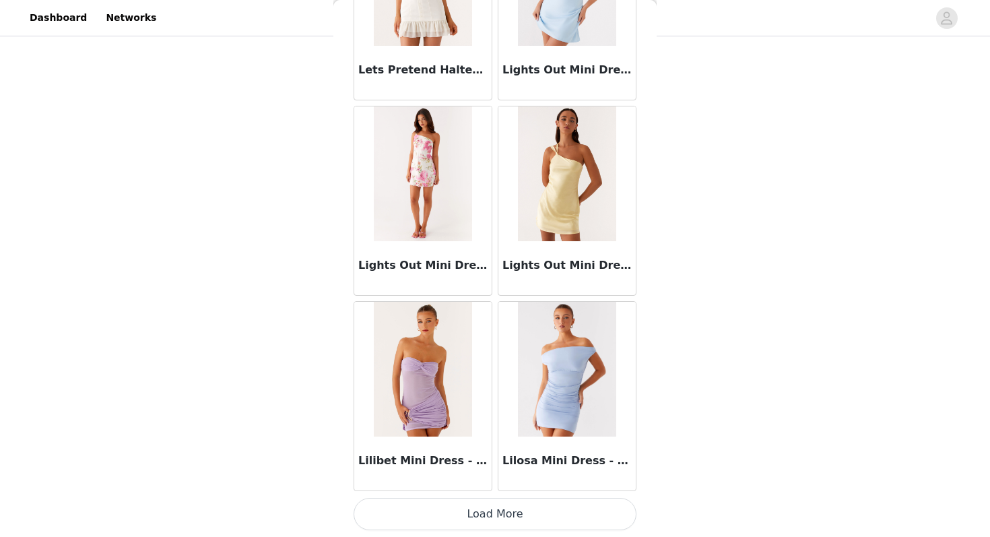
click at [519, 506] on button "Load More" at bounding box center [495, 514] width 283 height 32
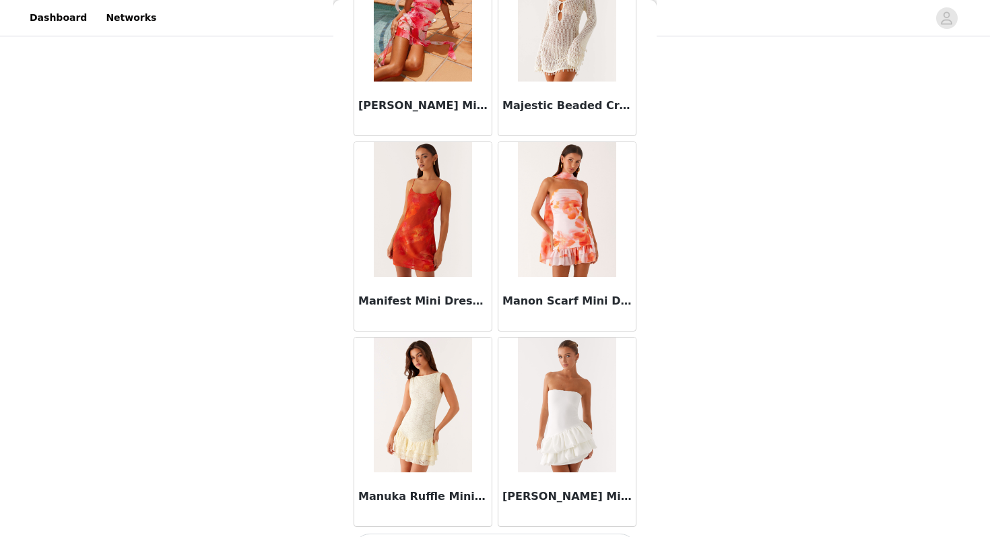
scroll to position [21058, 0]
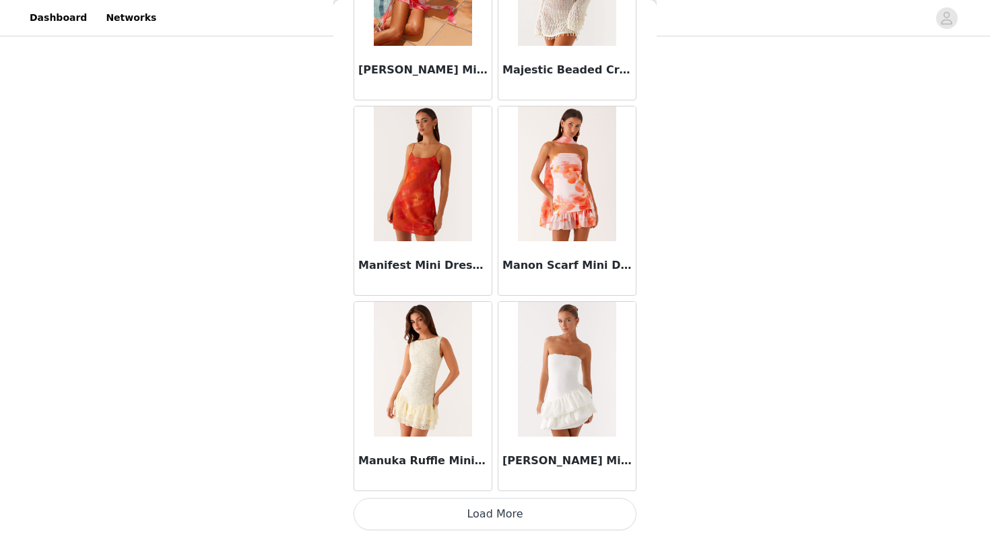
click at [496, 507] on button "Load More" at bounding box center [495, 514] width 283 height 32
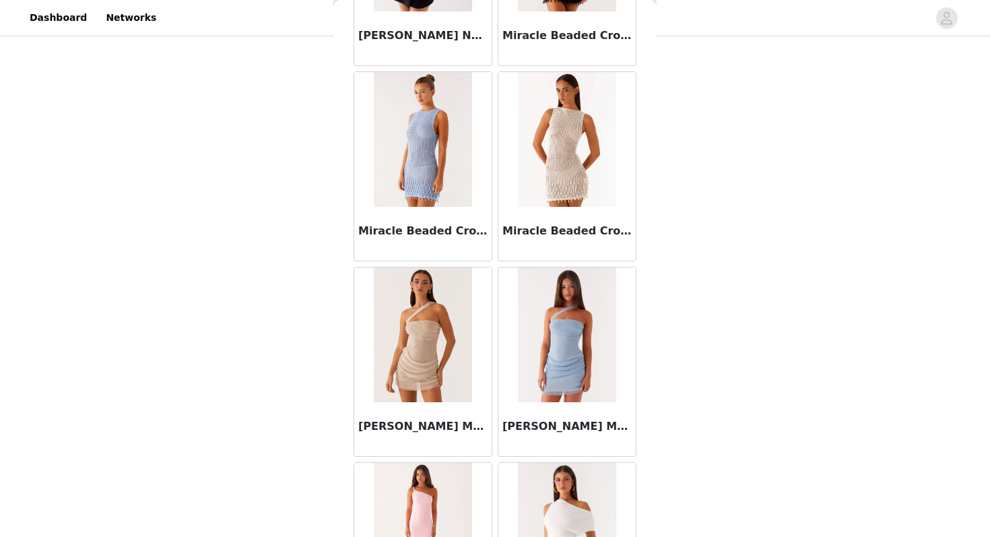
scroll to position [23012, 0]
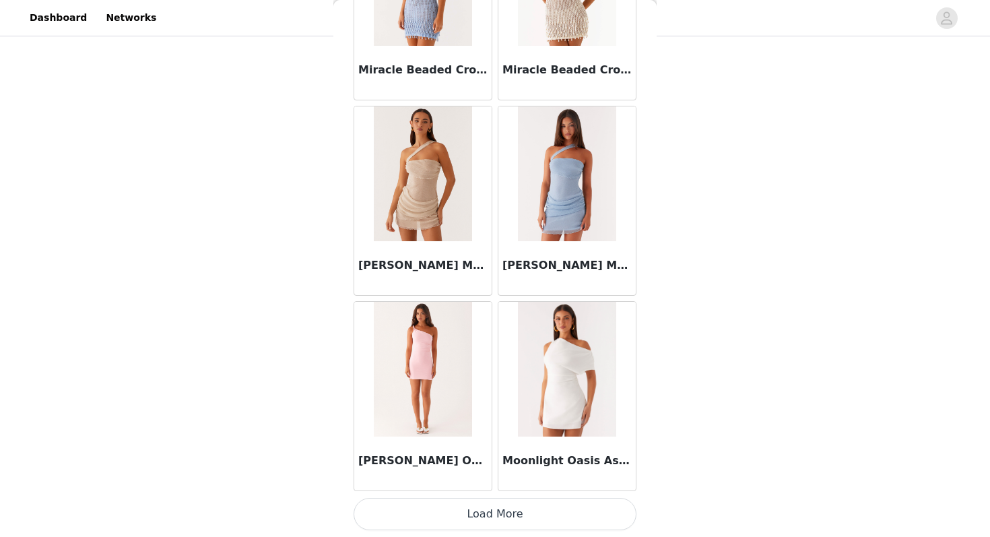
click at [484, 526] on button "Load More" at bounding box center [495, 514] width 283 height 32
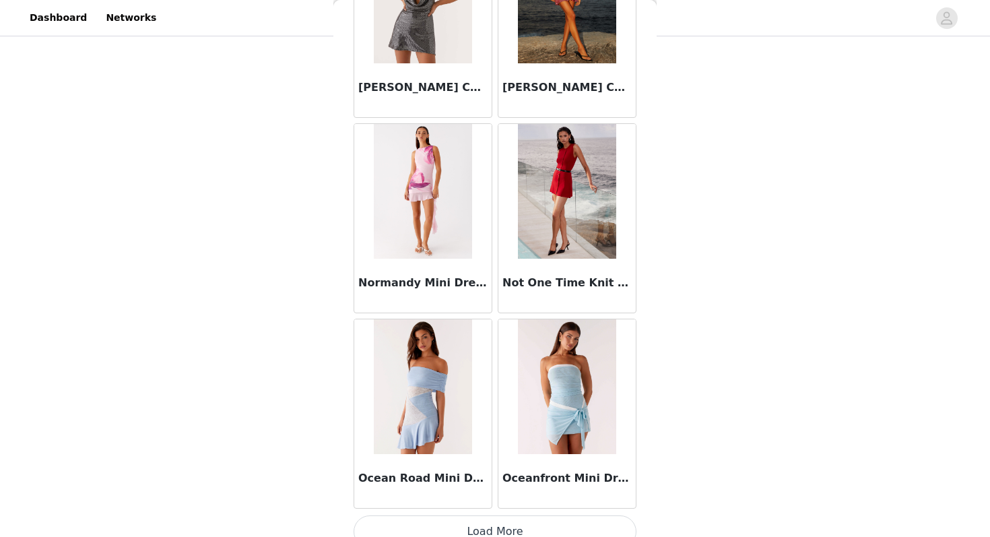
scroll to position [24965, 0]
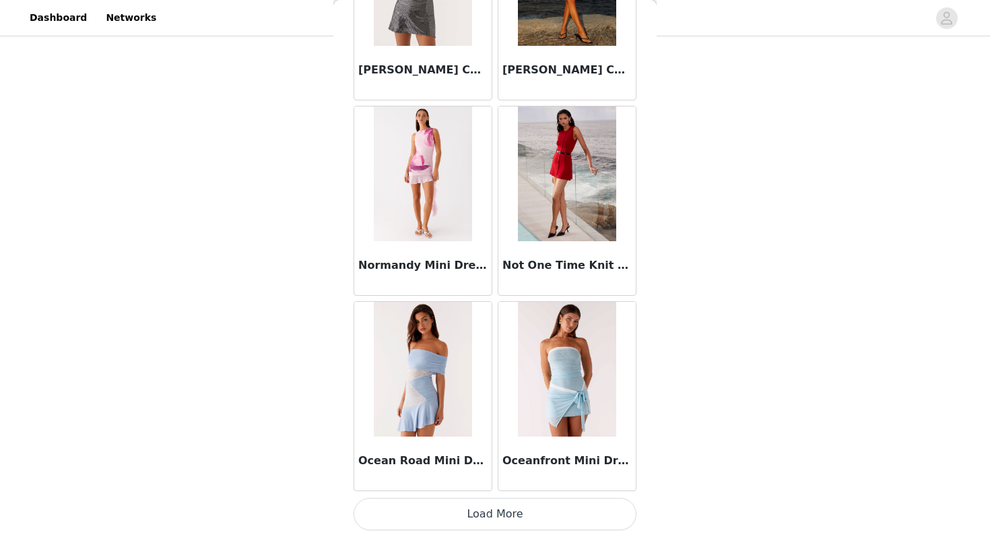
click at [491, 517] on button "Load More" at bounding box center [495, 514] width 283 height 32
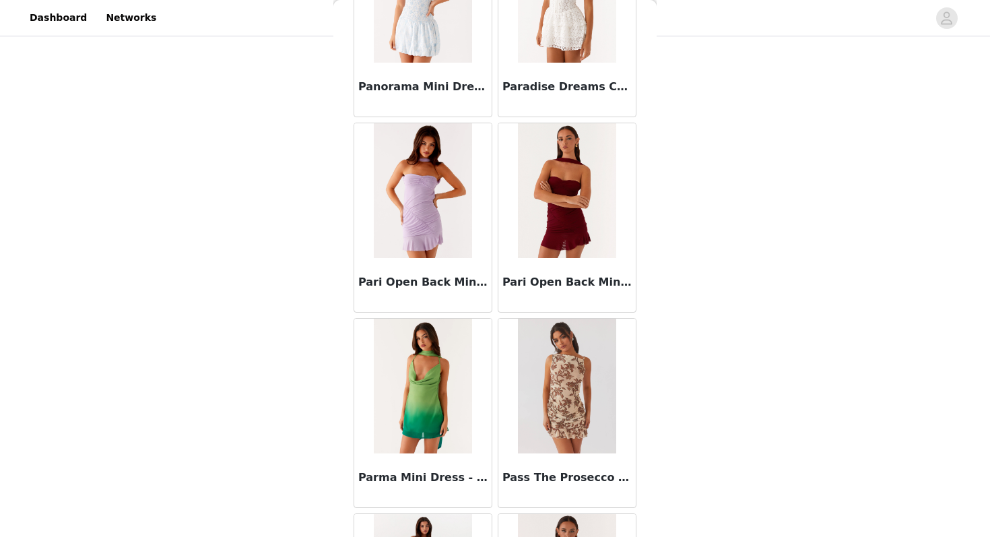
scroll to position [26919, 0]
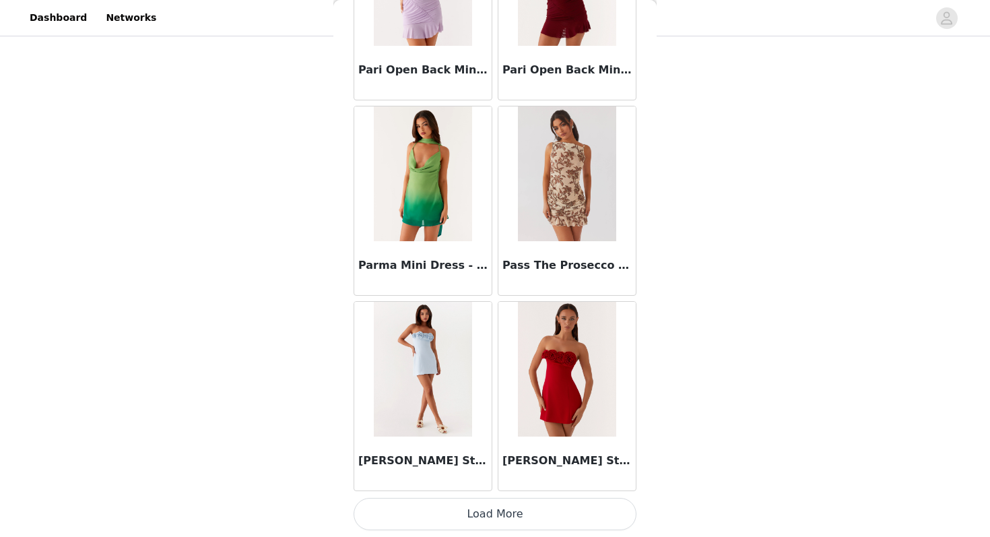
click at [520, 501] on button "Load More" at bounding box center [495, 514] width 283 height 32
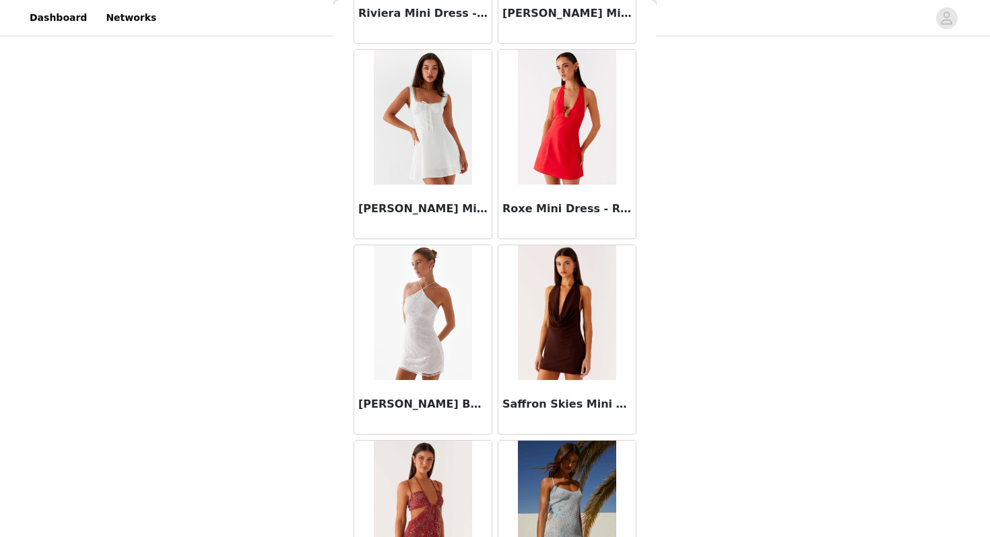
scroll to position [28872, 0]
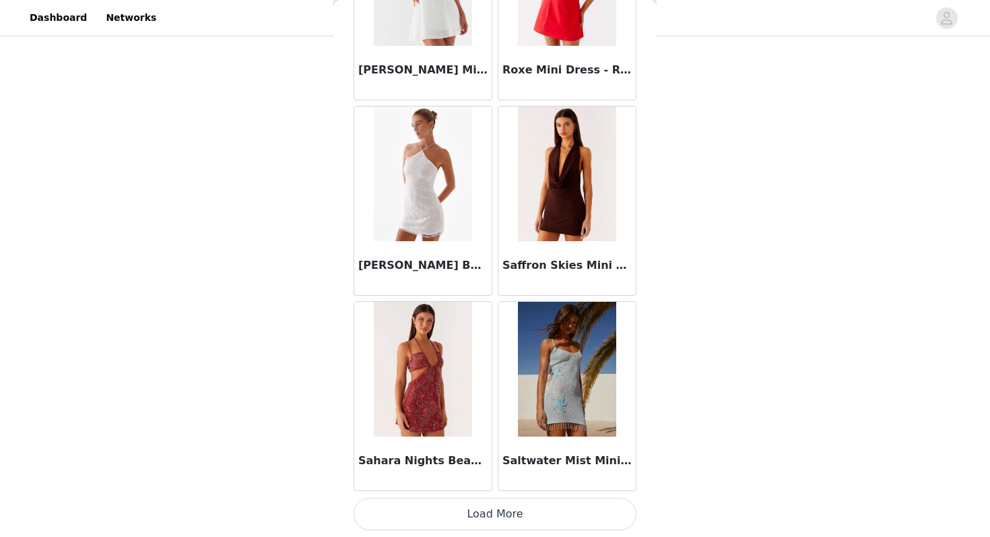
click at [513, 522] on button "Load More" at bounding box center [495, 514] width 283 height 32
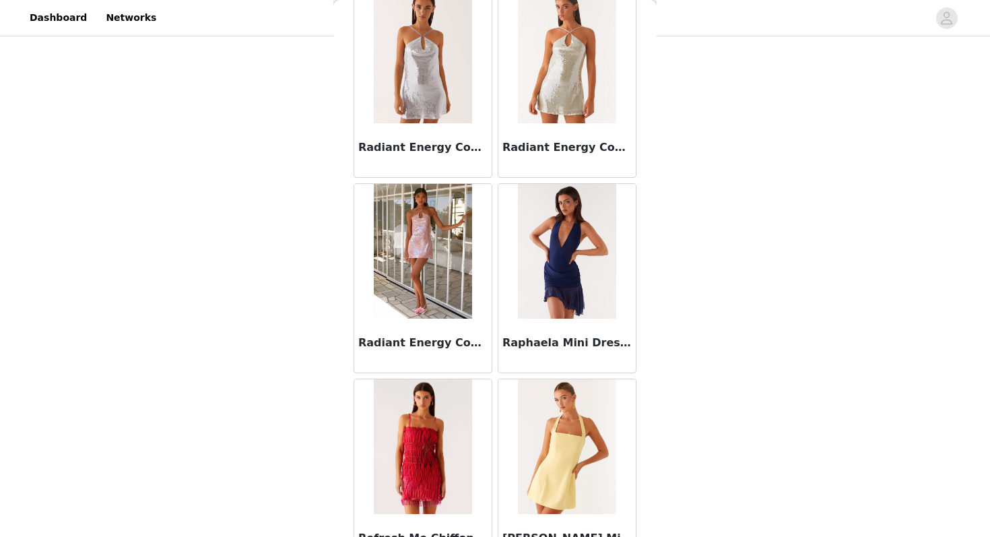
scroll to position [27824, 0]
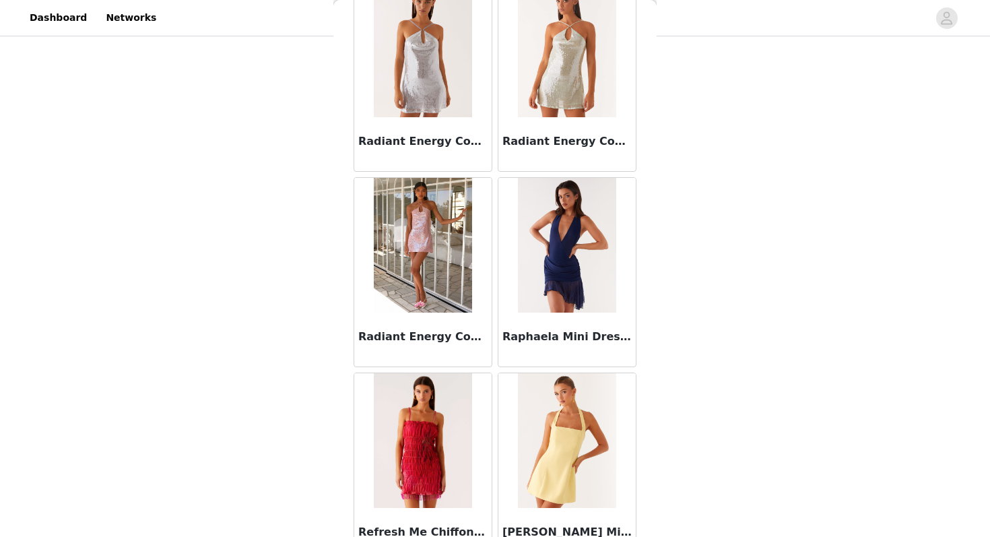
click at [552, 224] on img at bounding box center [567, 245] width 98 height 135
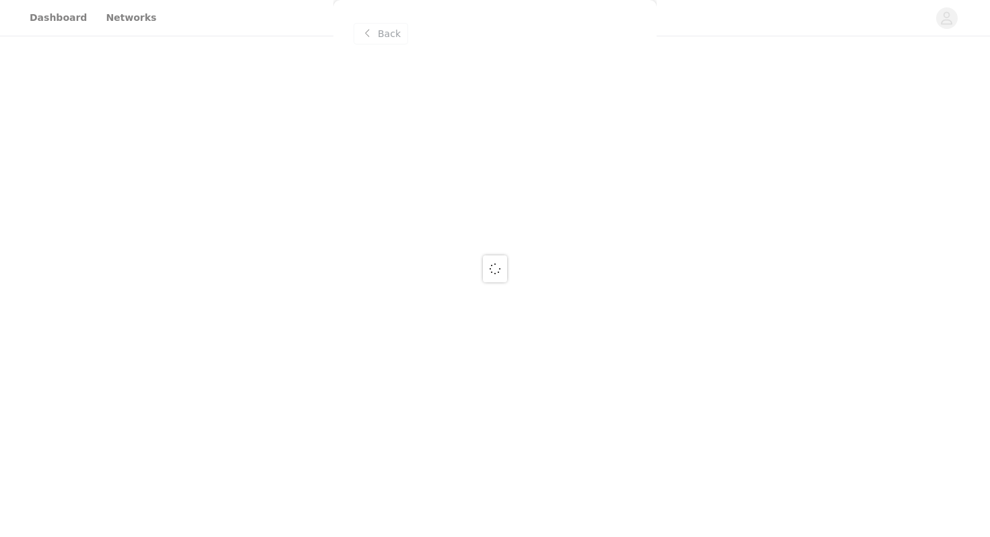
scroll to position [0, 0]
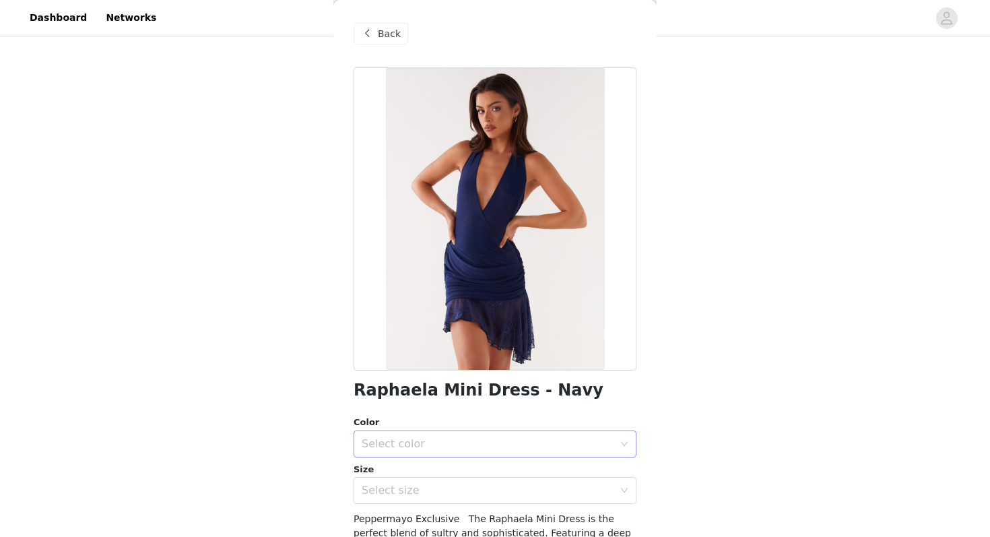
click at [488, 439] on div "Select color" at bounding box center [488, 443] width 252 height 13
click at [459, 475] on li "Navy" at bounding box center [495, 474] width 283 height 22
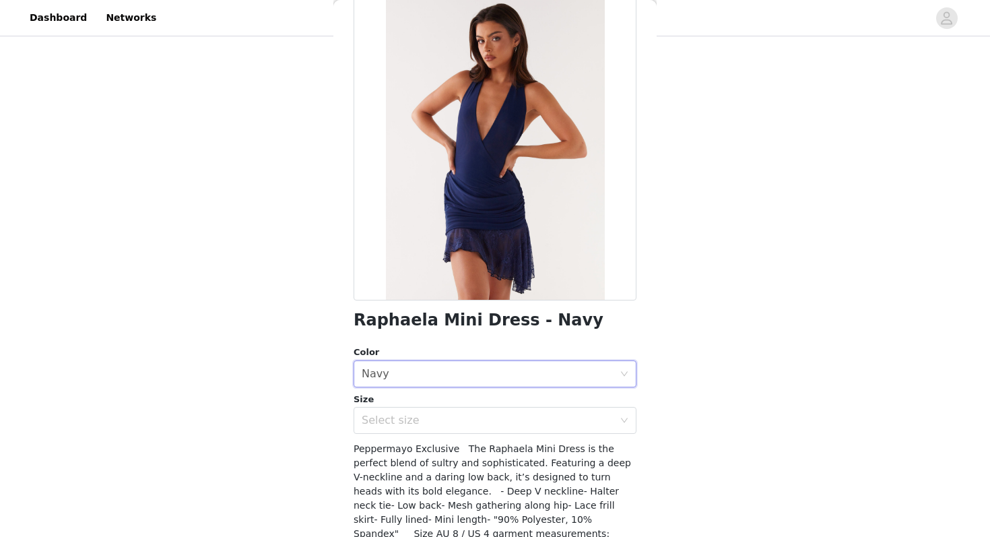
scroll to position [90, 0]
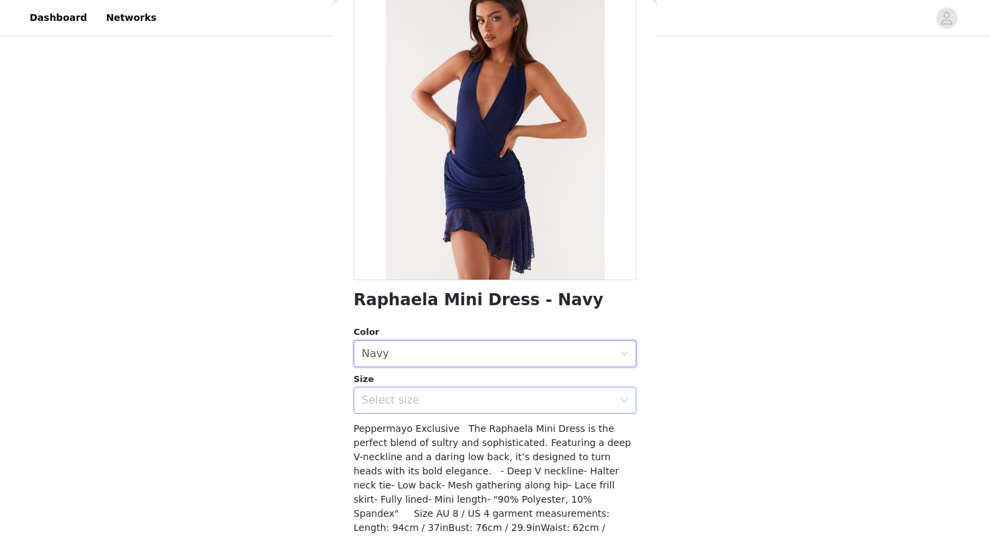
click at [445, 398] on div "Select size" at bounding box center [488, 399] width 252 height 13
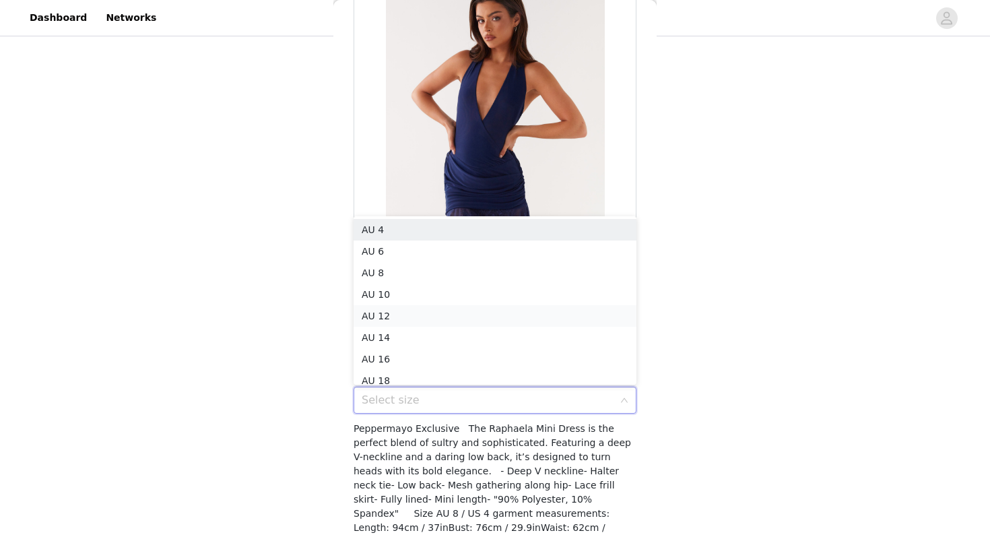
scroll to position [7, 0]
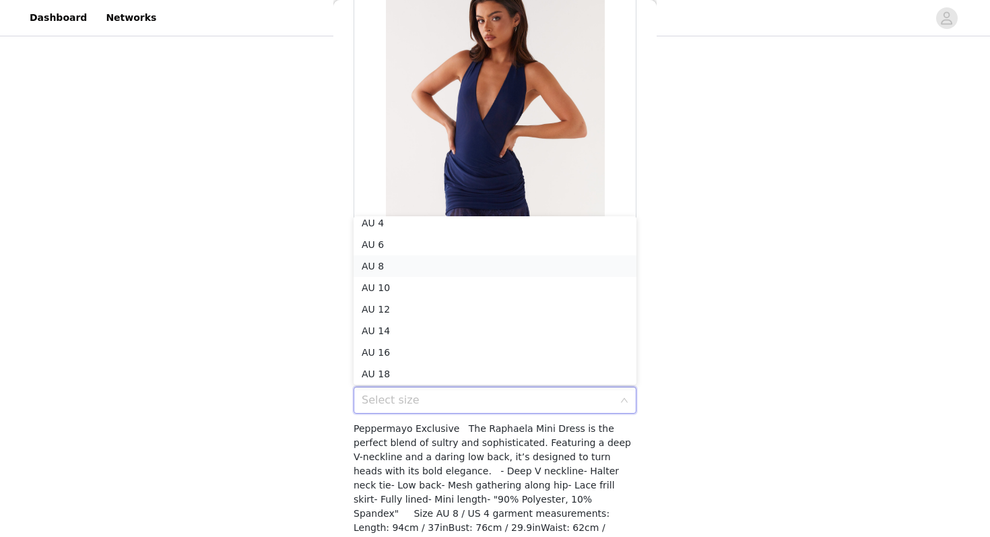
click at [386, 261] on li "AU 8" at bounding box center [495, 266] width 283 height 22
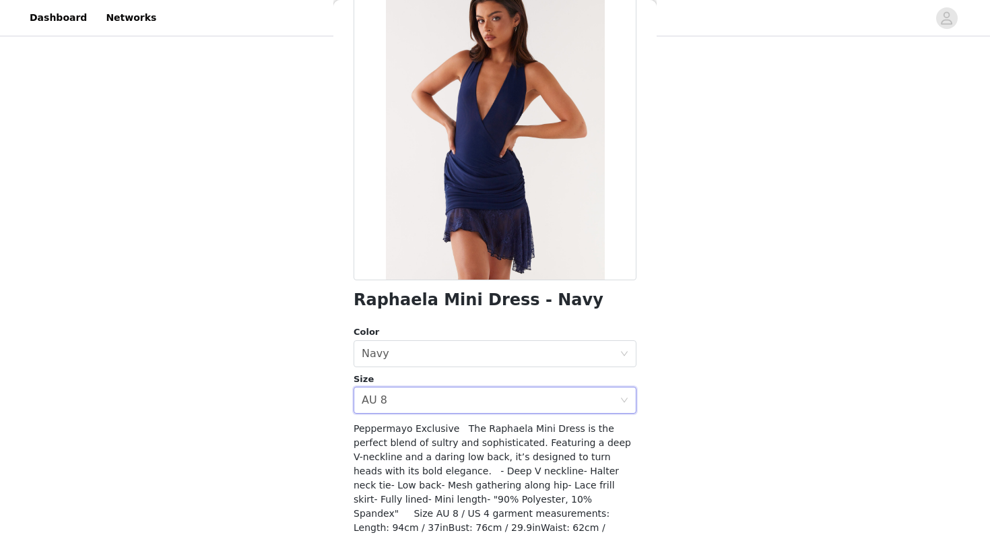
scroll to position [159, 0]
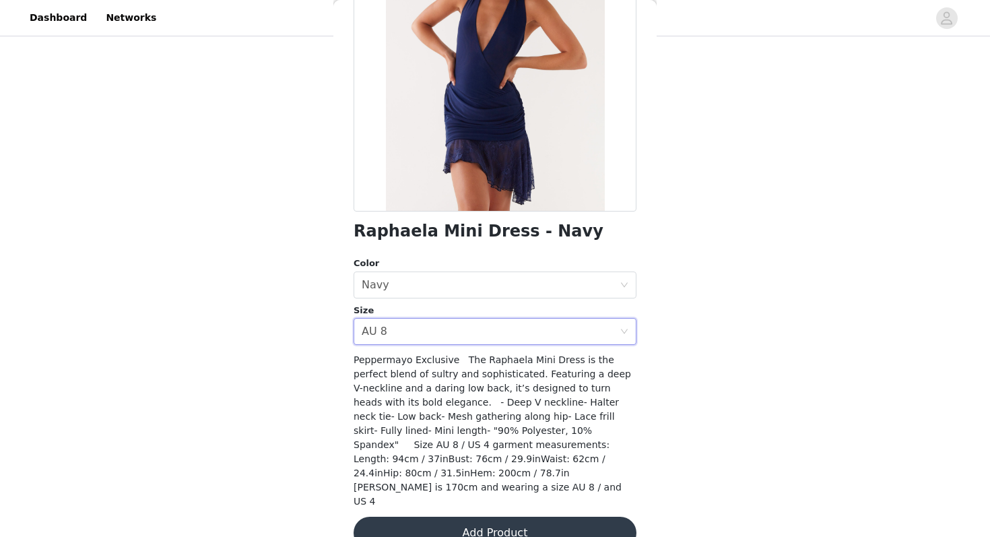
click at [493, 517] on button "Add Product" at bounding box center [495, 533] width 283 height 32
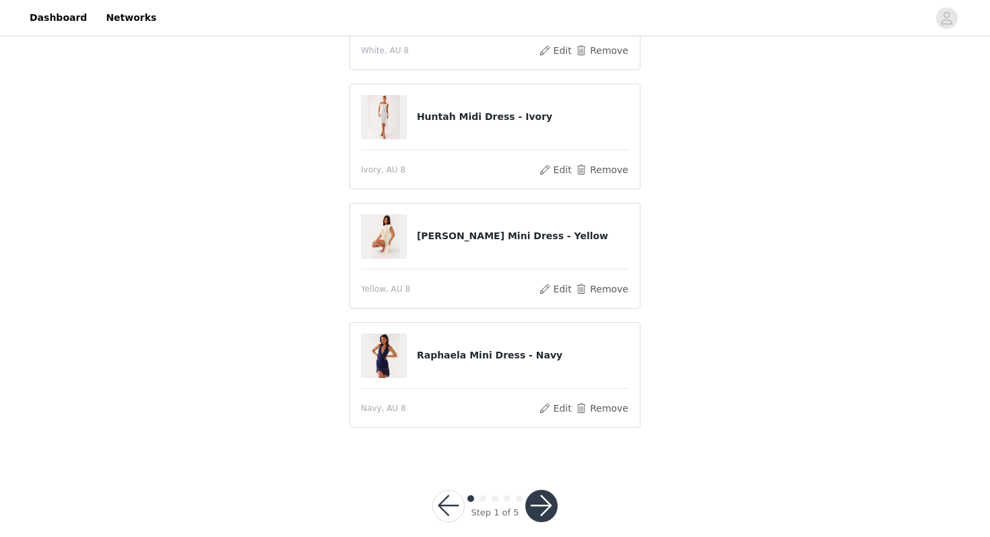
scroll to position [202, 0]
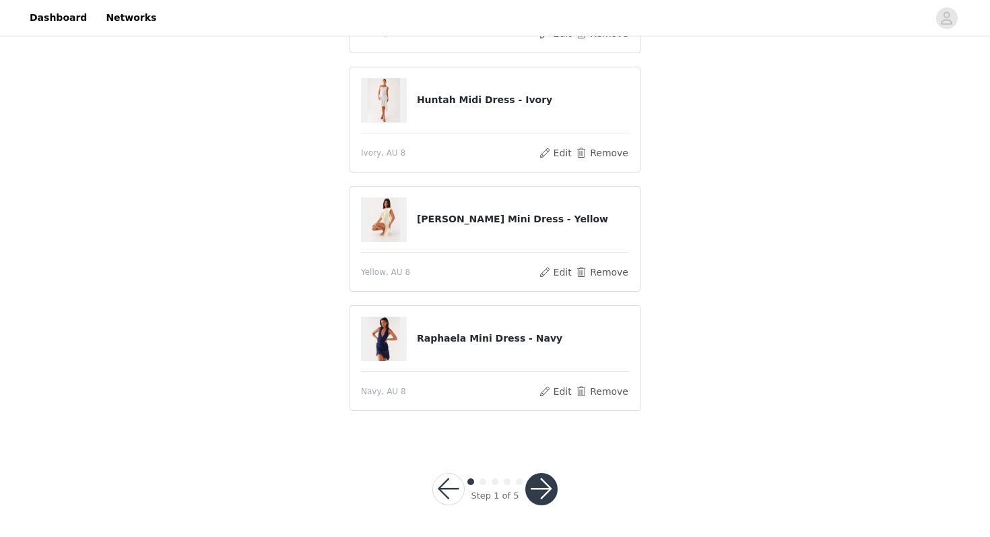
click at [539, 481] on button "button" at bounding box center [541, 489] width 32 height 32
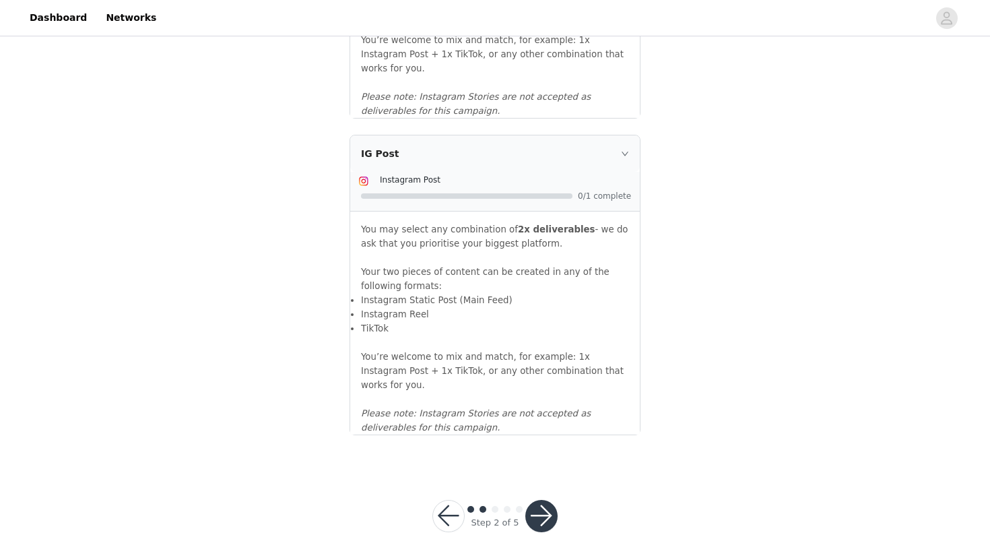
scroll to position [1454, 0]
click at [546, 498] on button "button" at bounding box center [541, 514] width 32 height 32
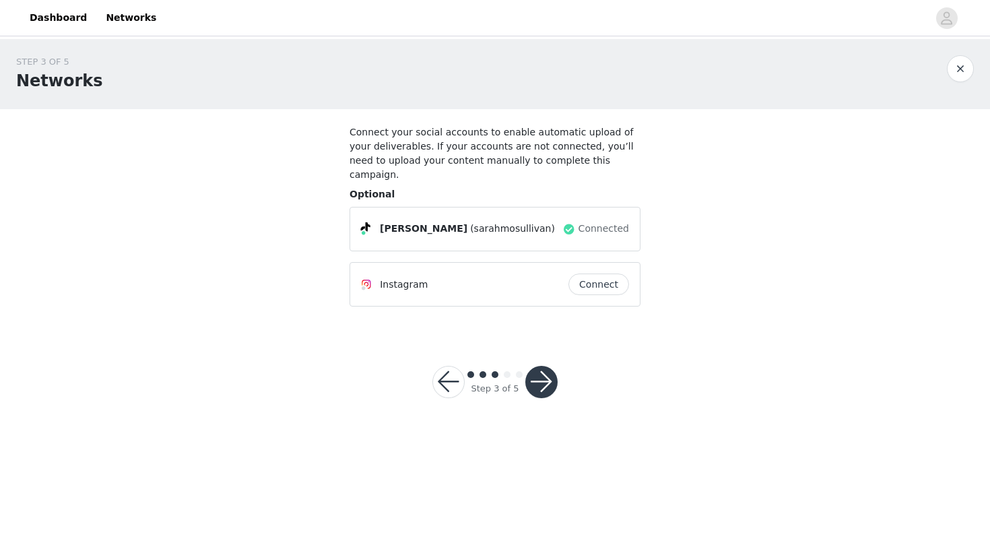
click at [549, 372] on button "button" at bounding box center [541, 382] width 32 height 32
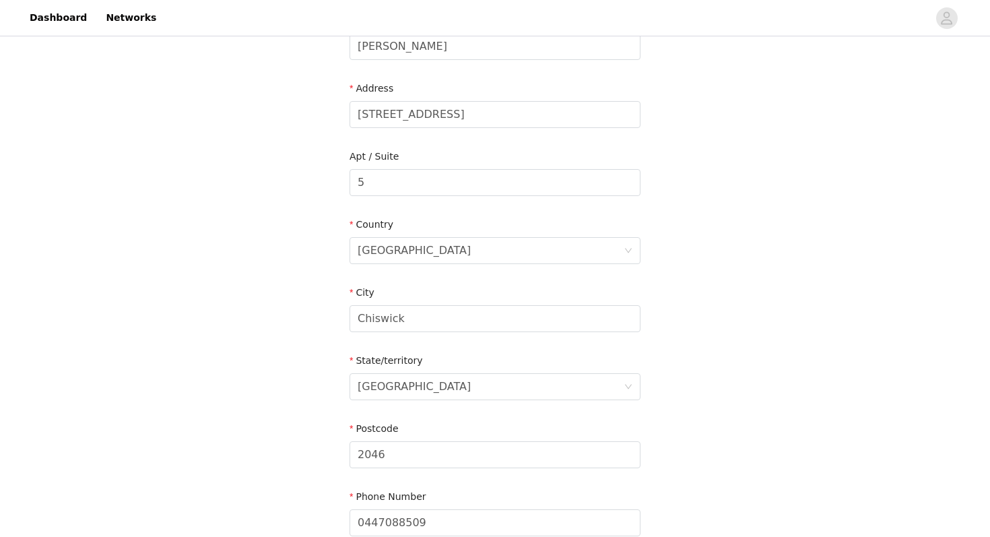
scroll to position [438, 0]
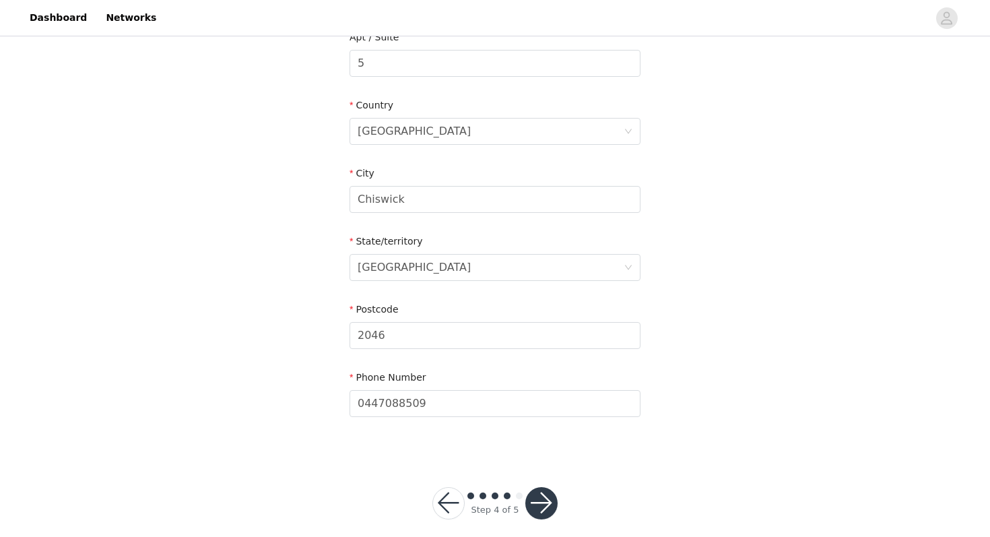
click at [547, 492] on button "button" at bounding box center [541, 503] width 32 height 32
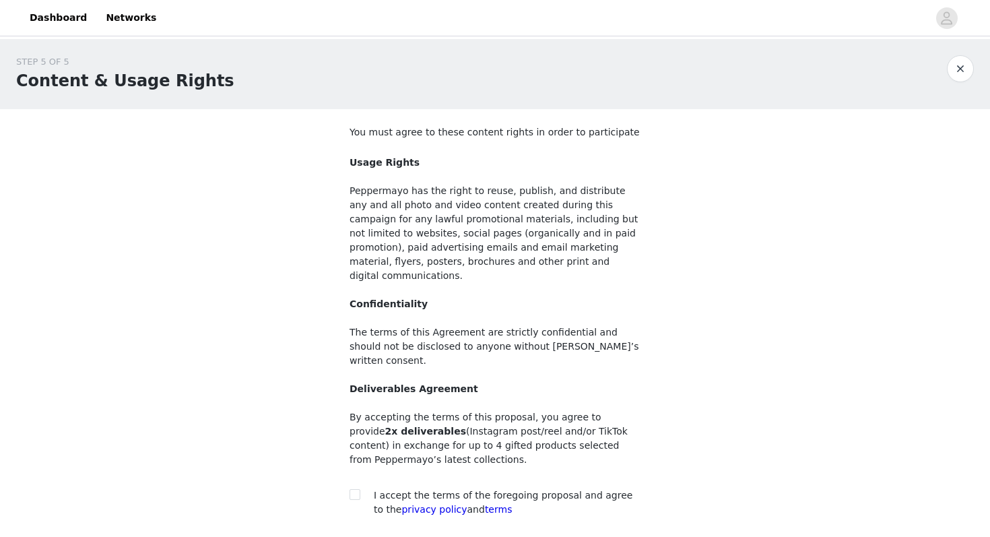
scroll to position [86, 0]
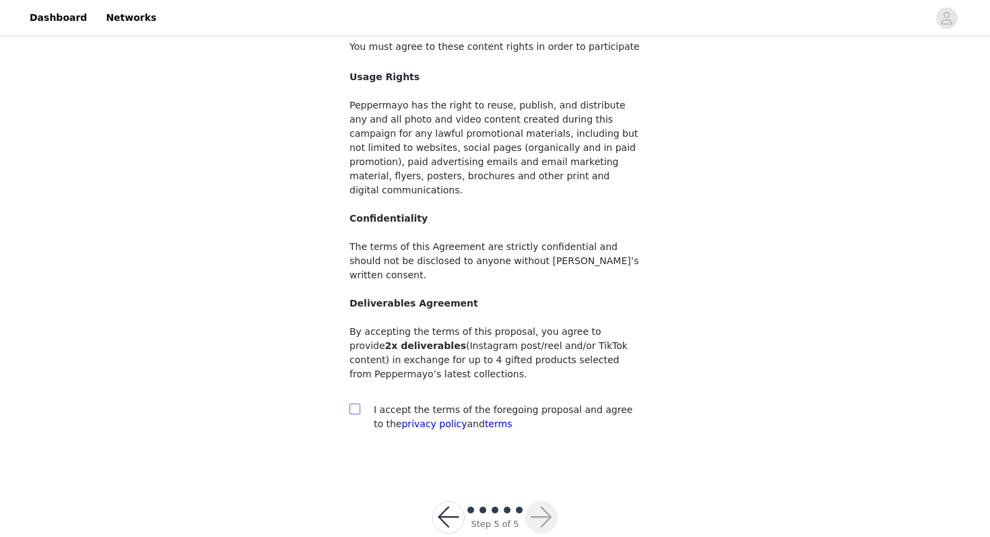
click at [360, 403] on span at bounding box center [355, 408] width 11 height 11
click at [359, 403] on input "checkbox" at bounding box center [354, 407] width 9 height 9
checkbox input "true"
click at [544, 501] on button "button" at bounding box center [541, 517] width 32 height 32
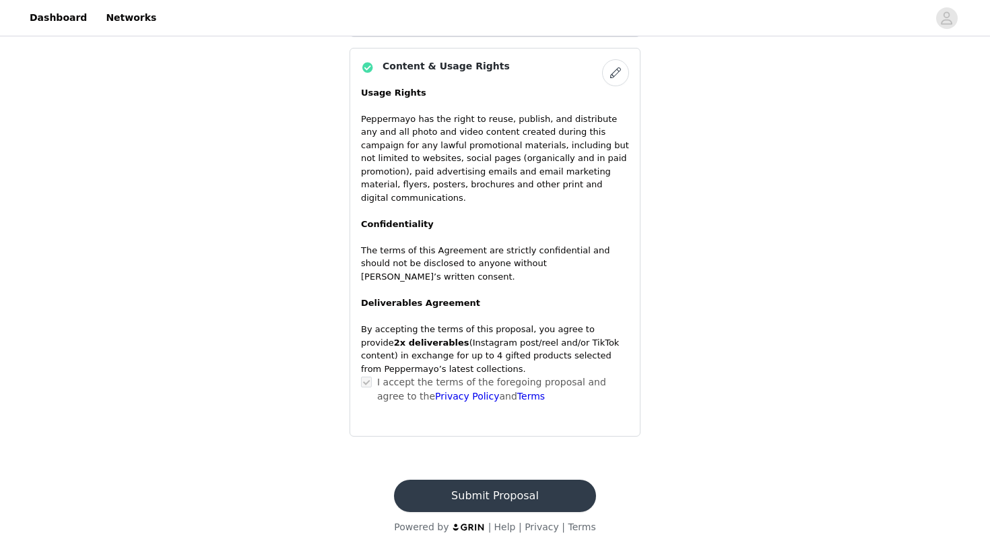
click at [498, 482] on button "Submit Proposal" at bounding box center [494, 496] width 201 height 32
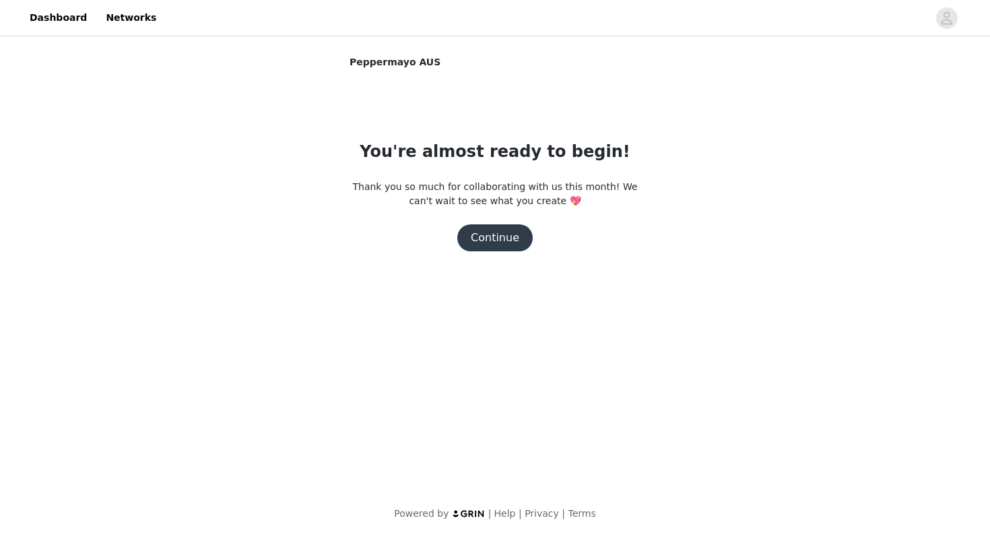
drag, startPoint x: 498, startPoint y: 482, endPoint x: 492, endPoint y: 476, distance: 9.1
click at [492, 476] on body "Dashboard Networks Peppermayo AUS You're almost ready to begin! Thank you so mu…" at bounding box center [495, 268] width 990 height 537
